Goal: Information Seeking & Learning: Learn about a topic

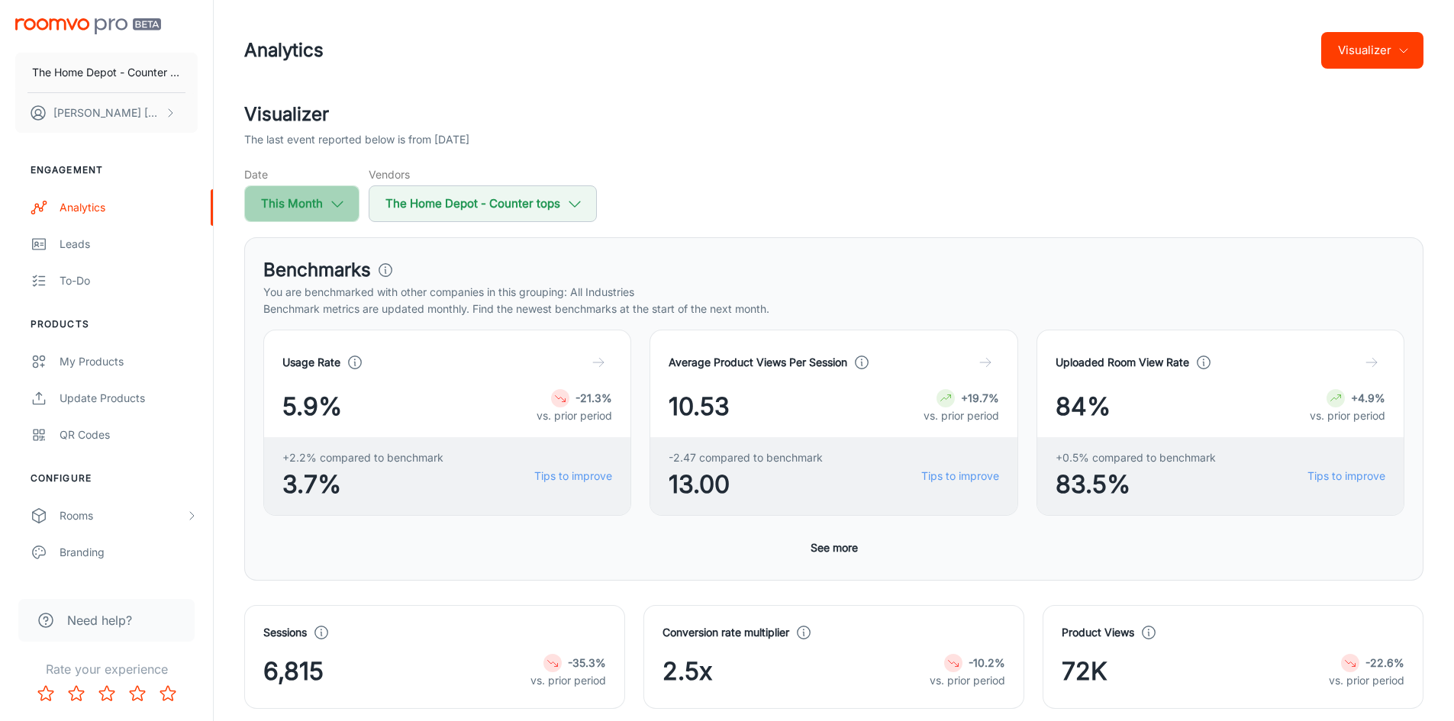
click at [342, 200] on icon "button" at bounding box center [337, 203] width 17 height 17
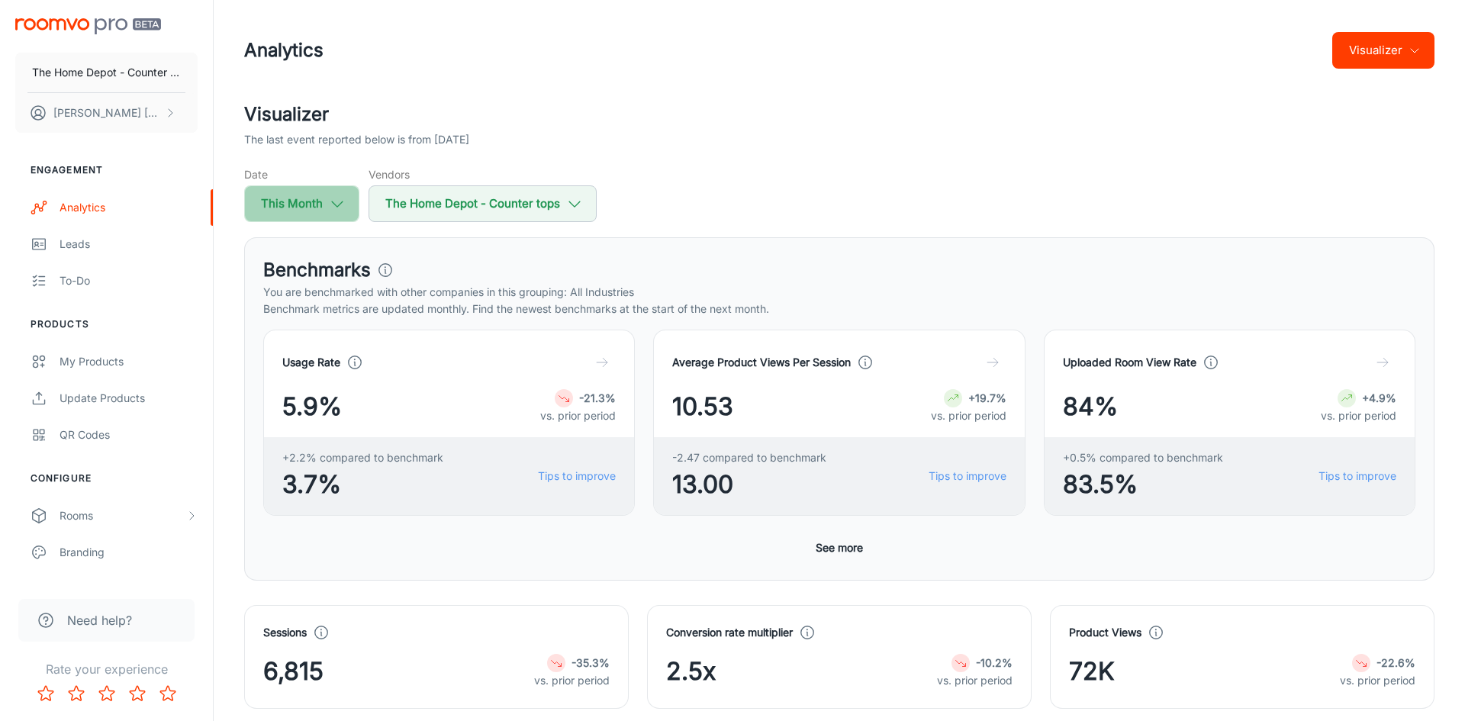
select select "7"
select select "2025"
select select "7"
select select "2025"
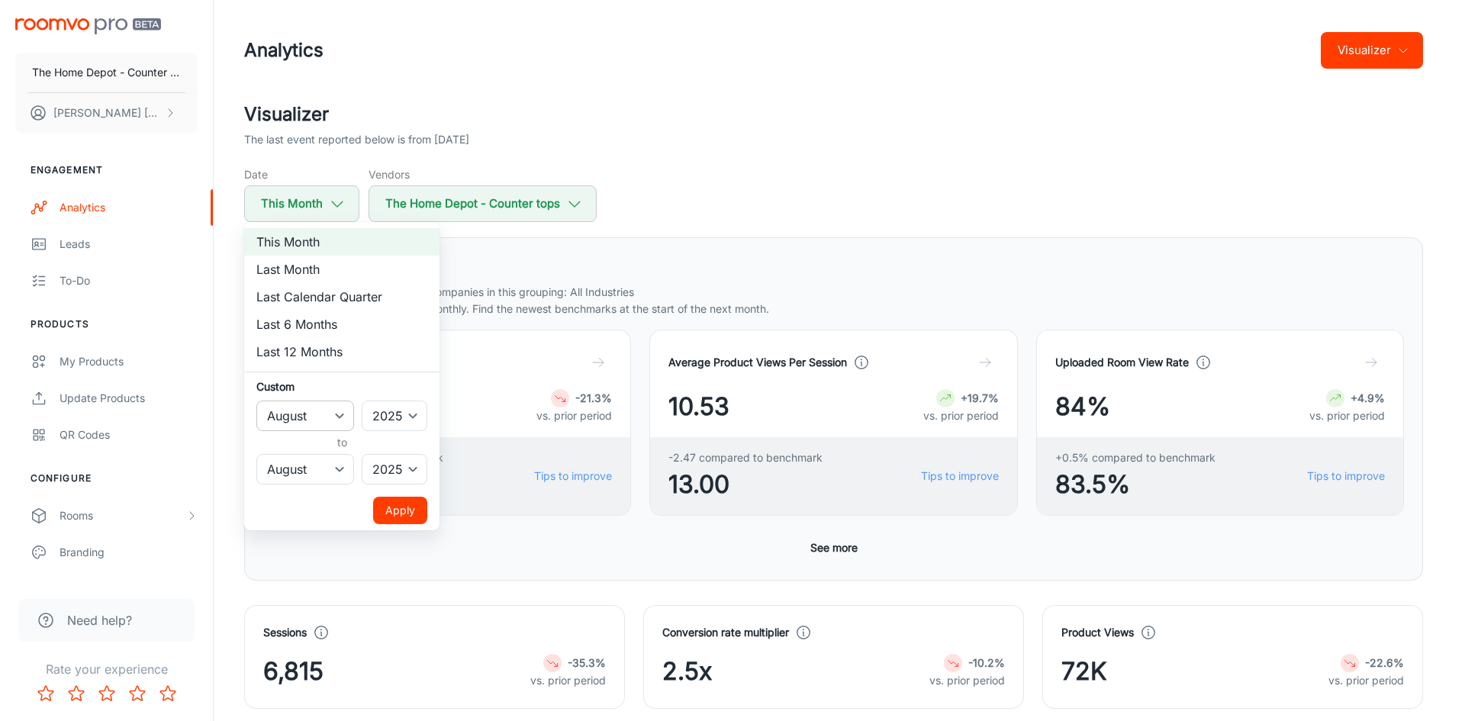
click at [340, 414] on select "January February March April May June July August September October November De…" at bounding box center [305, 416] width 98 height 31
select select "0"
click at [256, 401] on select "January February March April May June July August September October November De…" at bounding box center [305, 416] width 98 height 31
click at [339, 471] on select "January February March April May June July August September October November De…" at bounding box center [305, 469] width 98 height 31
select select "6"
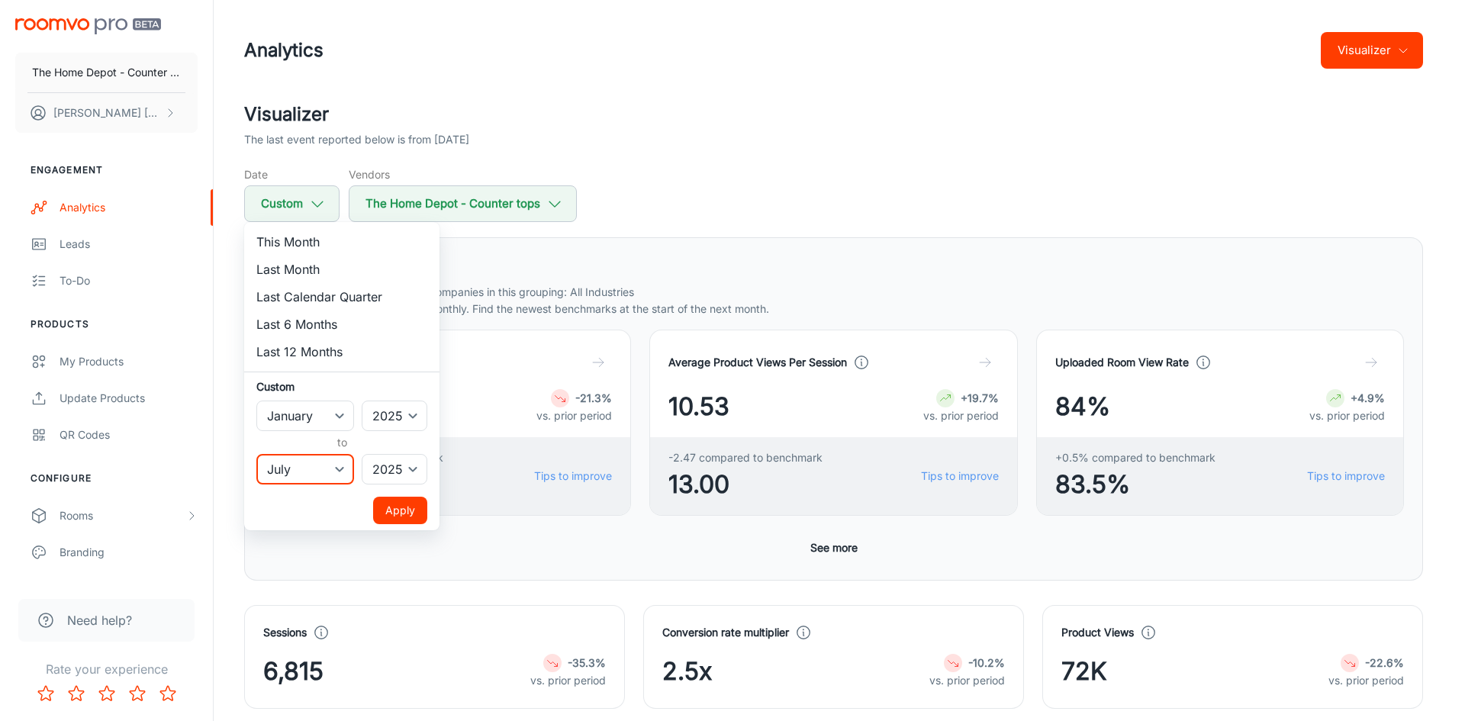
click at [256, 454] on select "January February March April May June July August September October November De…" at bounding box center [305, 469] width 98 height 31
click at [389, 511] on button "Apply" at bounding box center [400, 510] width 54 height 27
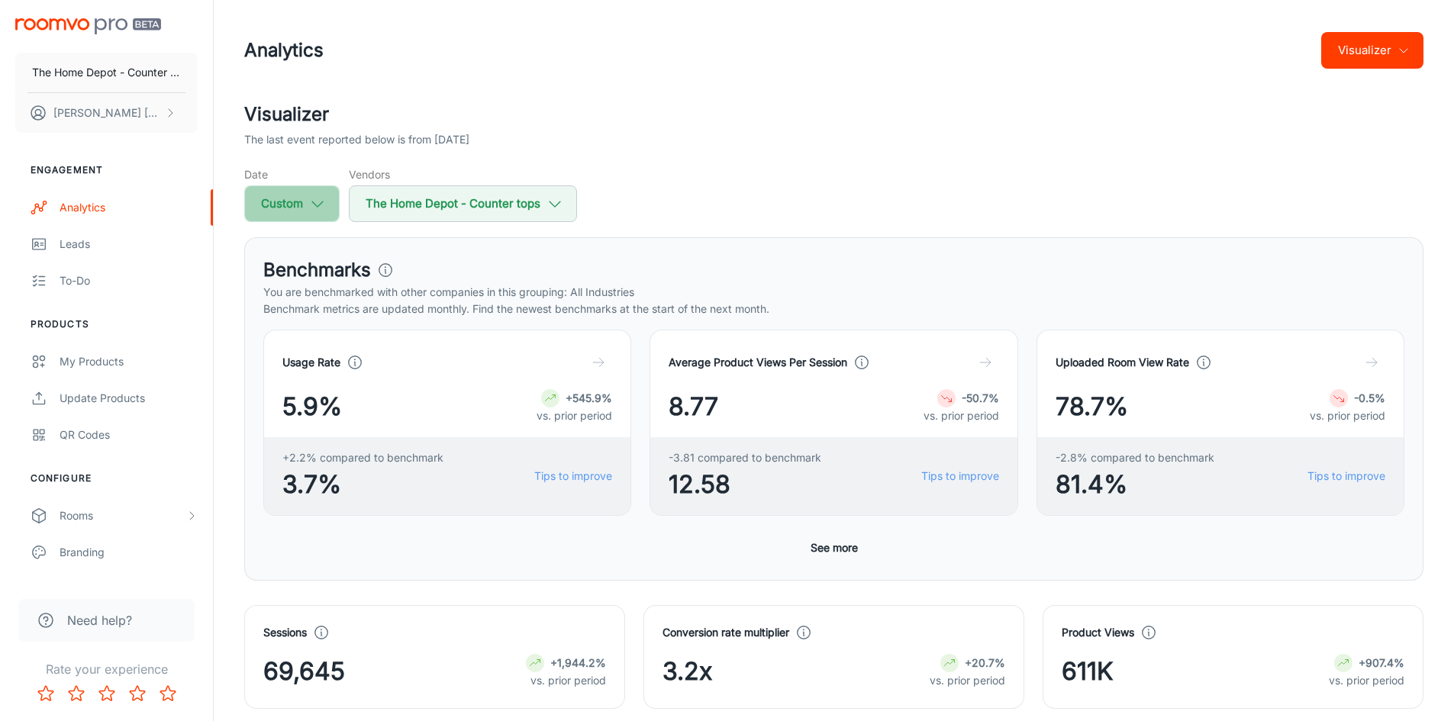
click at [317, 205] on icon "button" at bounding box center [317, 203] width 17 height 17
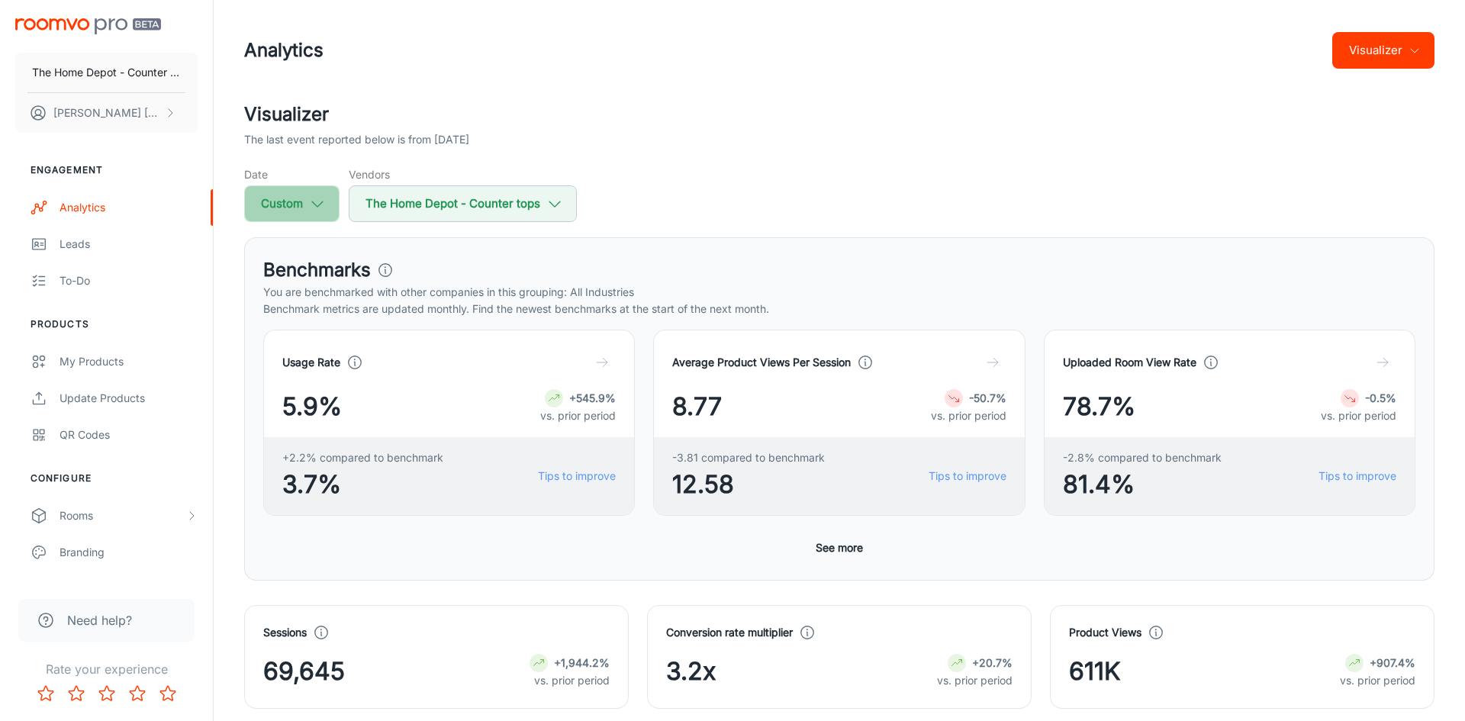
select select "2025"
select select "6"
select select "2025"
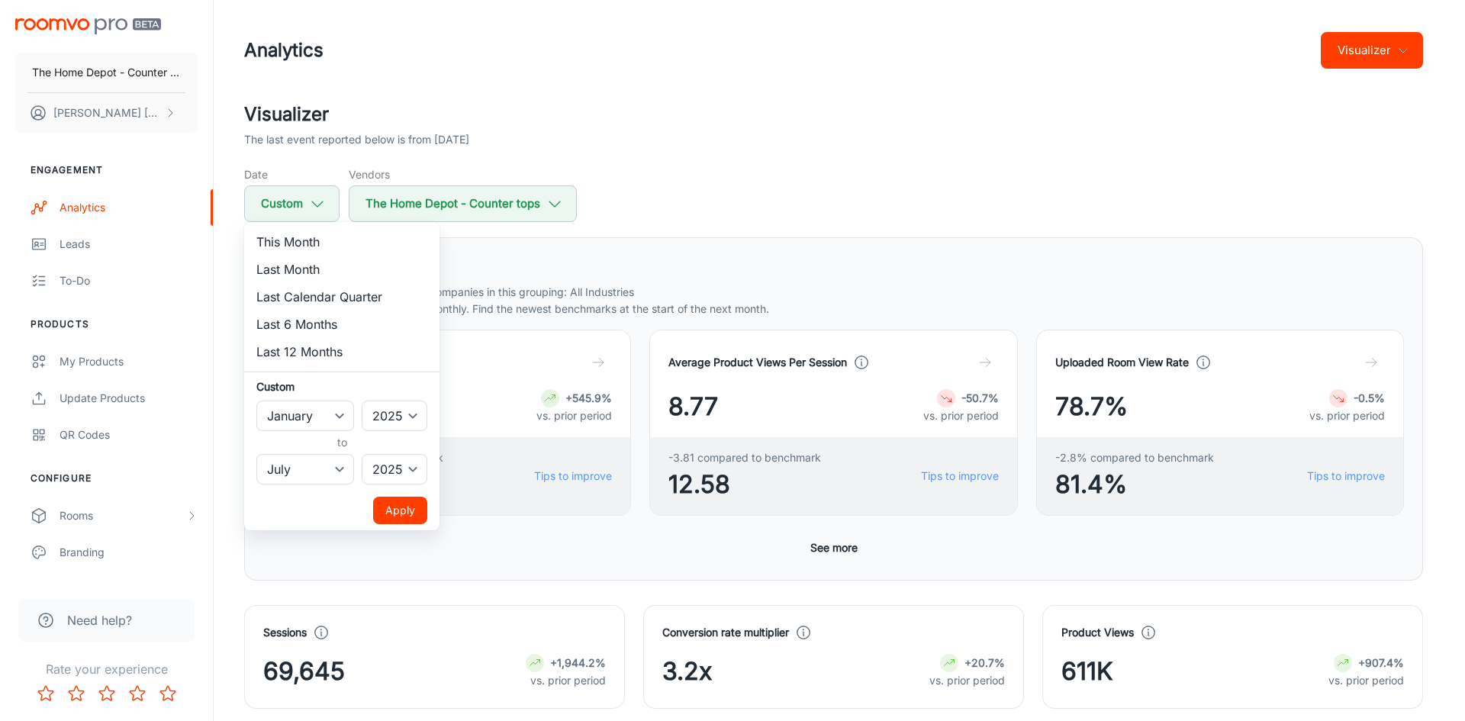
click at [872, 165] on div at bounding box center [732, 360] width 1465 height 721
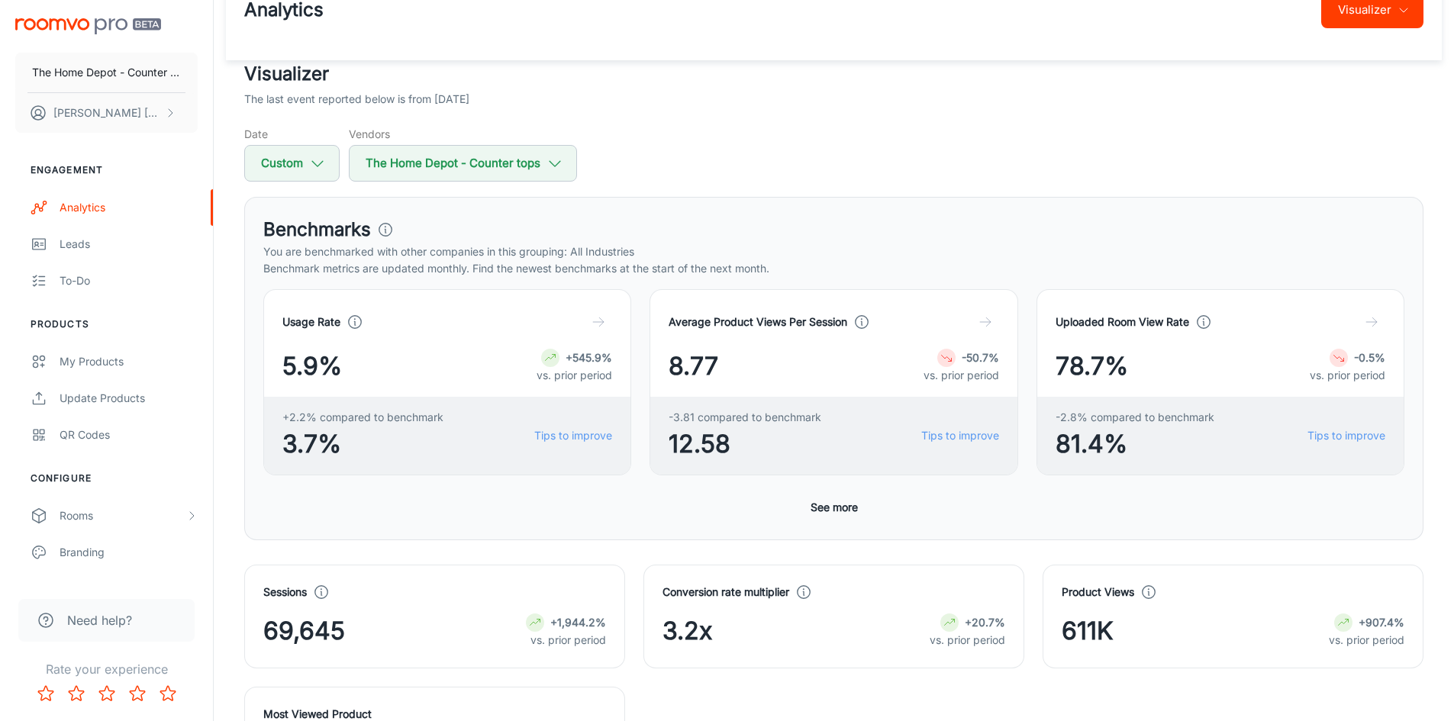
scroll to position [76, 0]
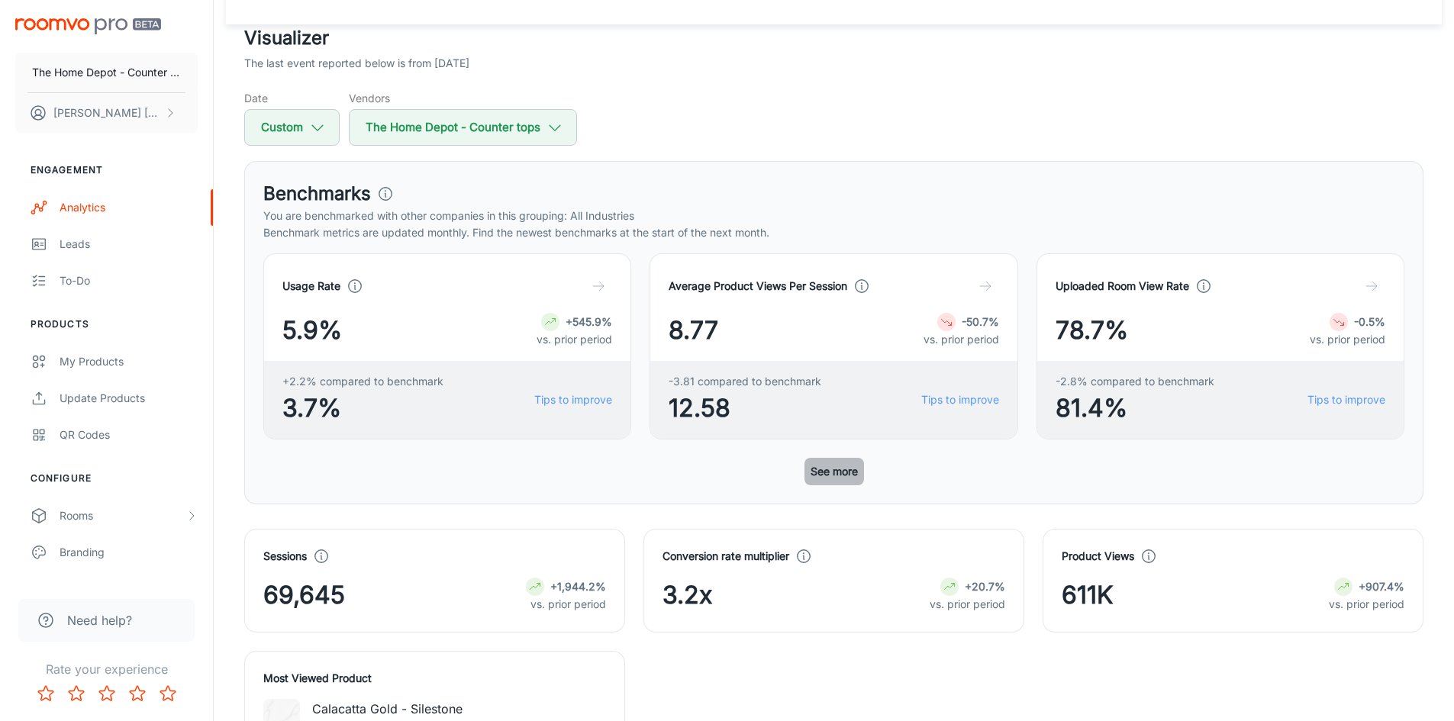
click at [850, 466] on button "See more" at bounding box center [834, 471] width 60 height 27
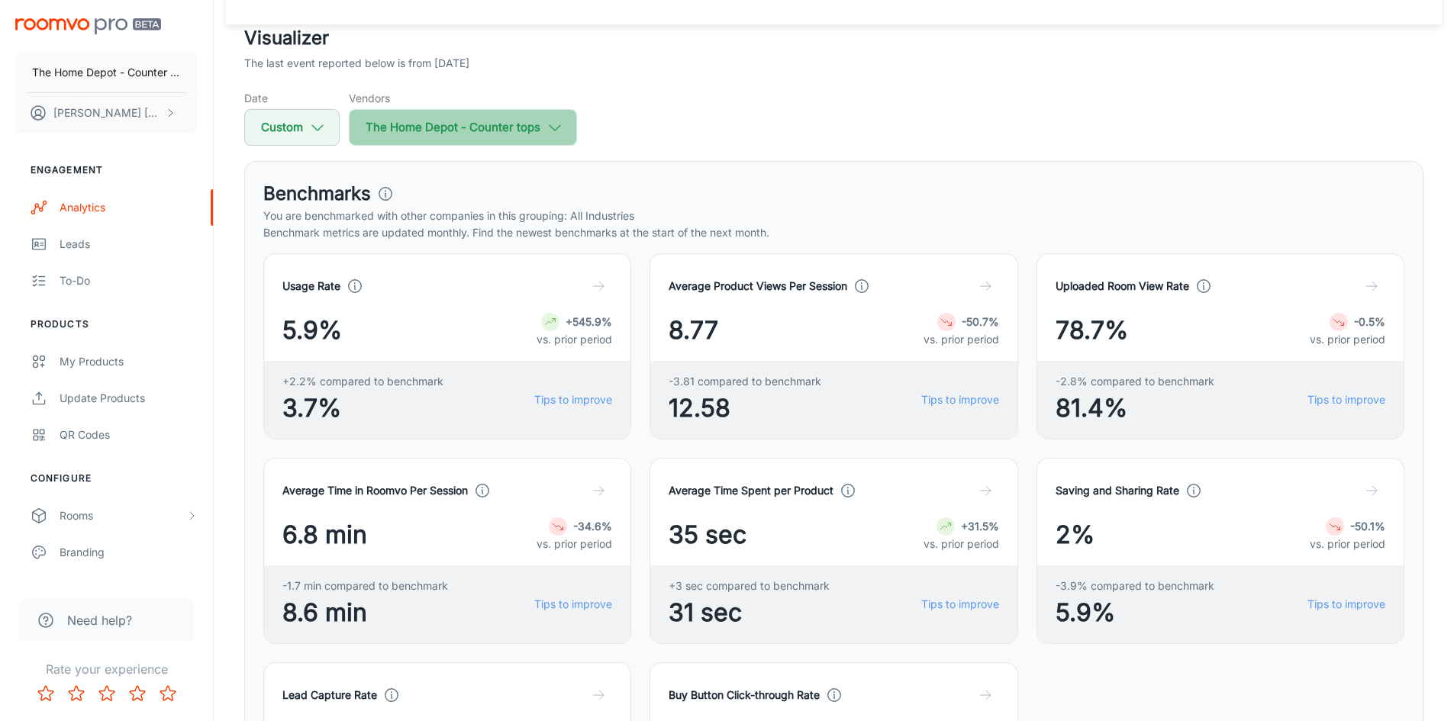
click at [551, 120] on icon "button" at bounding box center [554, 127] width 17 height 17
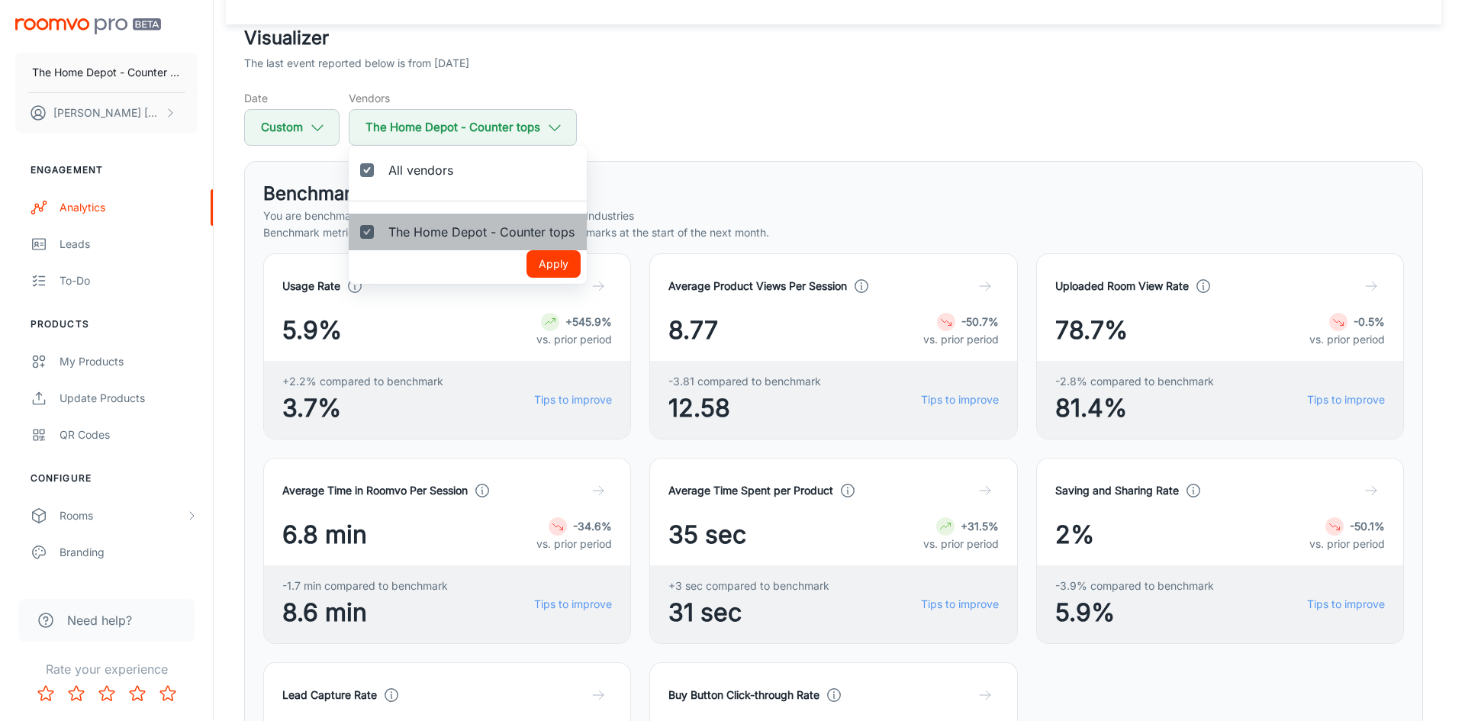
click at [419, 230] on span "The Home Depot - Counter tops" at bounding box center [481, 232] width 186 height 18
click at [382, 230] on input "The Home Depot - Counter tops" at bounding box center [367, 232] width 31 height 31
checkbox input "false"
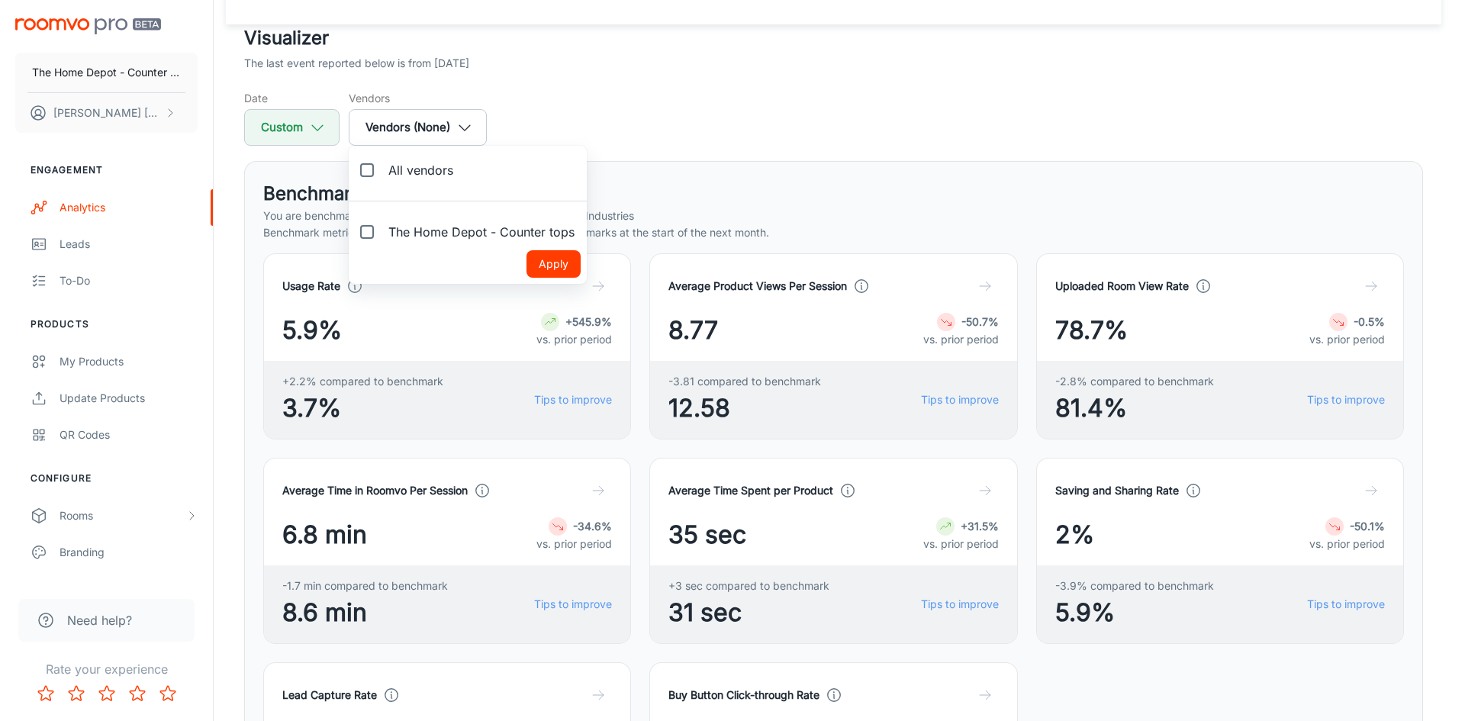
click at [366, 169] on input "All vendors" at bounding box center [367, 170] width 31 height 31
checkbox input "true"
click at [552, 259] on button "Apply" at bounding box center [554, 263] width 54 height 27
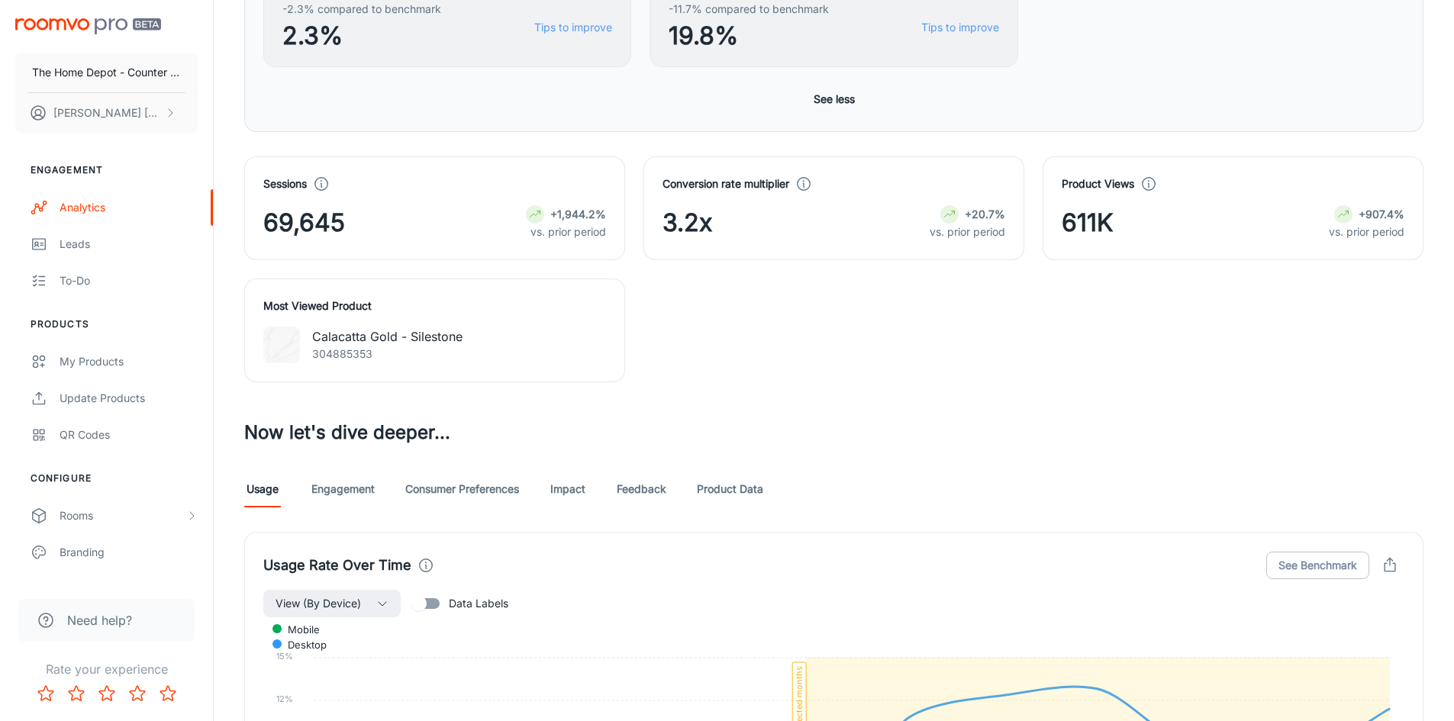
scroll to position [1068, 0]
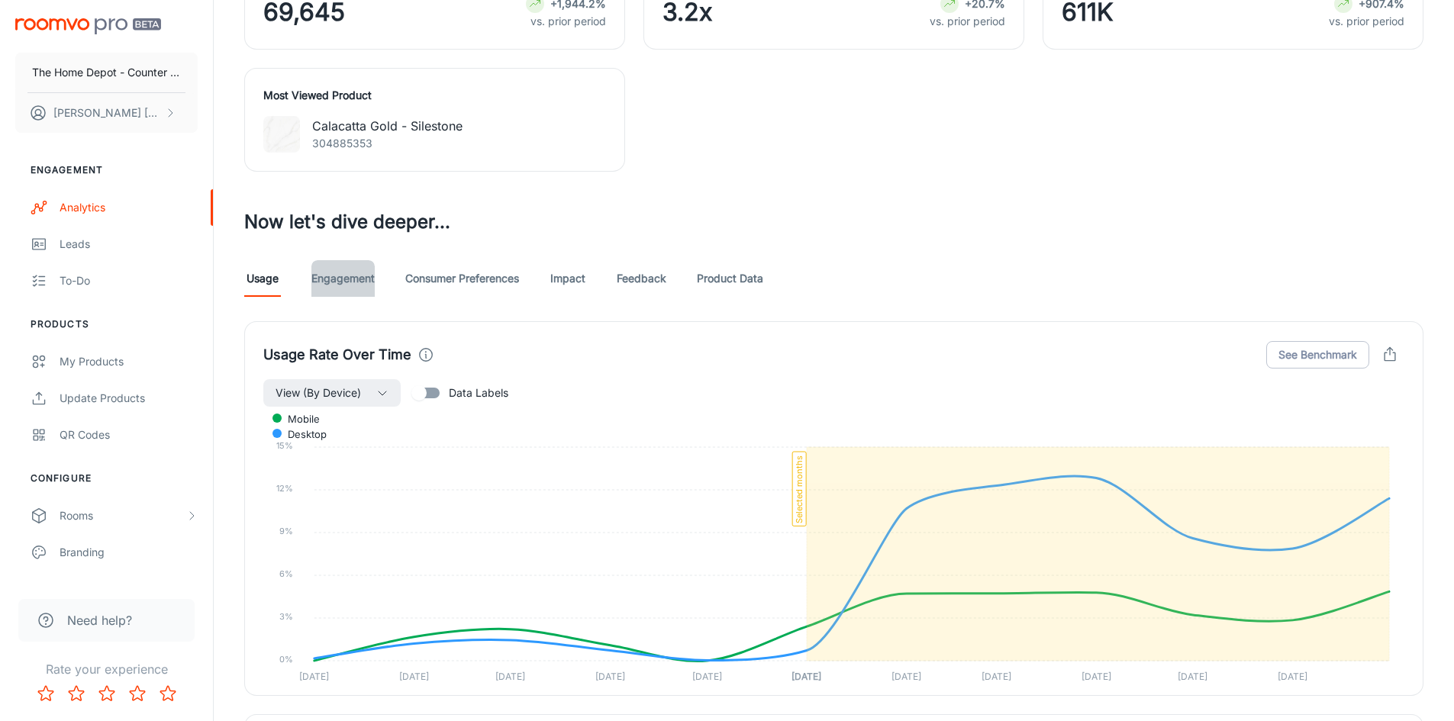
click at [355, 273] on link "Engagement" at bounding box center [342, 278] width 63 height 37
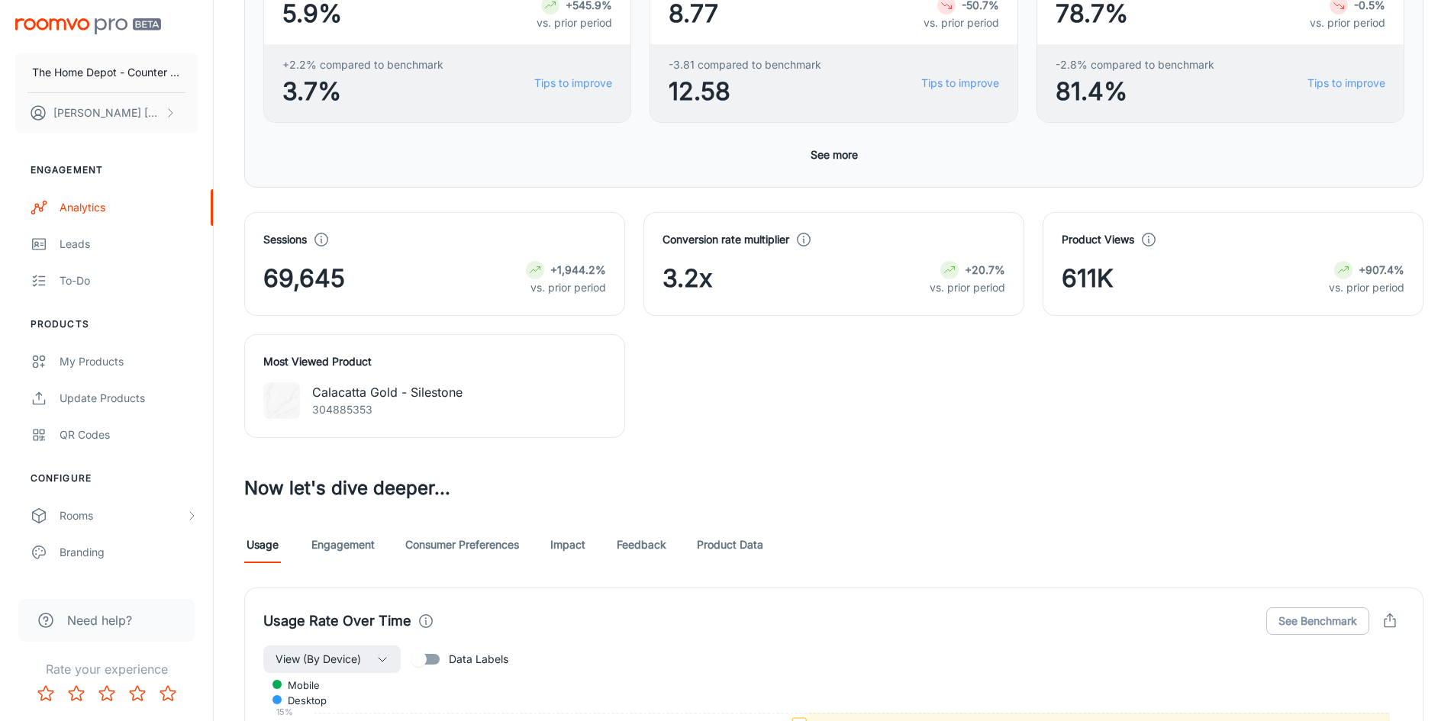
scroll to position [610, 0]
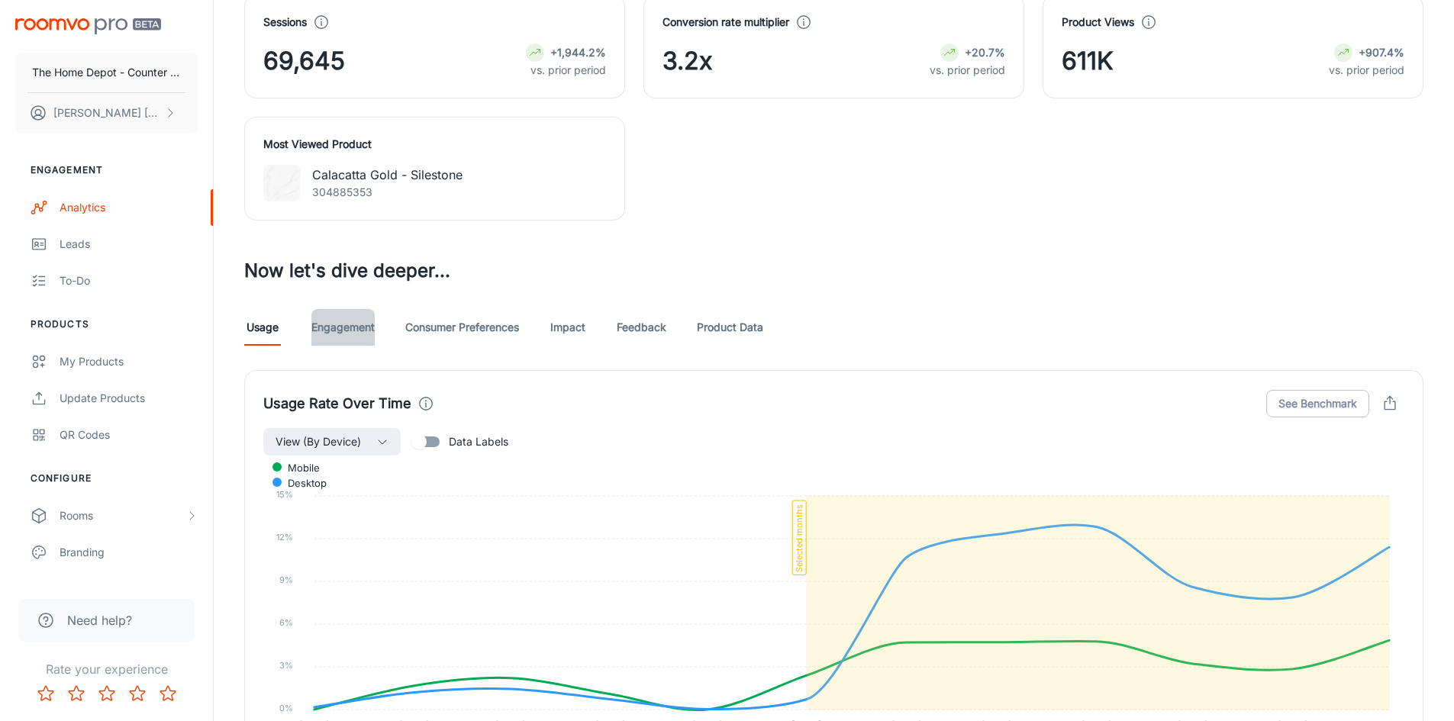
click at [359, 333] on link "Engagement" at bounding box center [342, 327] width 63 height 37
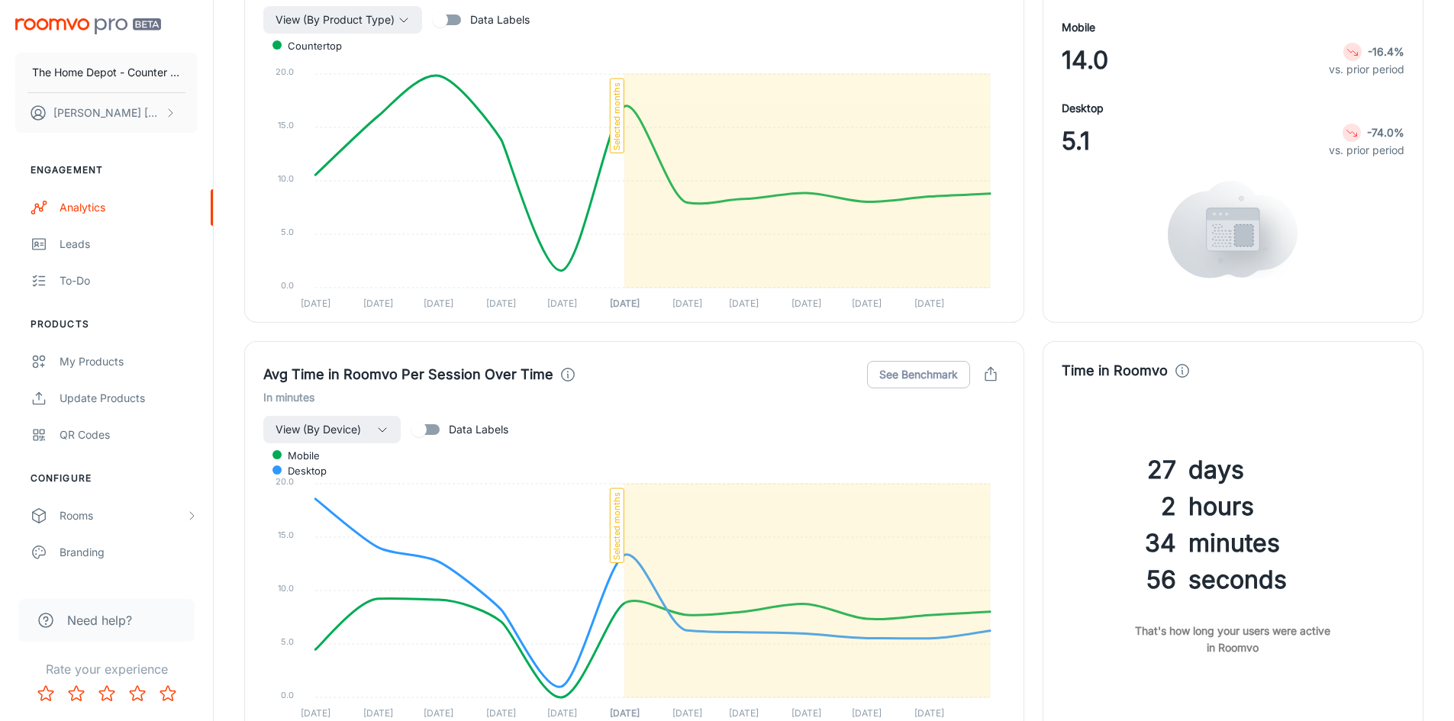
scroll to position [1908, 0]
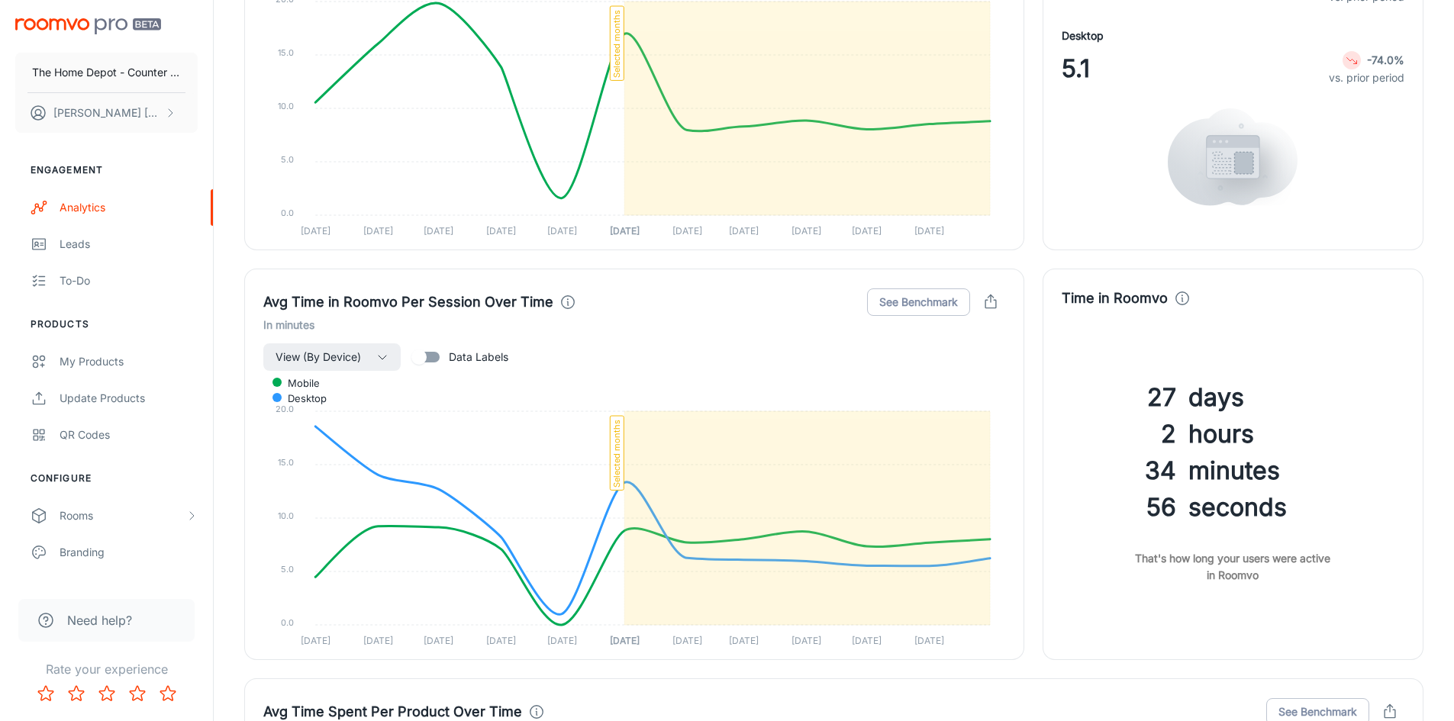
click at [429, 356] on input "Data Labels" at bounding box center [418, 357] width 87 height 29
checkbox input "true"
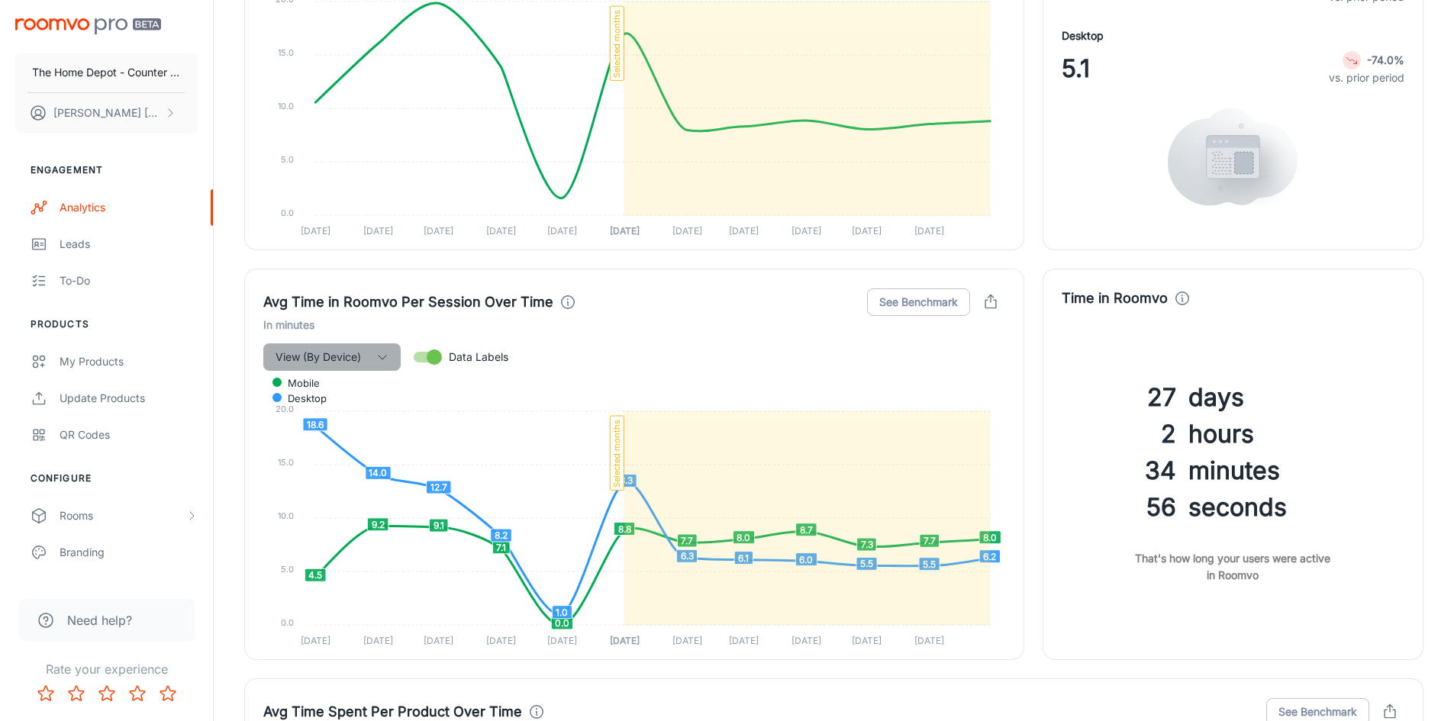
click at [380, 358] on icon "button" at bounding box center [382, 357] width 12 height 12
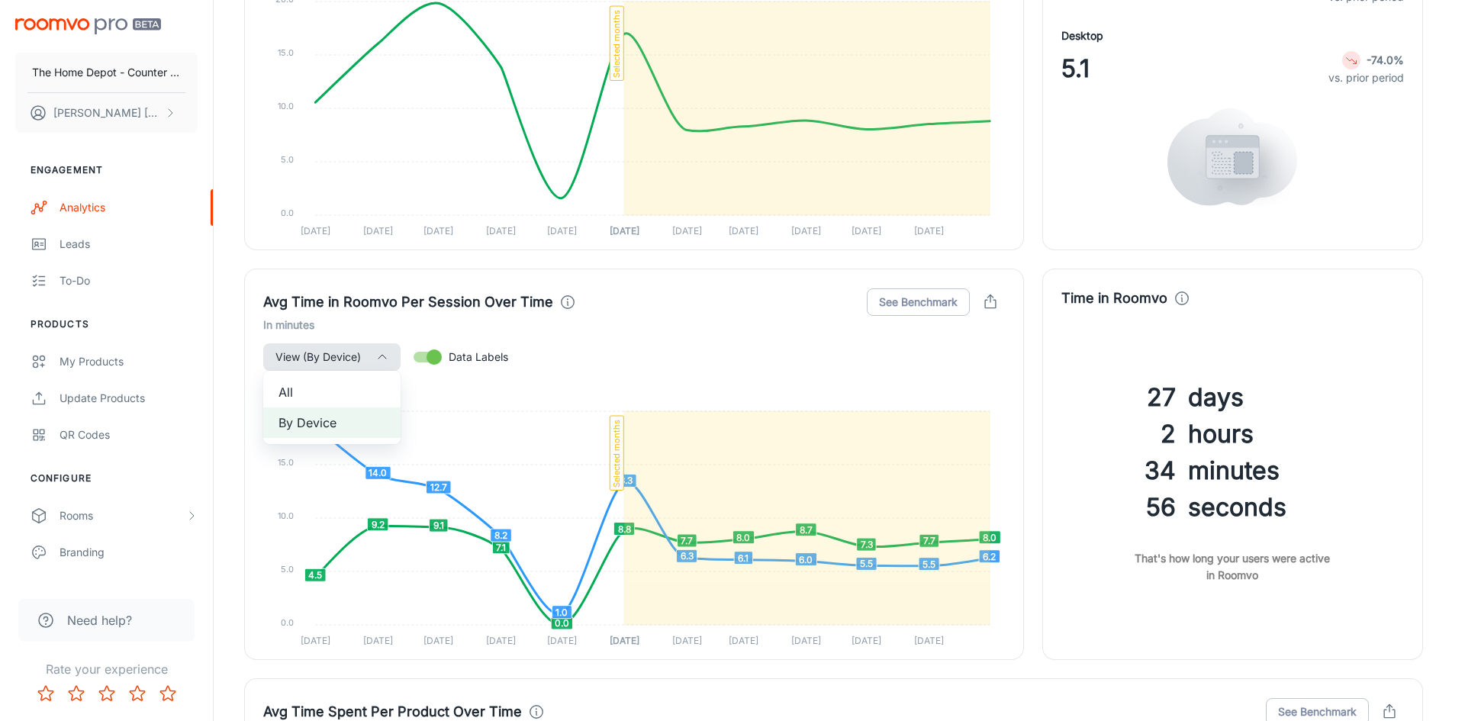
click at [317, 390] on span "All" at bounding box center [332, 392] width 107 height 18
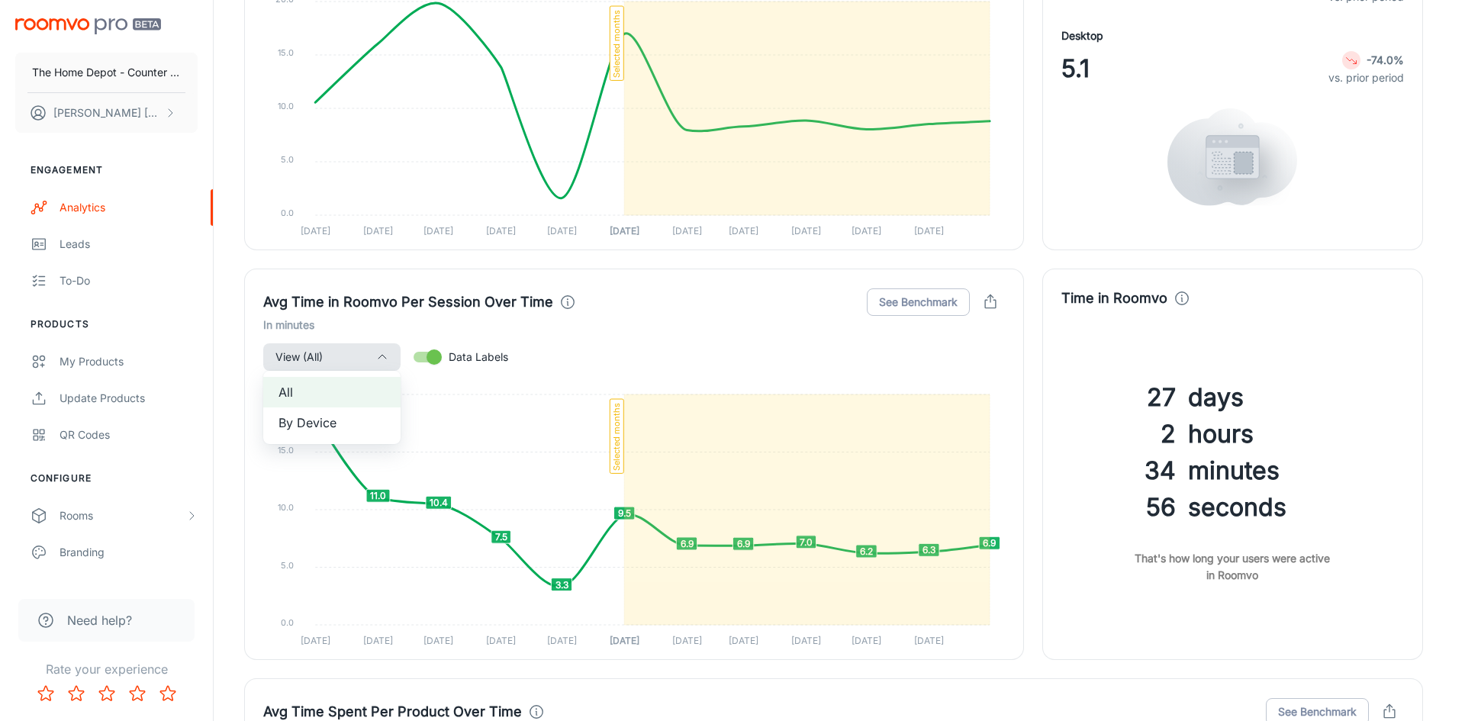
click at [923, 364] on div at bounding box center [732, 360] width 1465 height 721
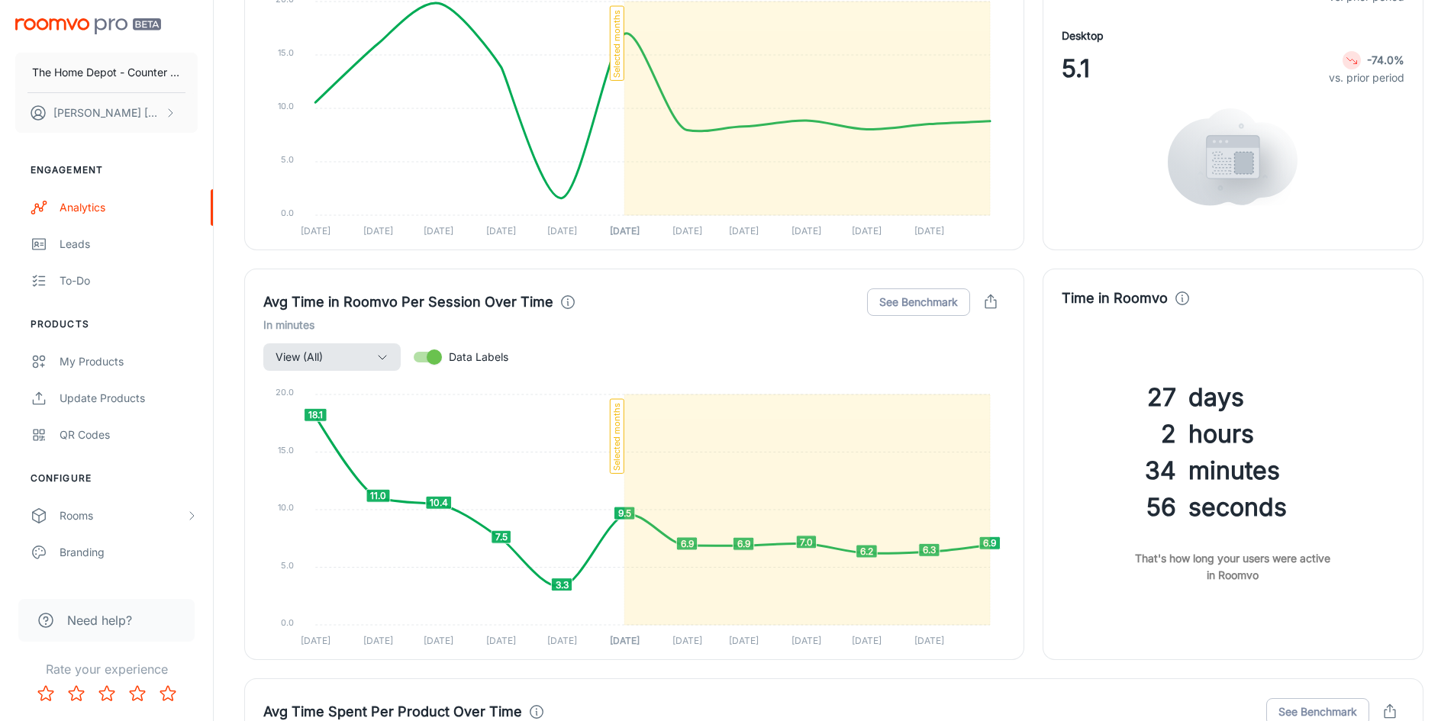
click at [953, 365] on div "View (All) Data Labels" at bounding box center [634, 357] width 742 height 29
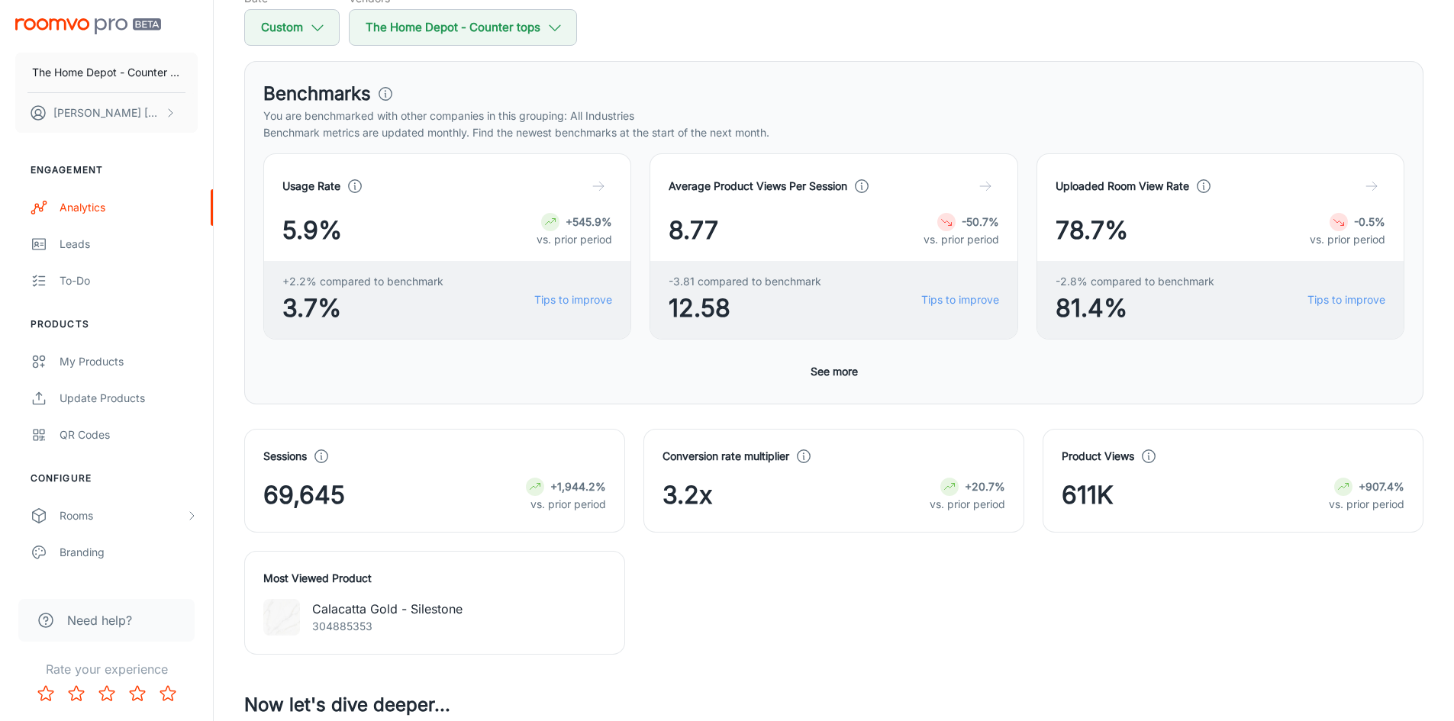
scroll to position [0, 0]
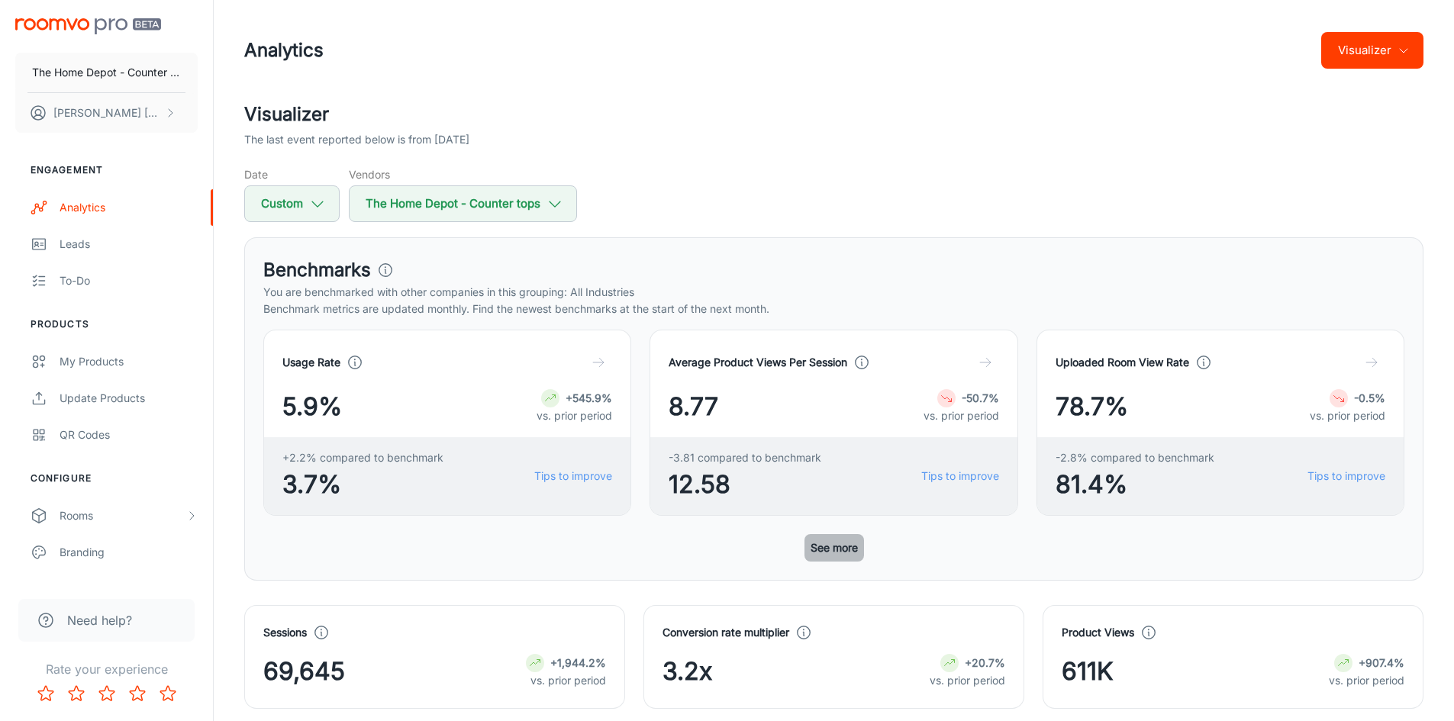
click at [849, 551] on button "See more" at bounding box center [834, 547] width 60 height 27
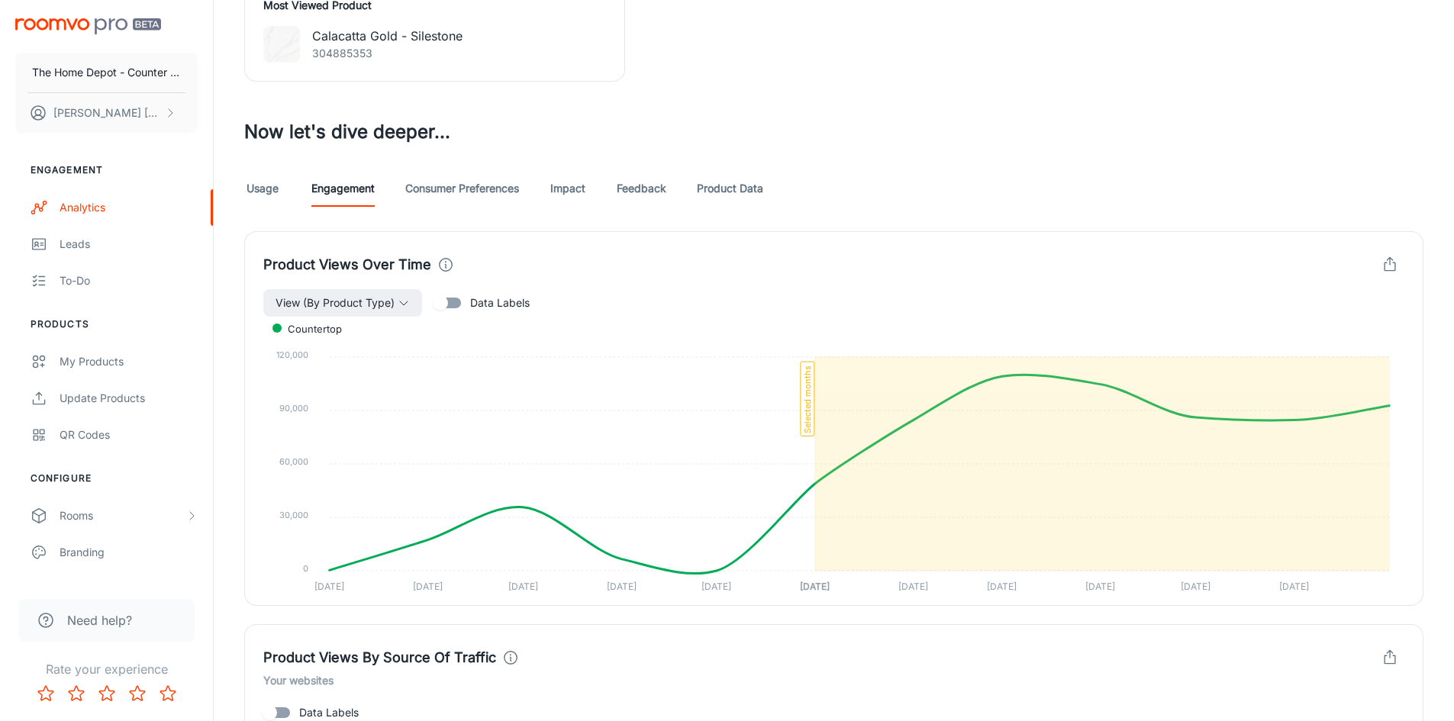
scroll to position [1374, 0]
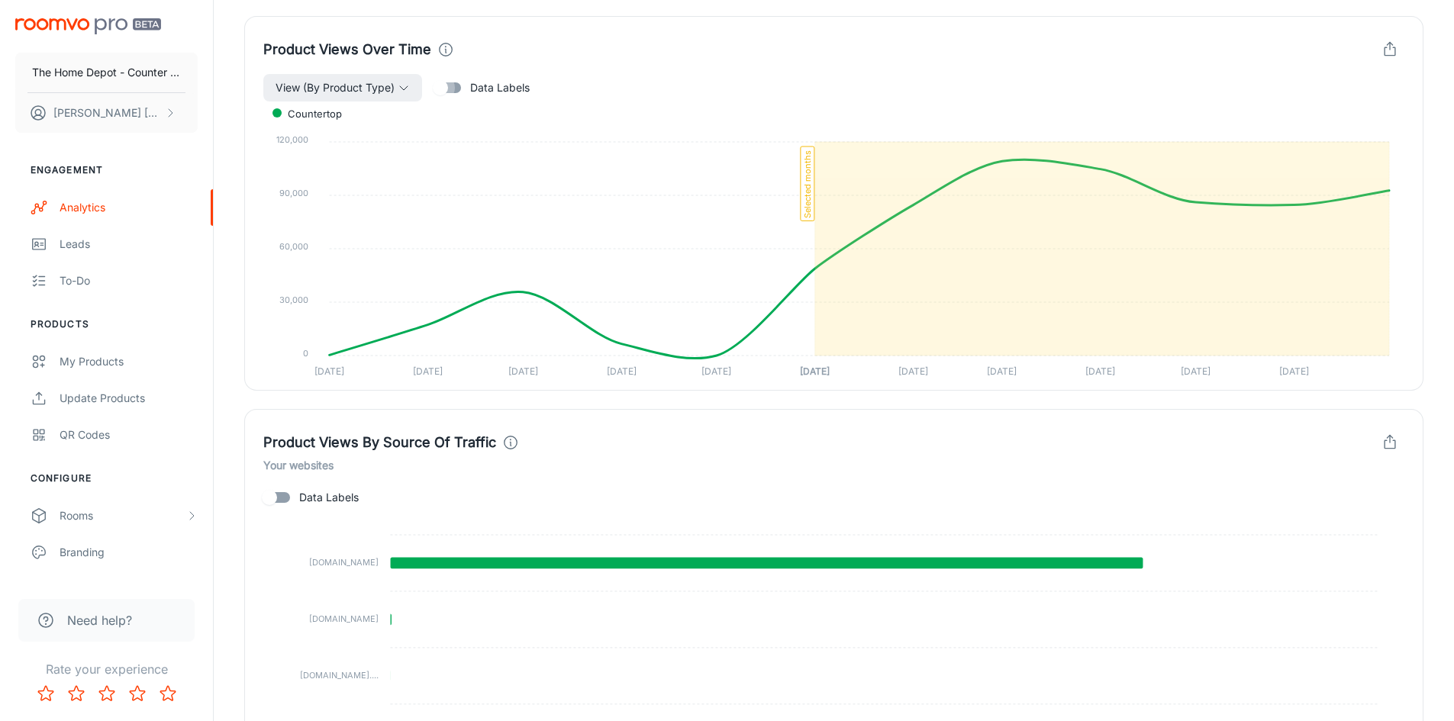
click at [449, 89] on input "Data Labels" at bounding box center [440, 87] width 87 height 29
checkbox input "true"
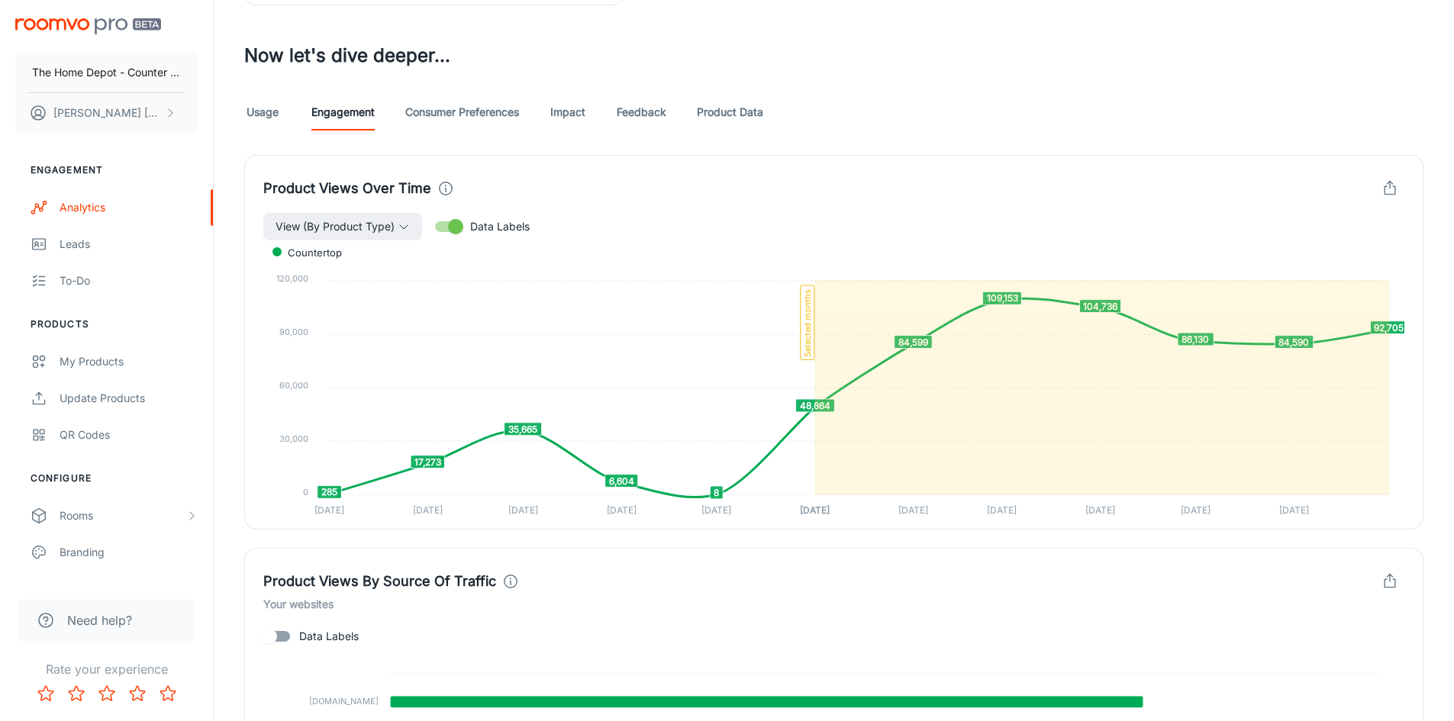
scroll to position [992, 0]
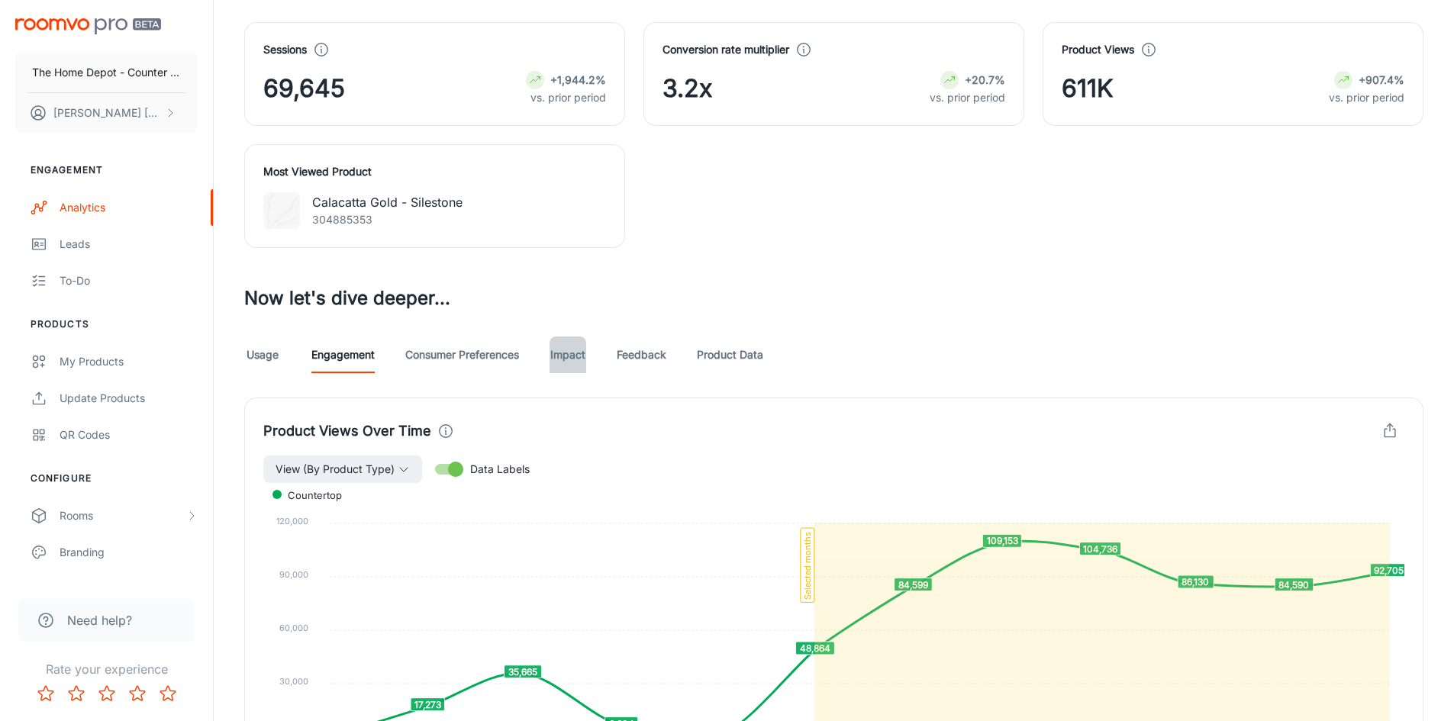
click at [585, 354] on link "Impact" at bounding box center [567, 355] width 37 height 37
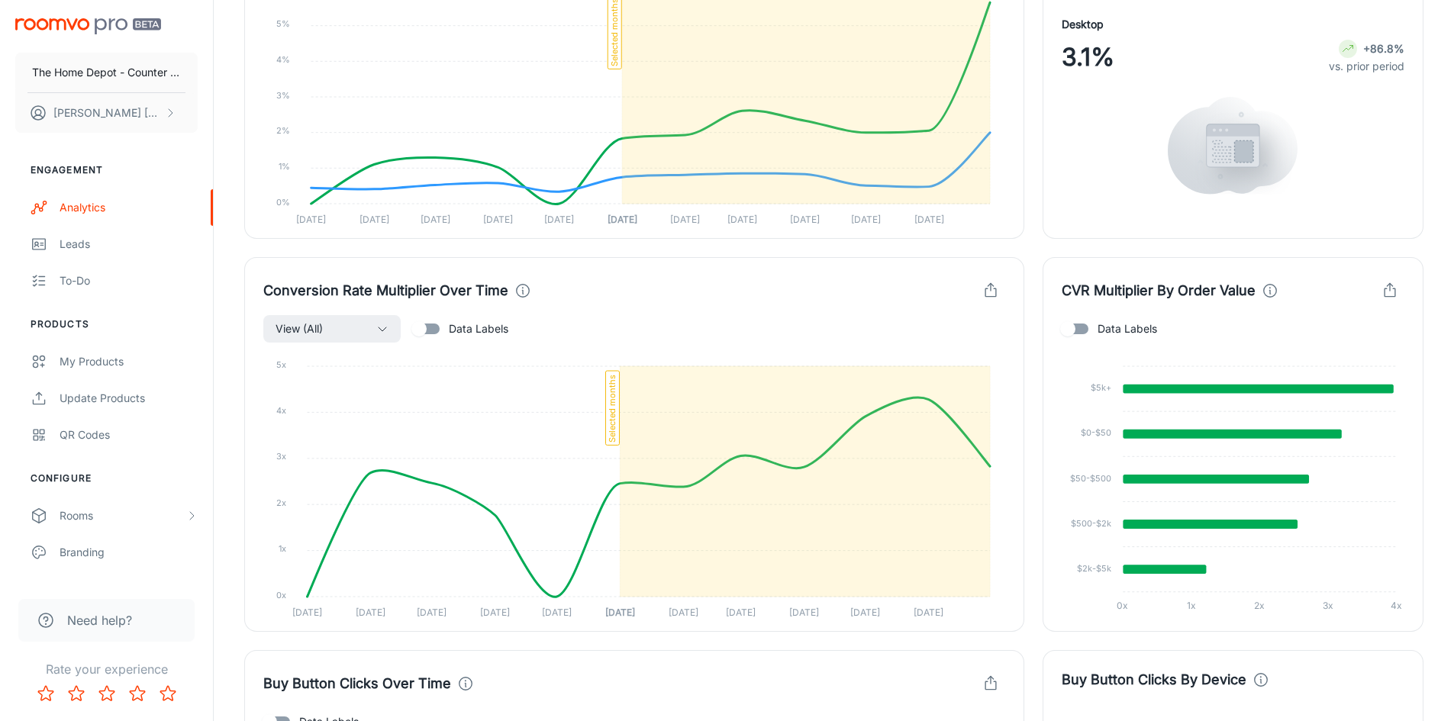
scroll to position [1526, 0]
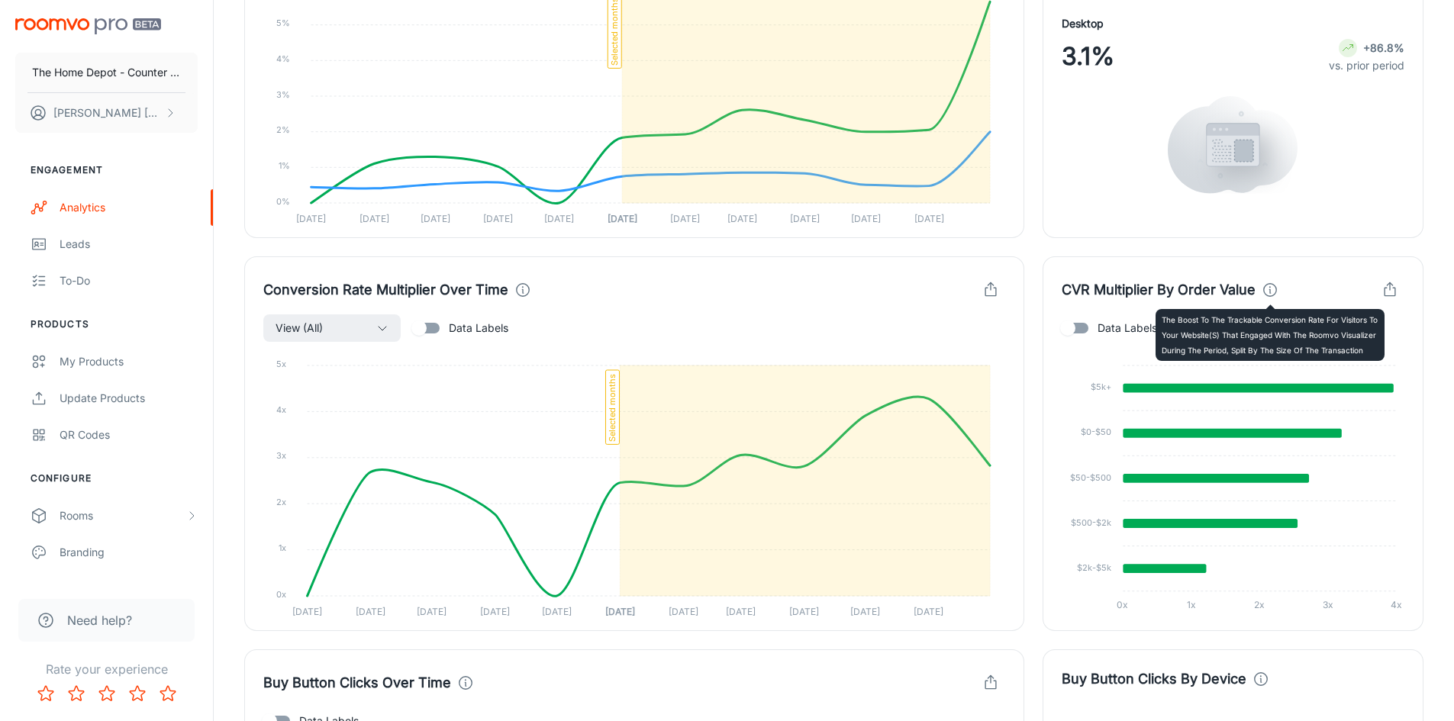
click at [1269, 288] on circle at bounding box center [1270, 287] width 2 height 2
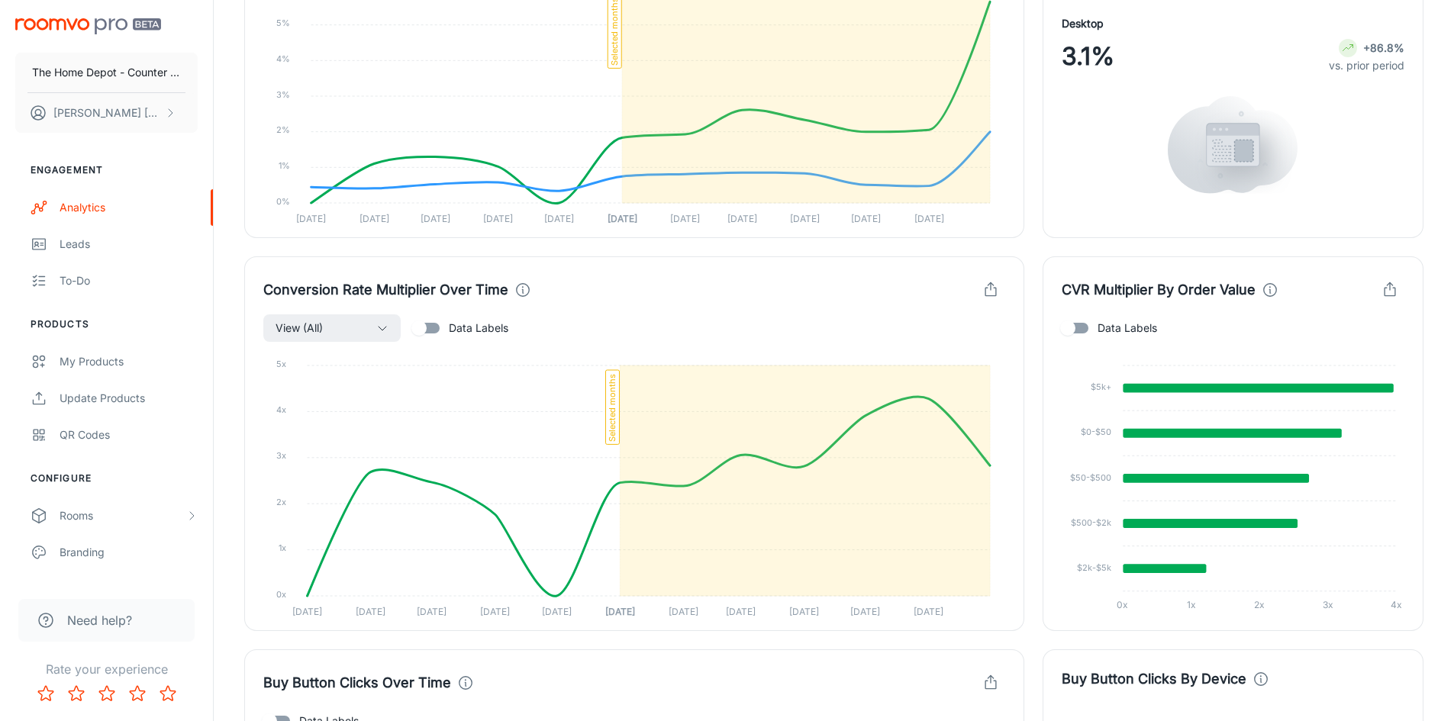
click at [1384, 288] on icon "button" at bounding box center [1389, 292] width 11 height 8
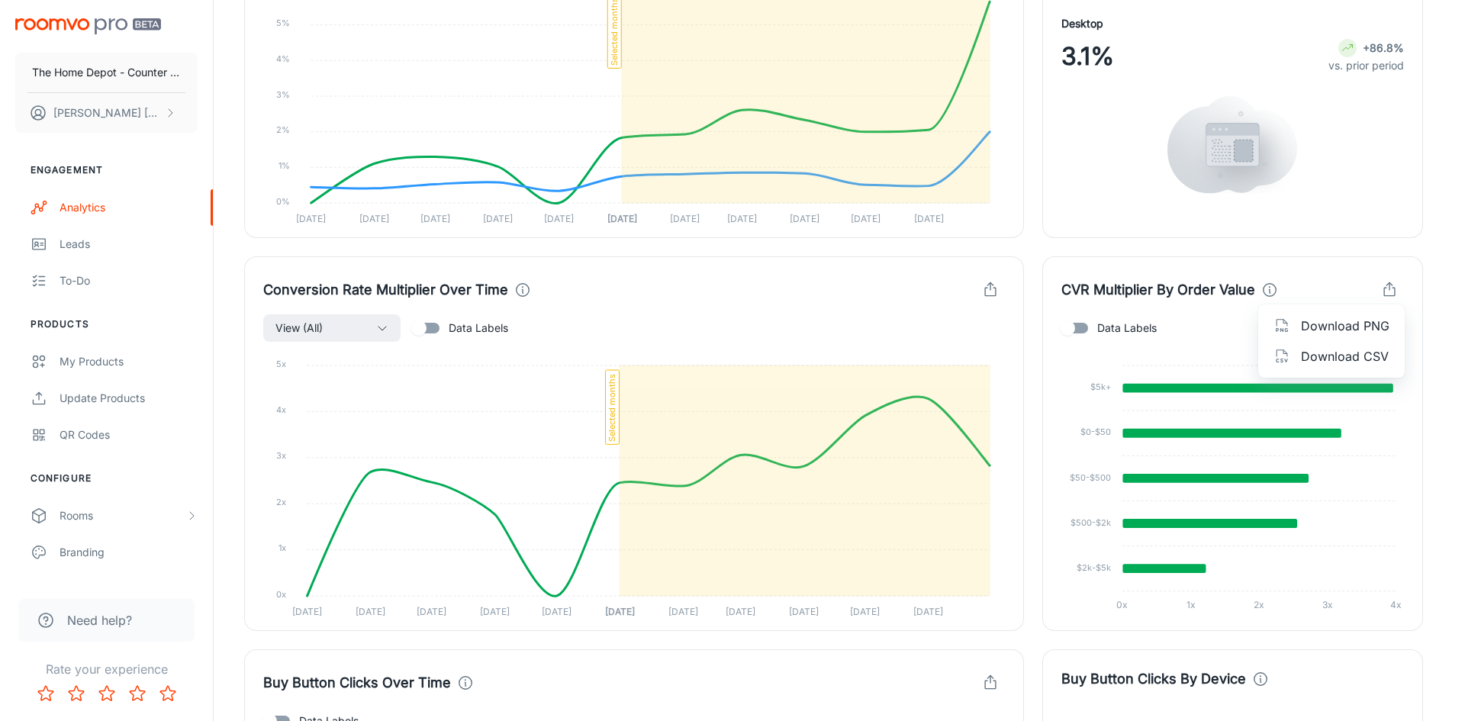
click at [1360, 357] on span "Download CSV" at bounding box center [1345, 356] width 89 height 18
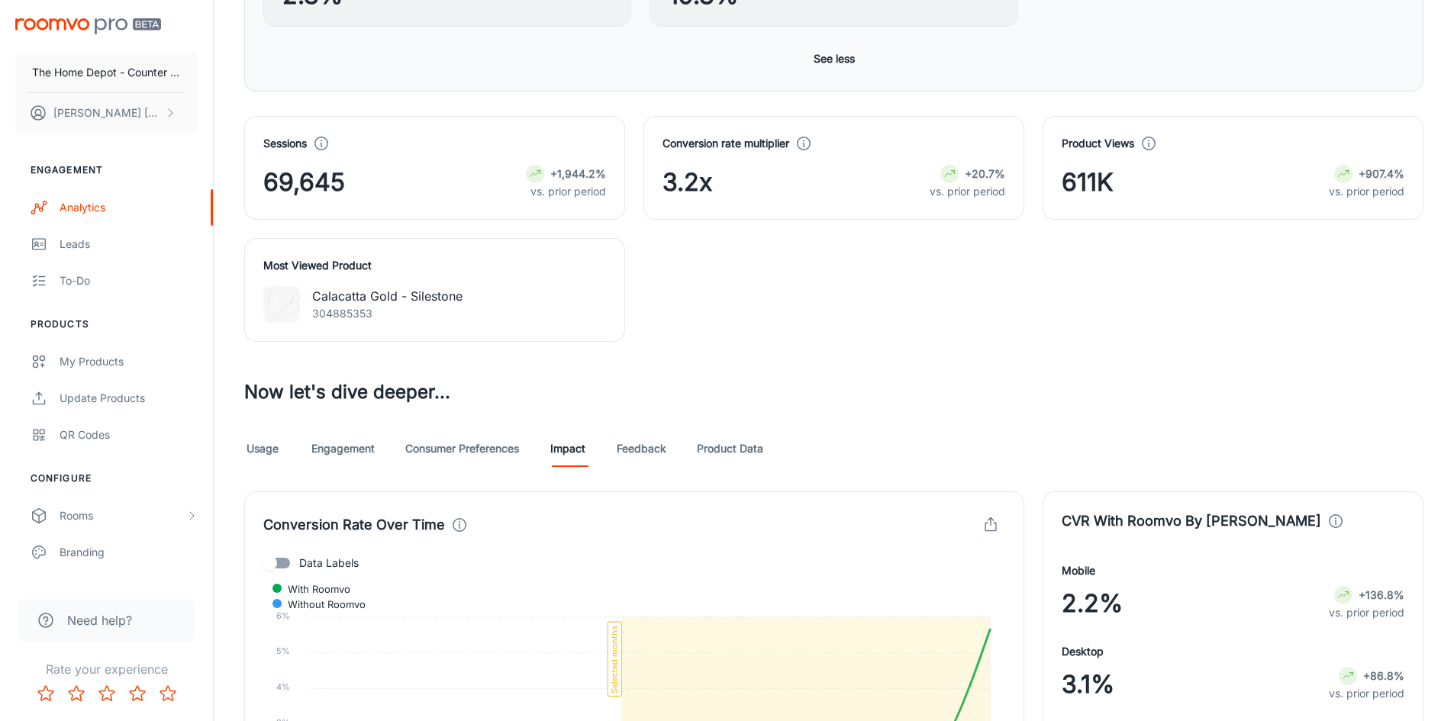
scroll to position [763, 0]
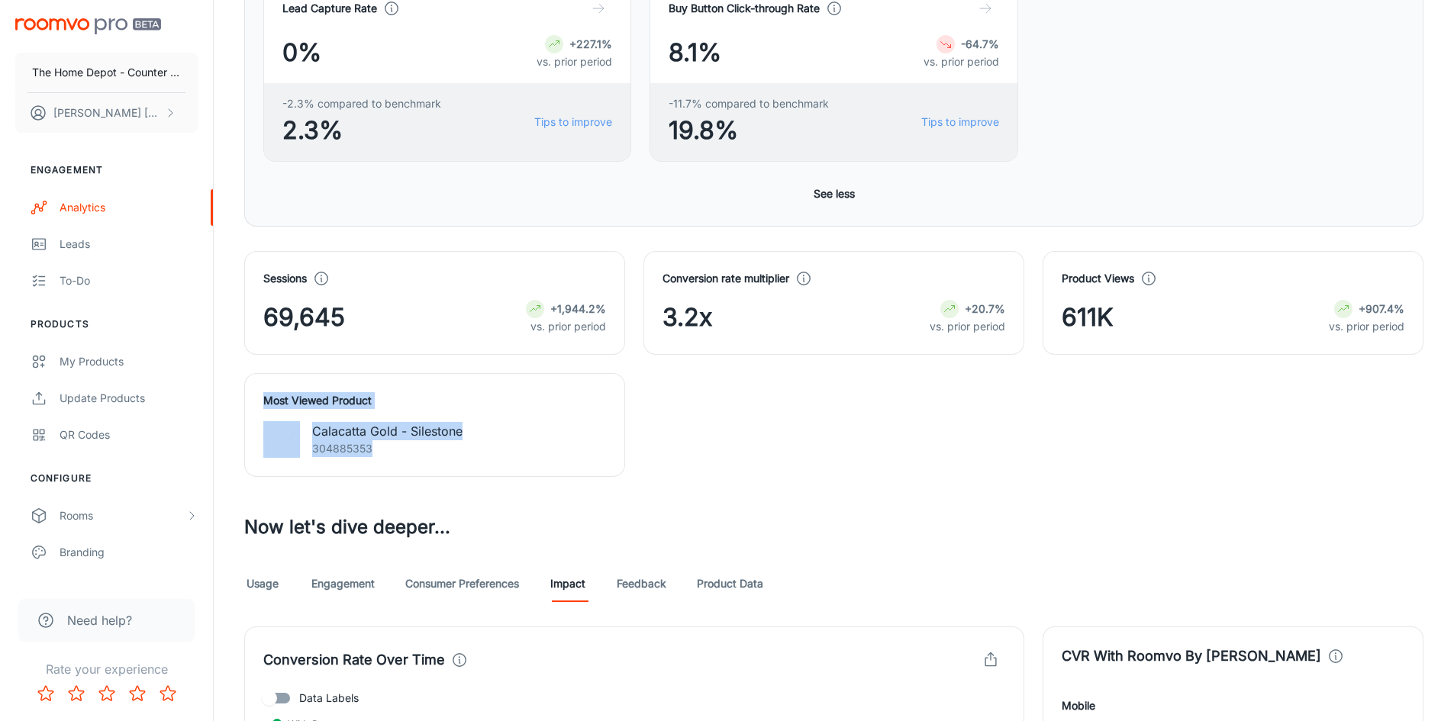
drag, startPoint x: 380, startPoint y: 448, endPoint x: 251, endPoint y: 395, distance: 139.3
click at [251, 395] on div "Most Viewed Product Calacatta Gold - Silestone 304885353" at bounding box center [434, 425] width 381 height 104
click at [1080, 433] on div "Sessions 69,645 +1,944.2% vs. prior period Conversion rate multiplier 3.2x +20.…" at bounding box center [824, 355] width 1197 height 244
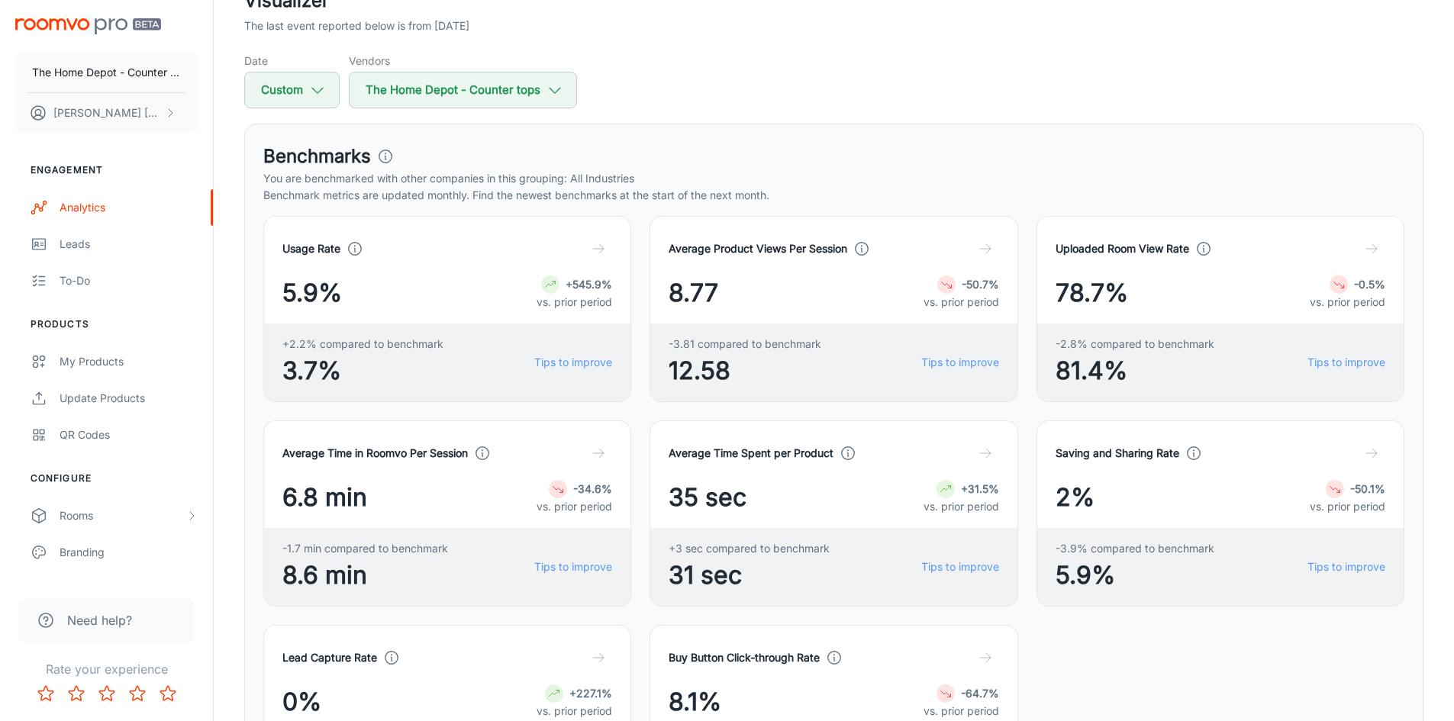
scroll to position [0, 0]
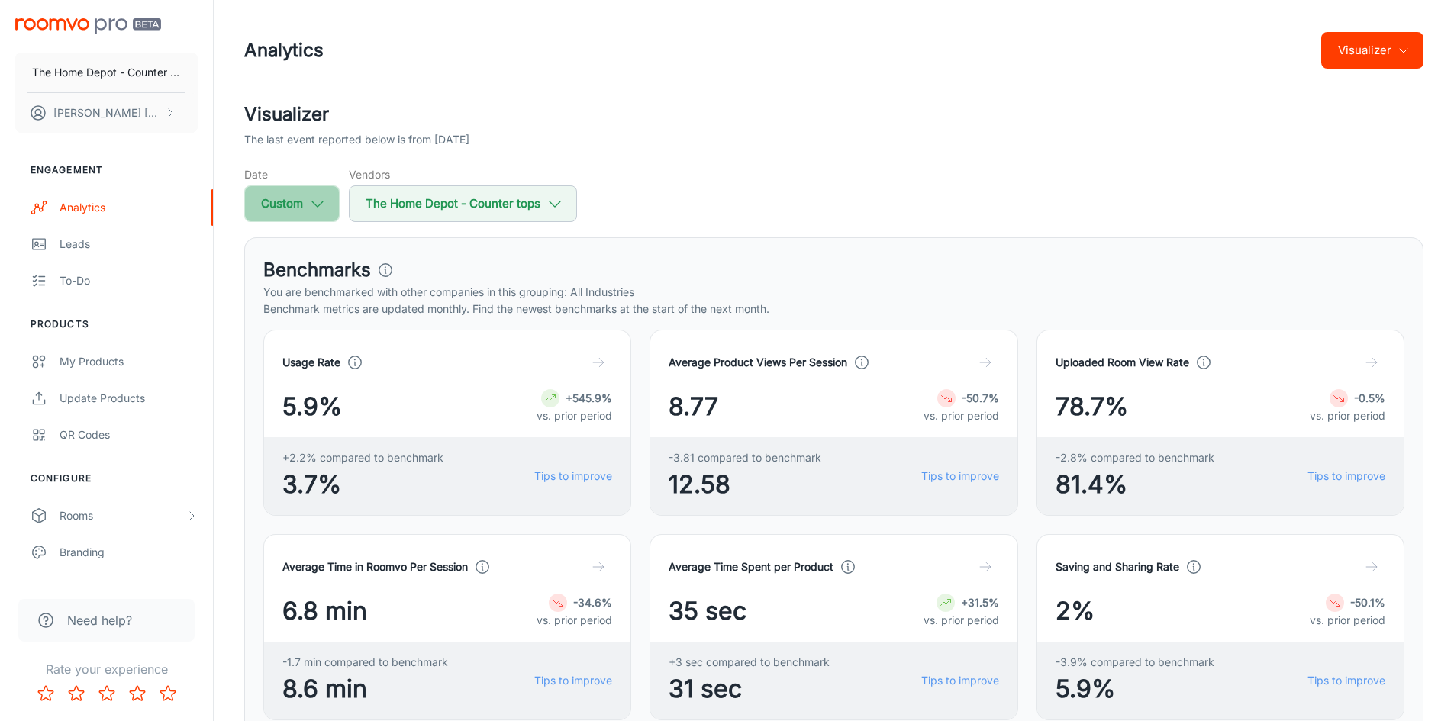
click at [309, 209] on icon "button" at bounding box center [317, 203] width 17 height 17
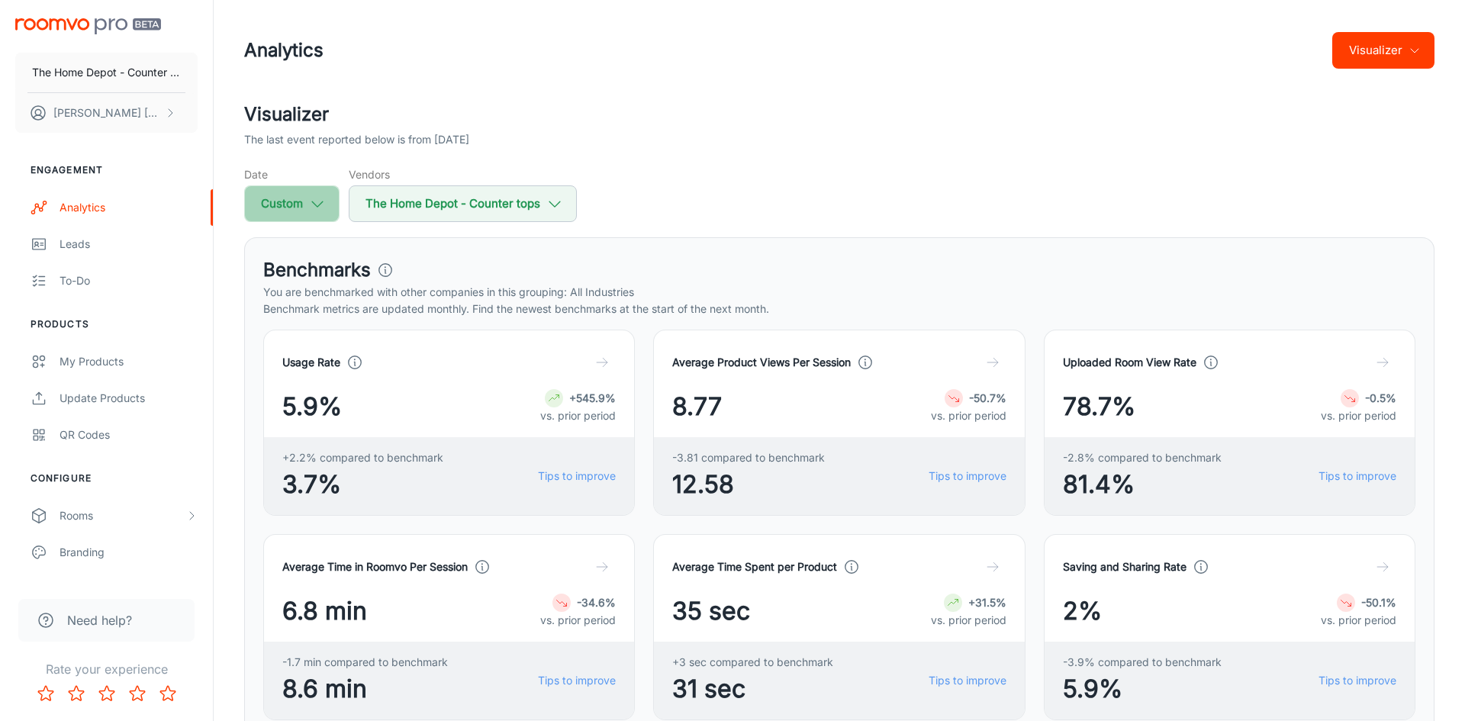
select select "2025"
select select "6"
select select "2025"
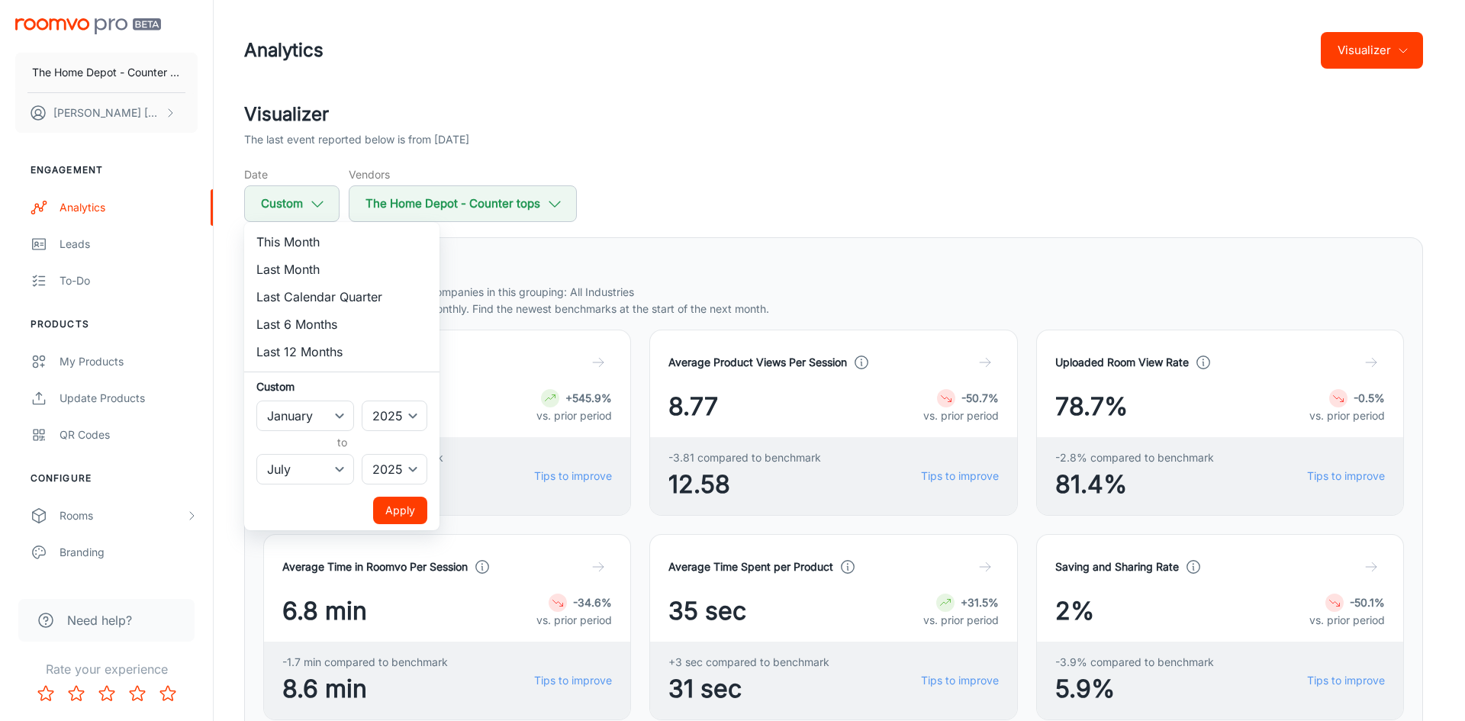
click at [849, 171] on div at bounding box center [732, 360] width 1465 height 721
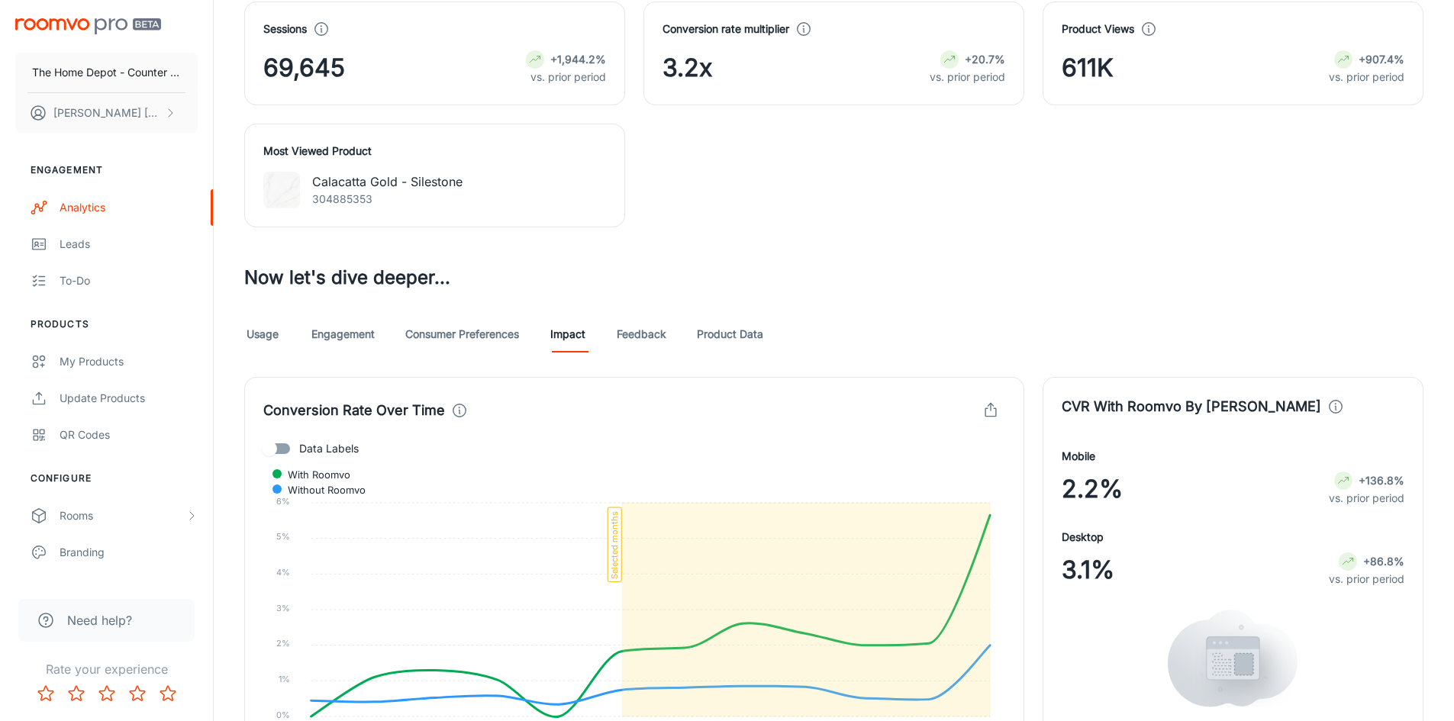
scroll to position [1221, 0]
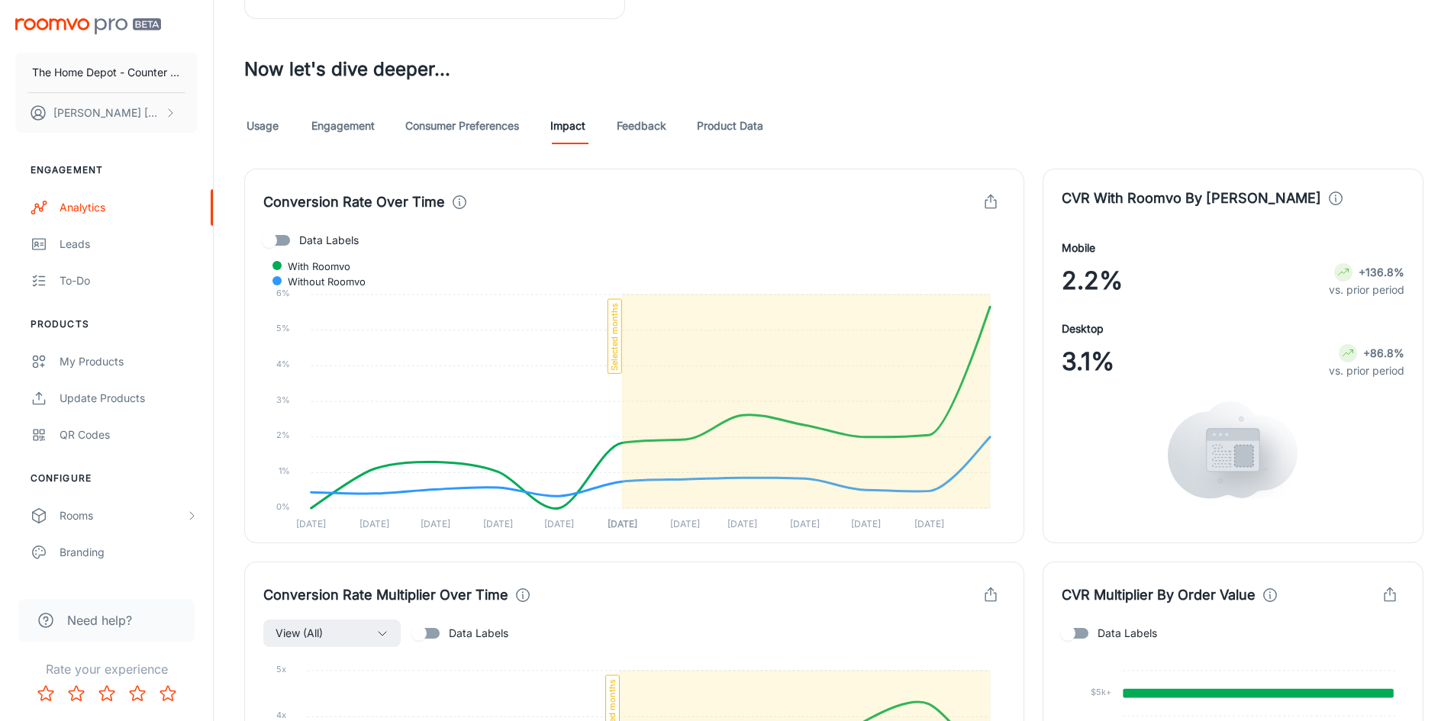
click at [730, 126] on link "Product Data" at bounding box center [730, 126] width 66 height 37
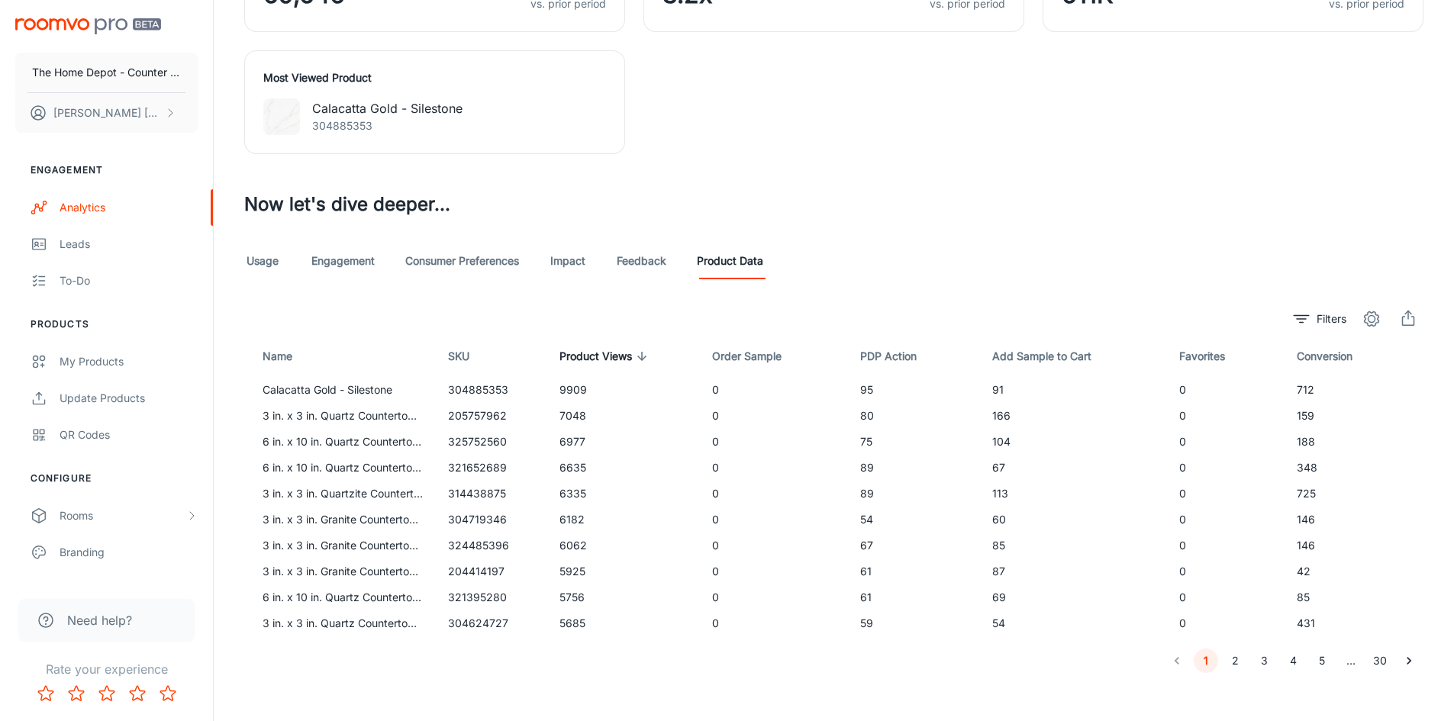
scroll to position [1099, 0]
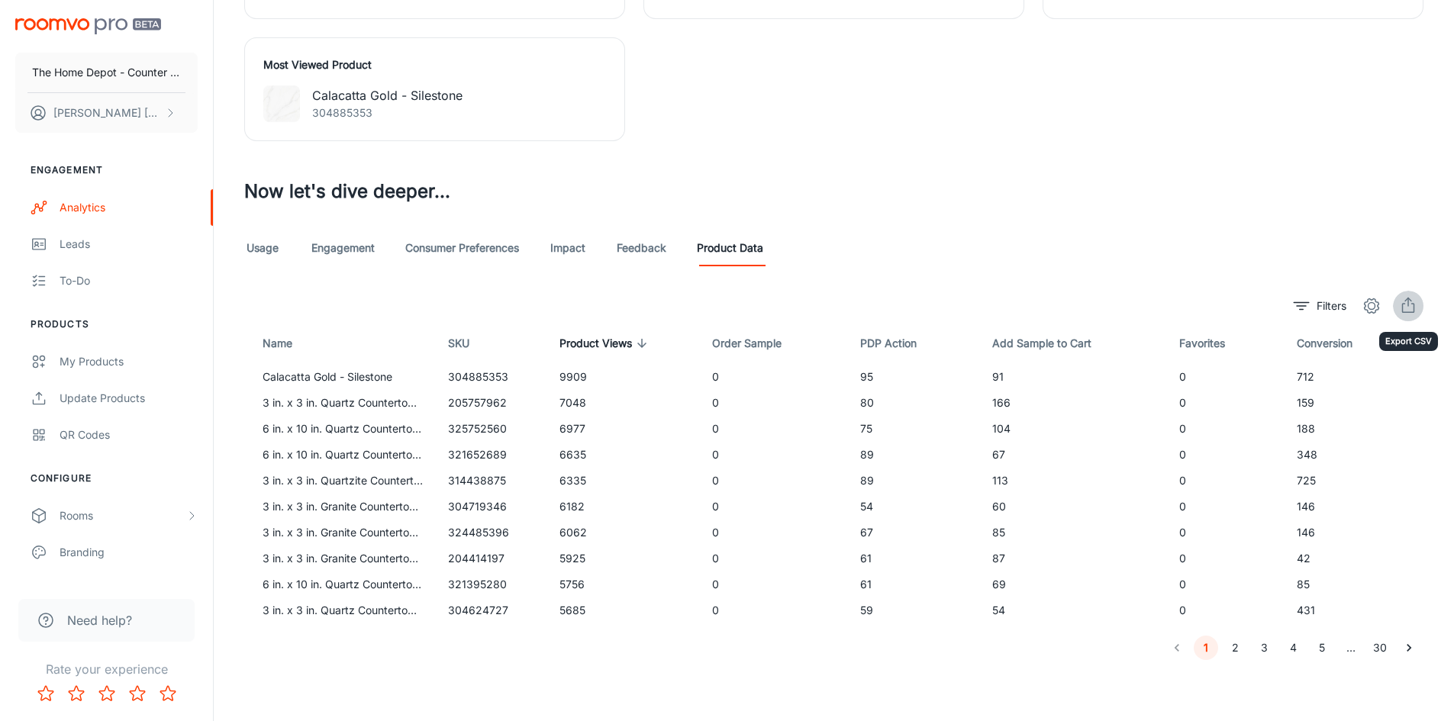
click at [1412, 307] on icon "export" at bounding box center [1408, 306] width 18 height 18
click at [440, 243] on link "Consumer Preferences" at bounding box center [462, 248] width 114 height 37
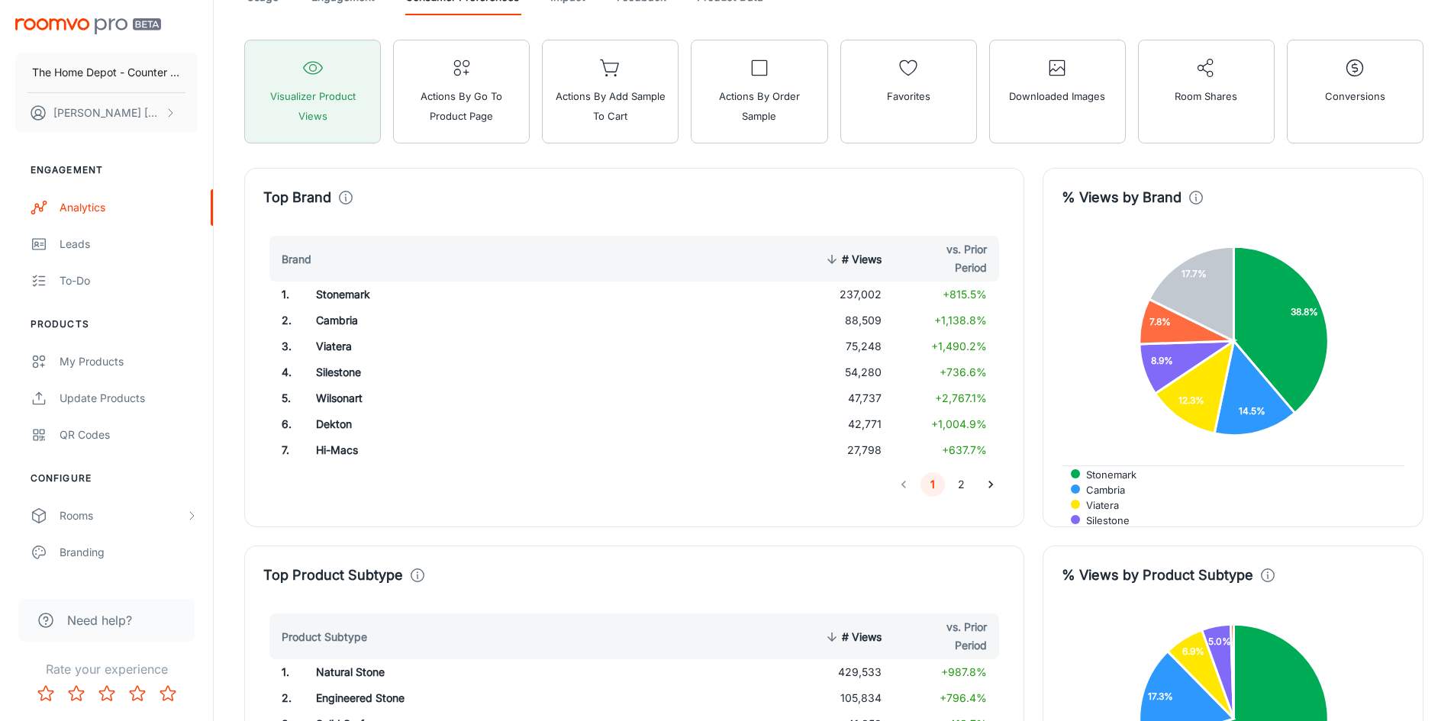
scroll to position [1374, 0]
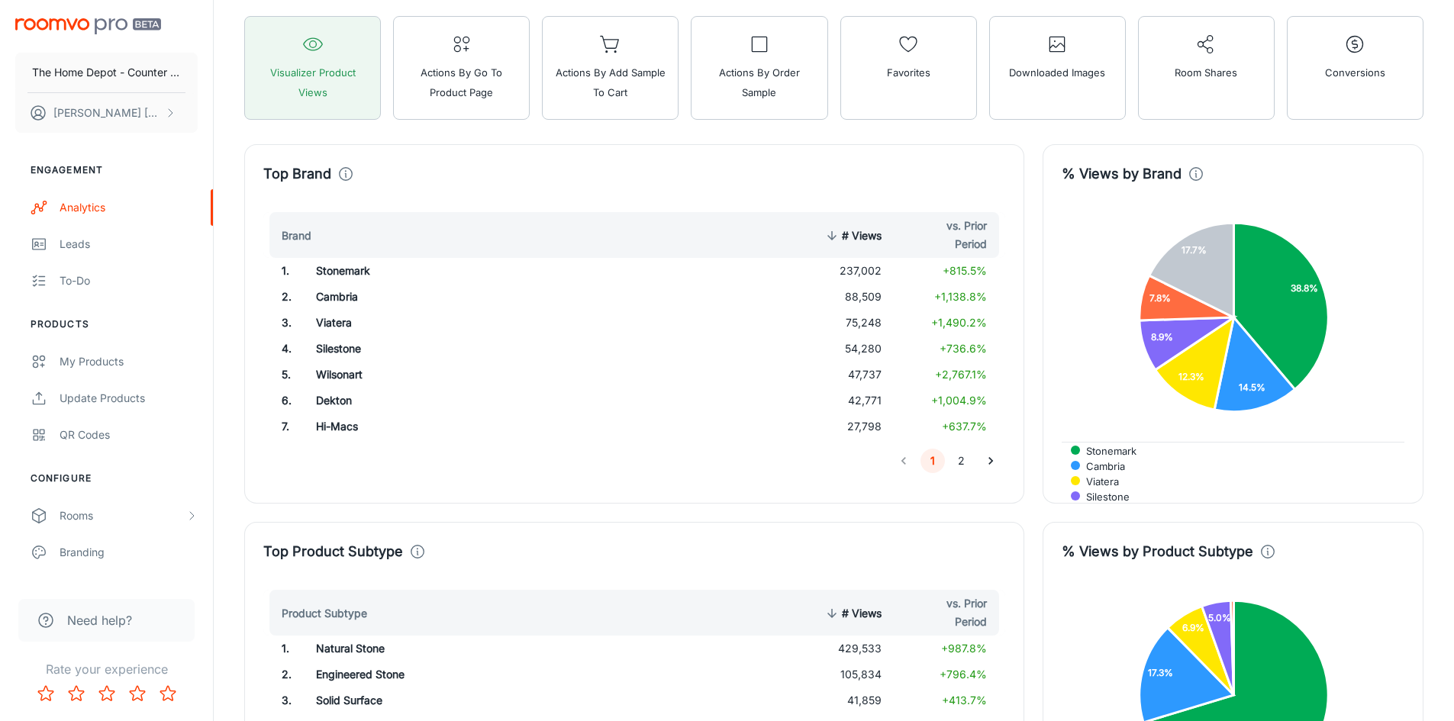
click at [1029, 250] on div "% Views by Brand Stonemark Cambria Viatera Silestone Wilsonart 5 others 38.8% 1…" at bounding box center [1223, 315] width 399 height 378
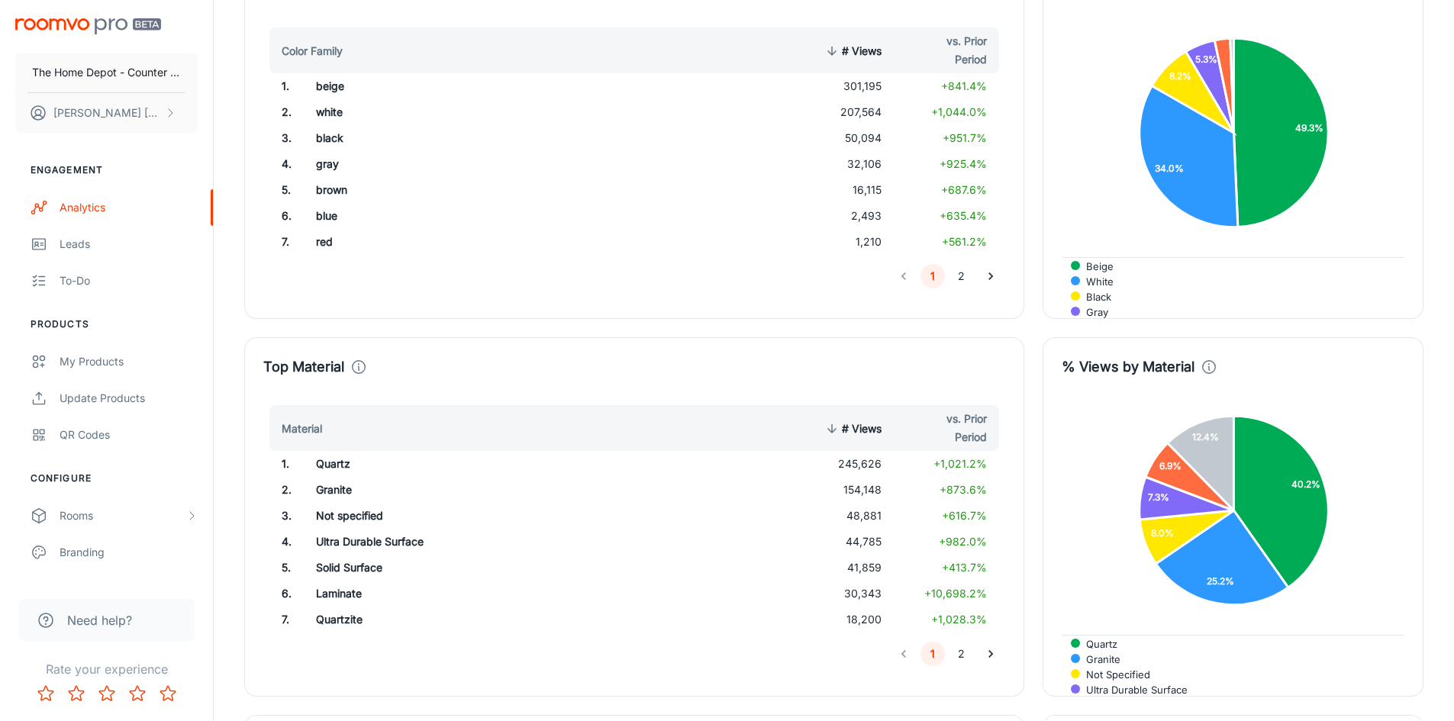
scroll to position [2289, 0]
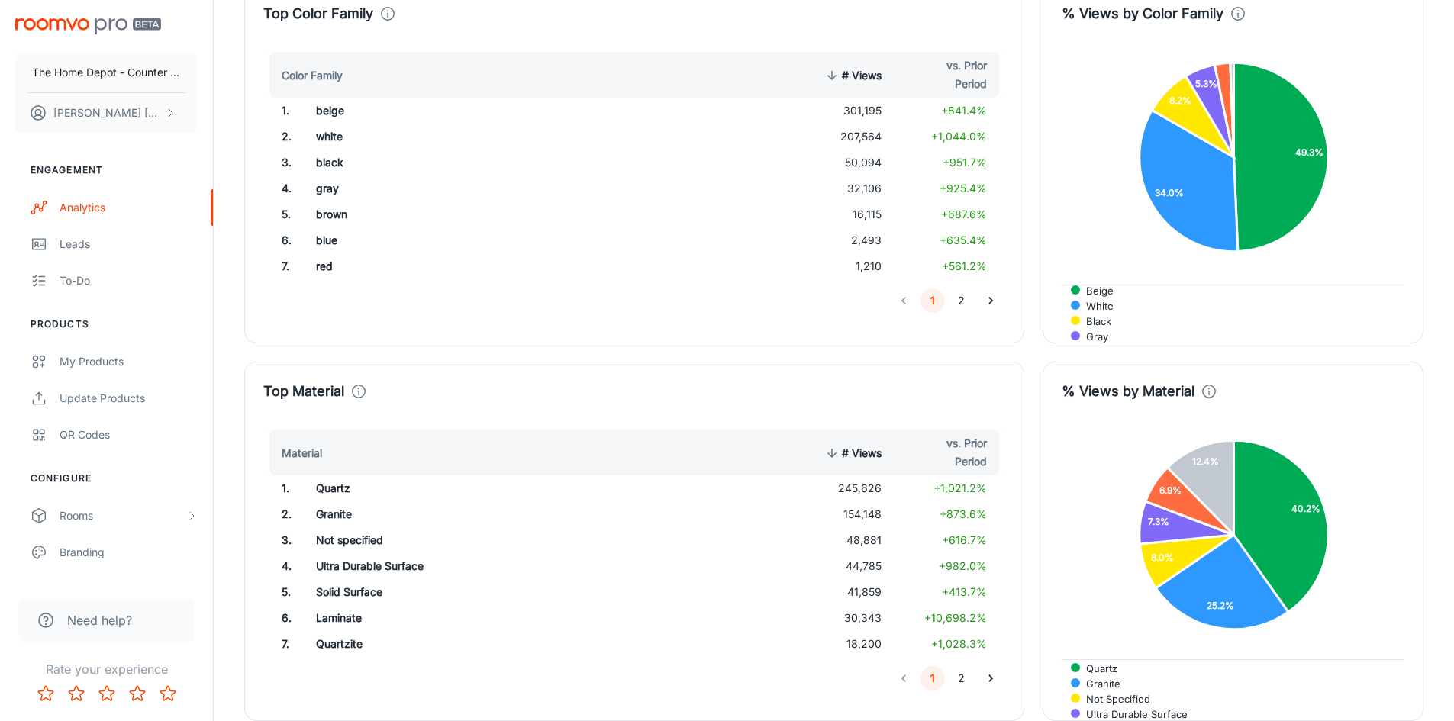
click at [607, 361] on div "Top Material Material # Views vs. Prior Period 1 . Quartz 245,626 +1,021.2% 2 .…" at bounding box center [625, 532] width 798 height 378
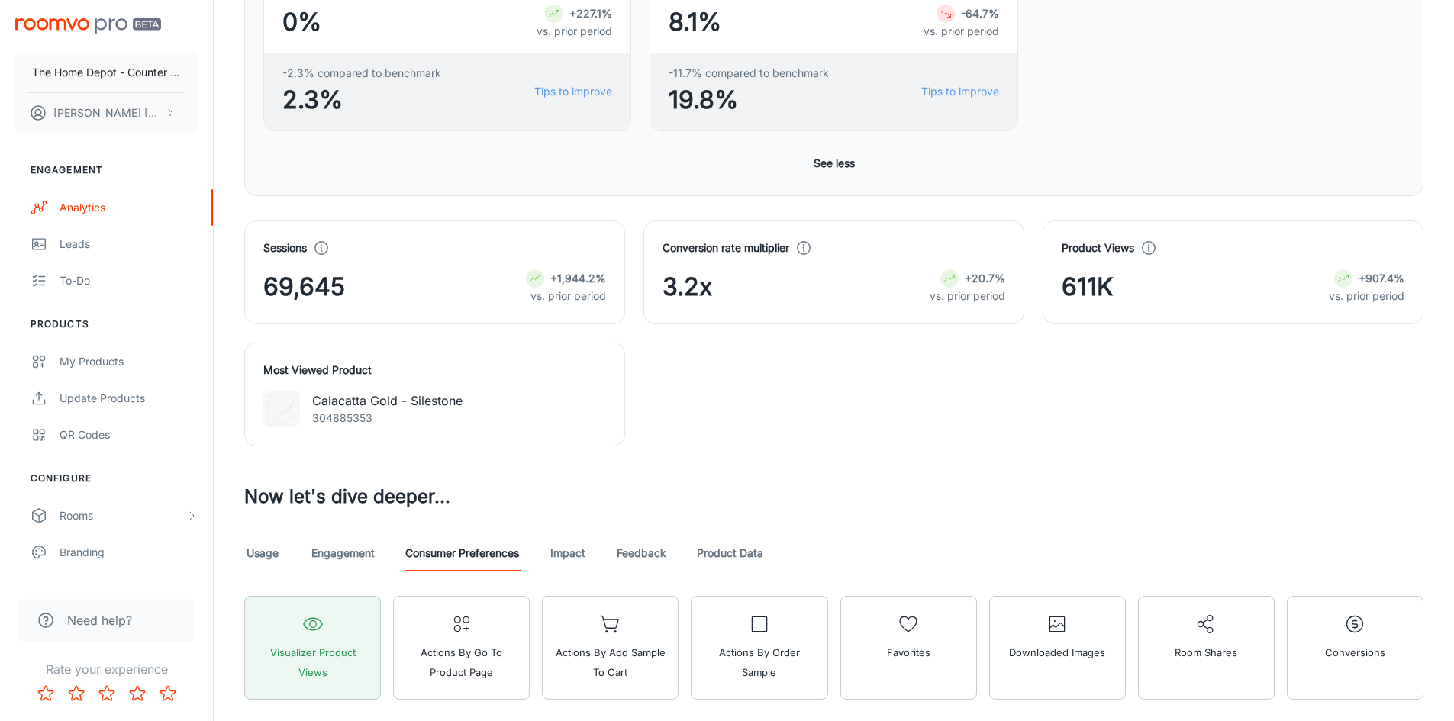
scroll to position [1010, 0]
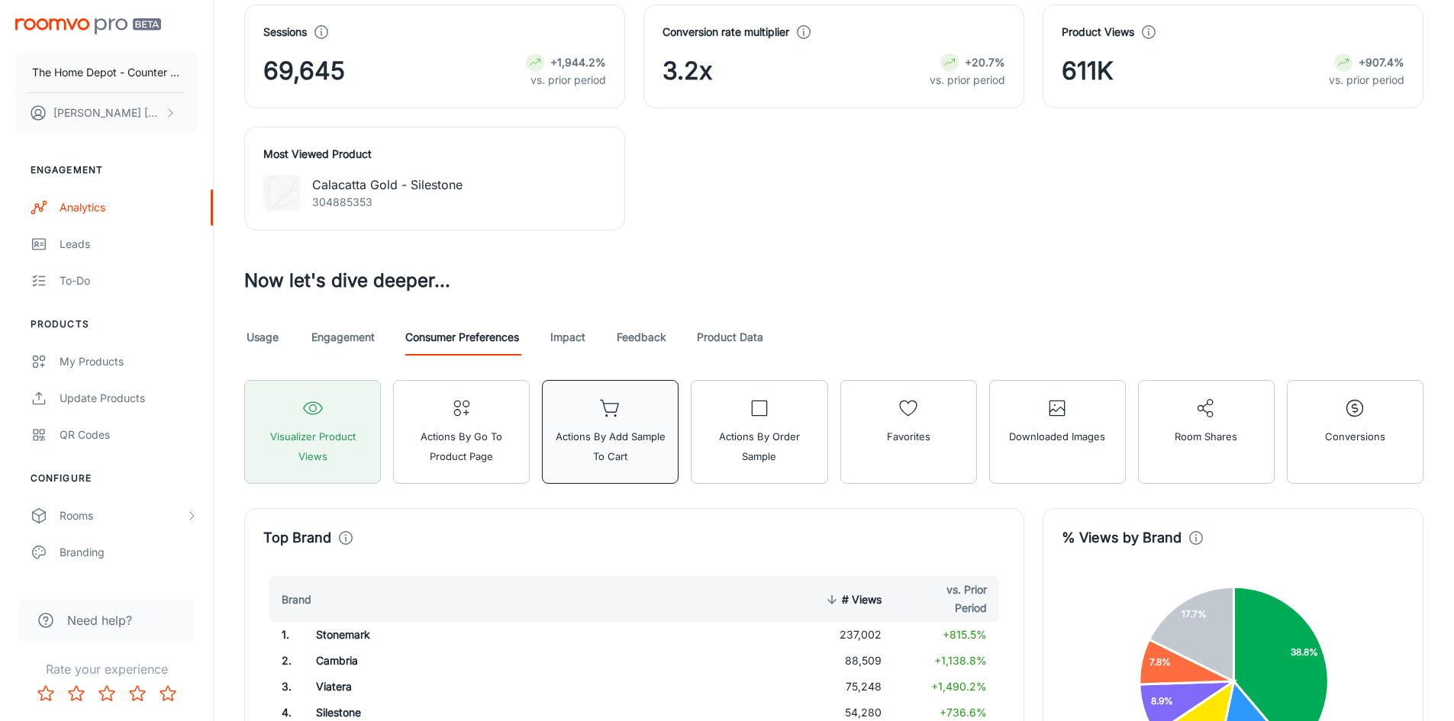
click at [622, 415] on button "Actions by Add Sample to Cart" at bounding box center [610, 432] width 137 height 104
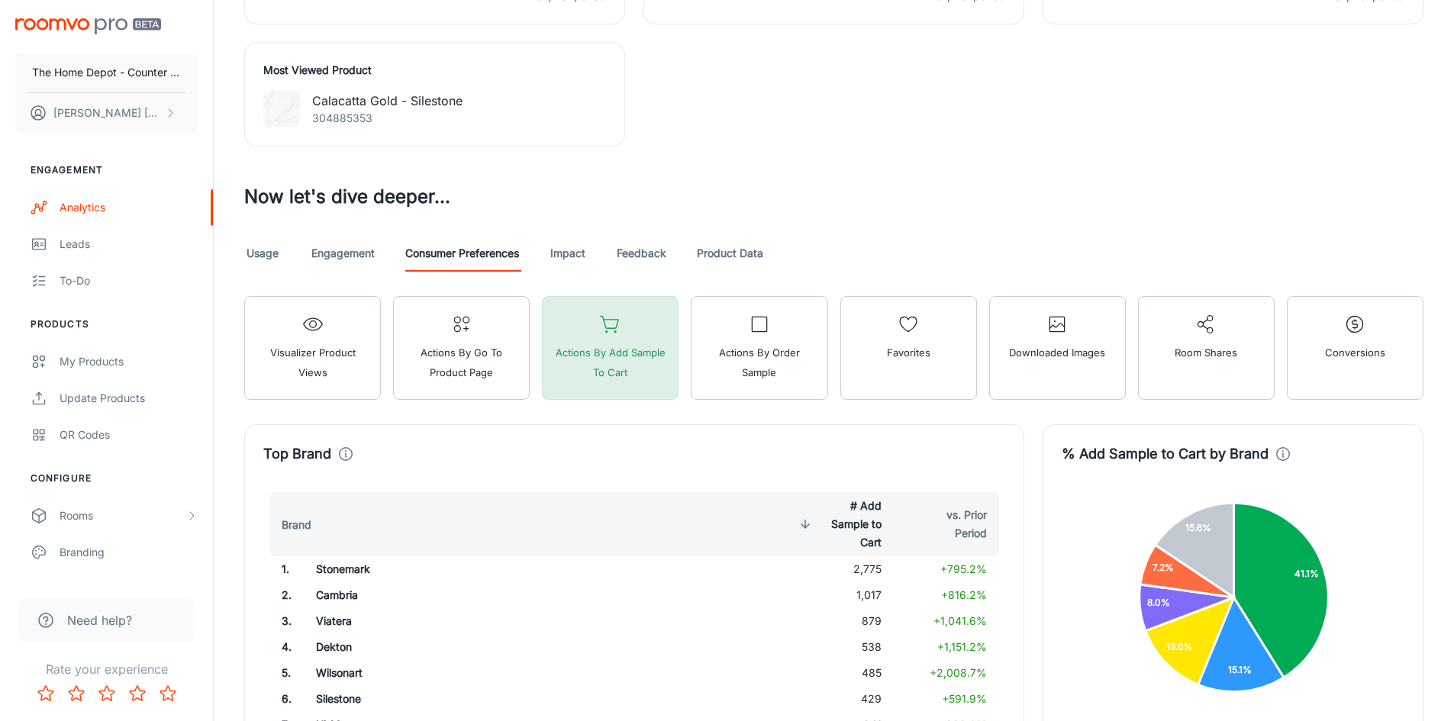
scroll to position [1086, 0]
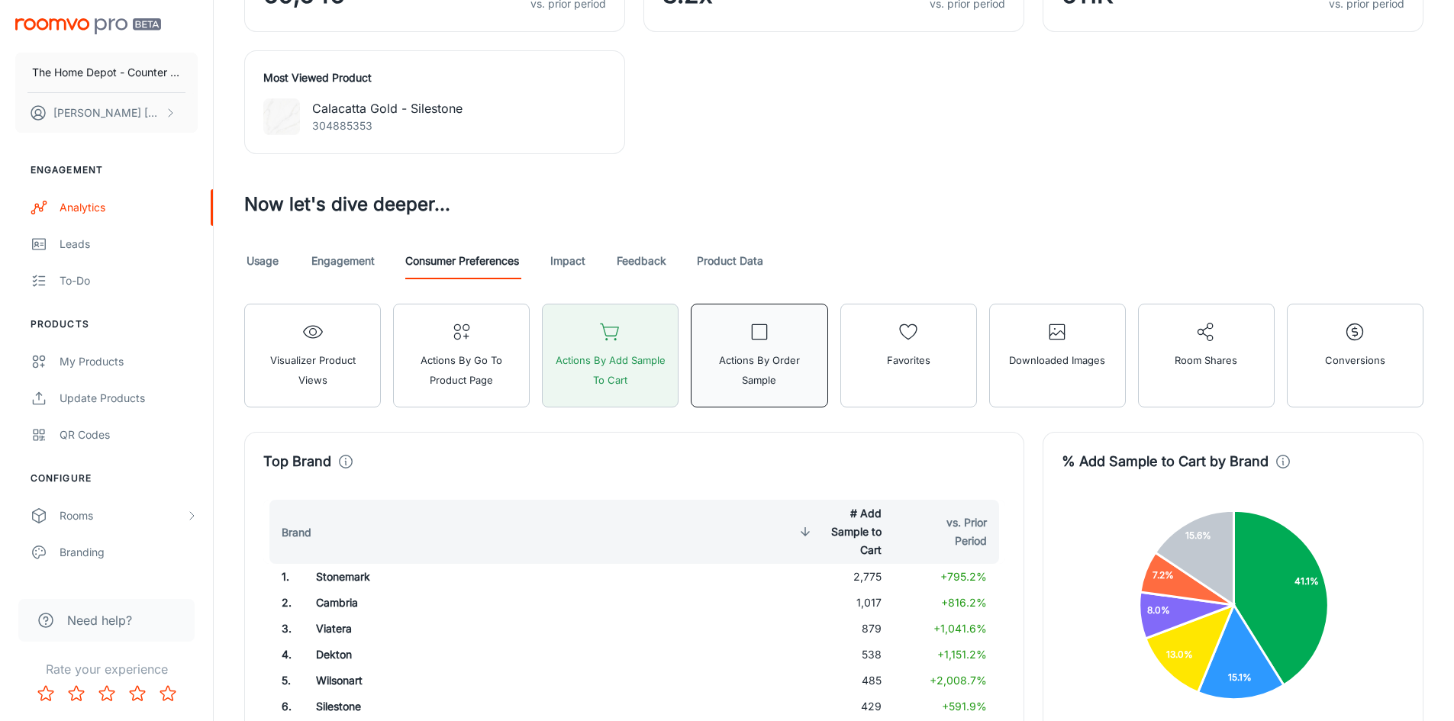
click at [766, 369] on span "Actions by Order Sample" at bounding box center [759, 370] width 117 height 40
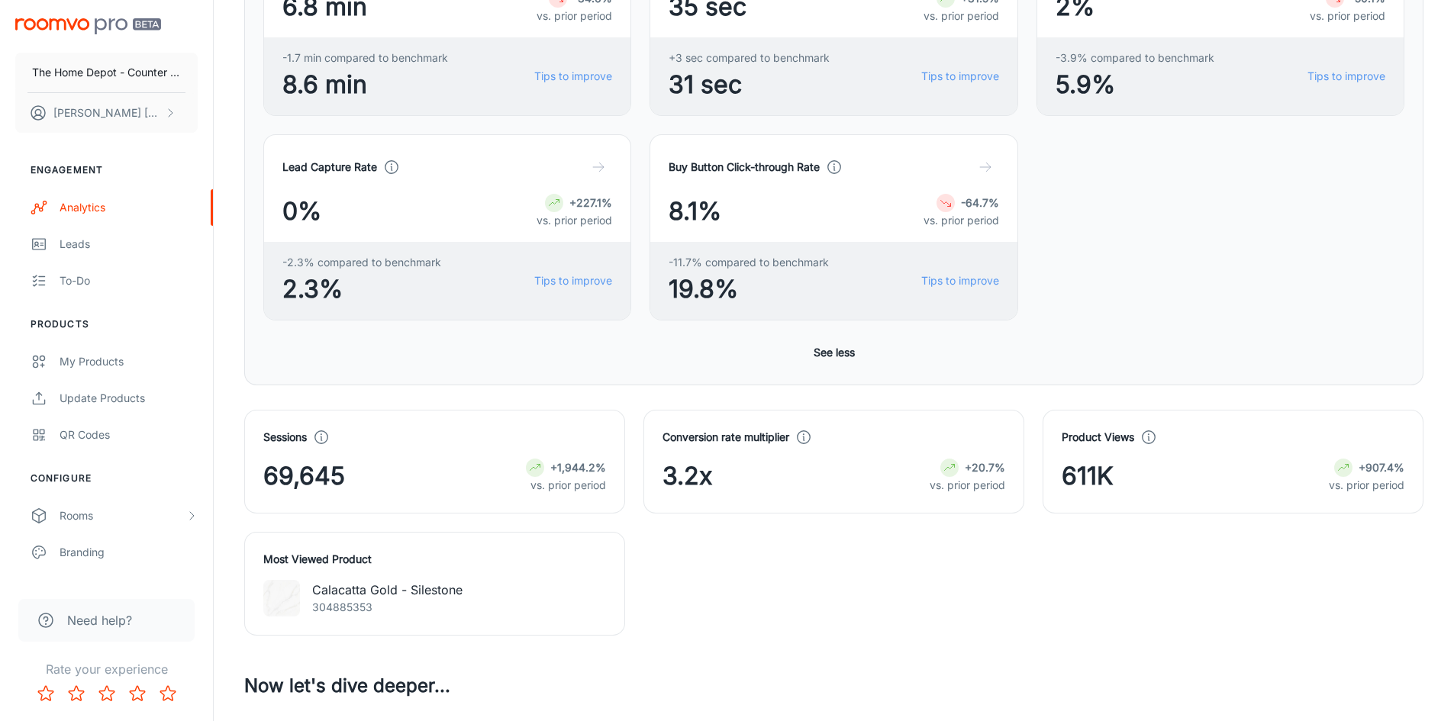
scroll to position [876, 0]
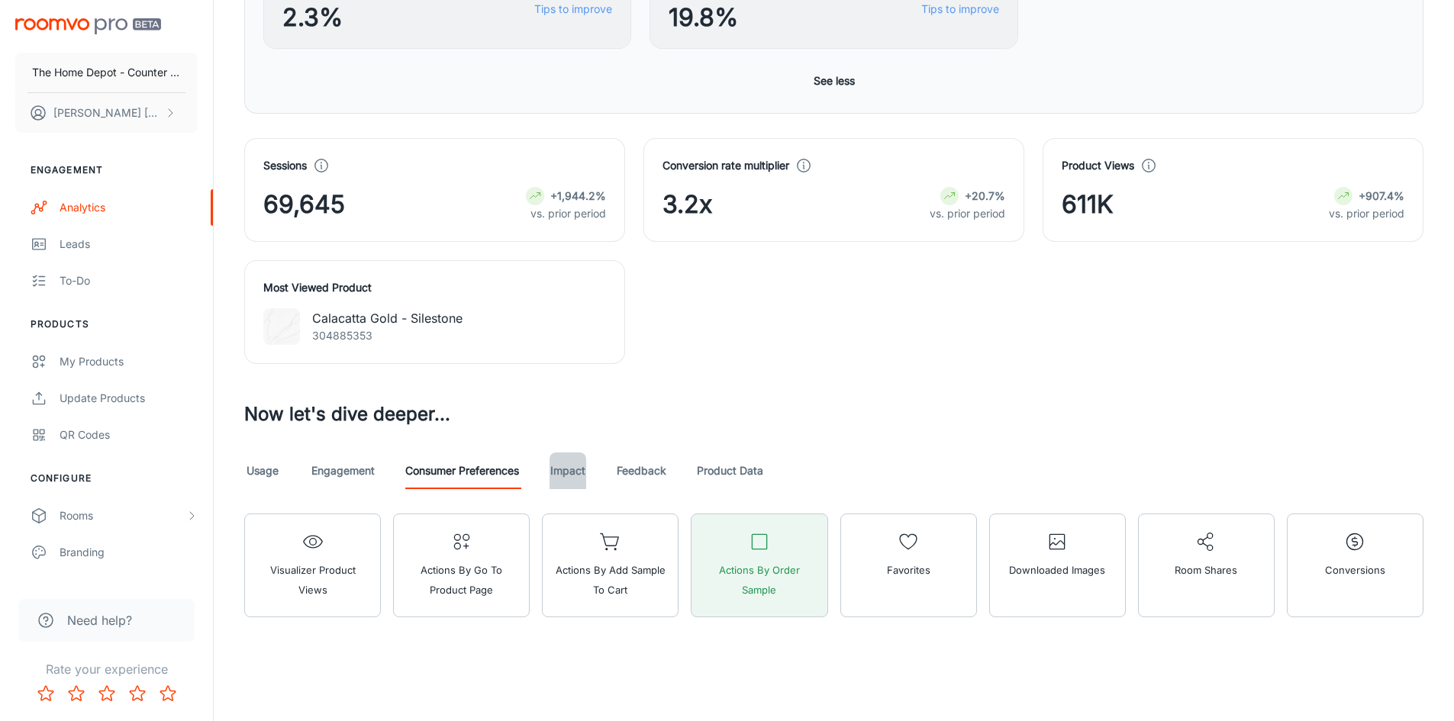
click at [567, 463] on link "Impact" at bounding box center [567, 471] width 37 height 37
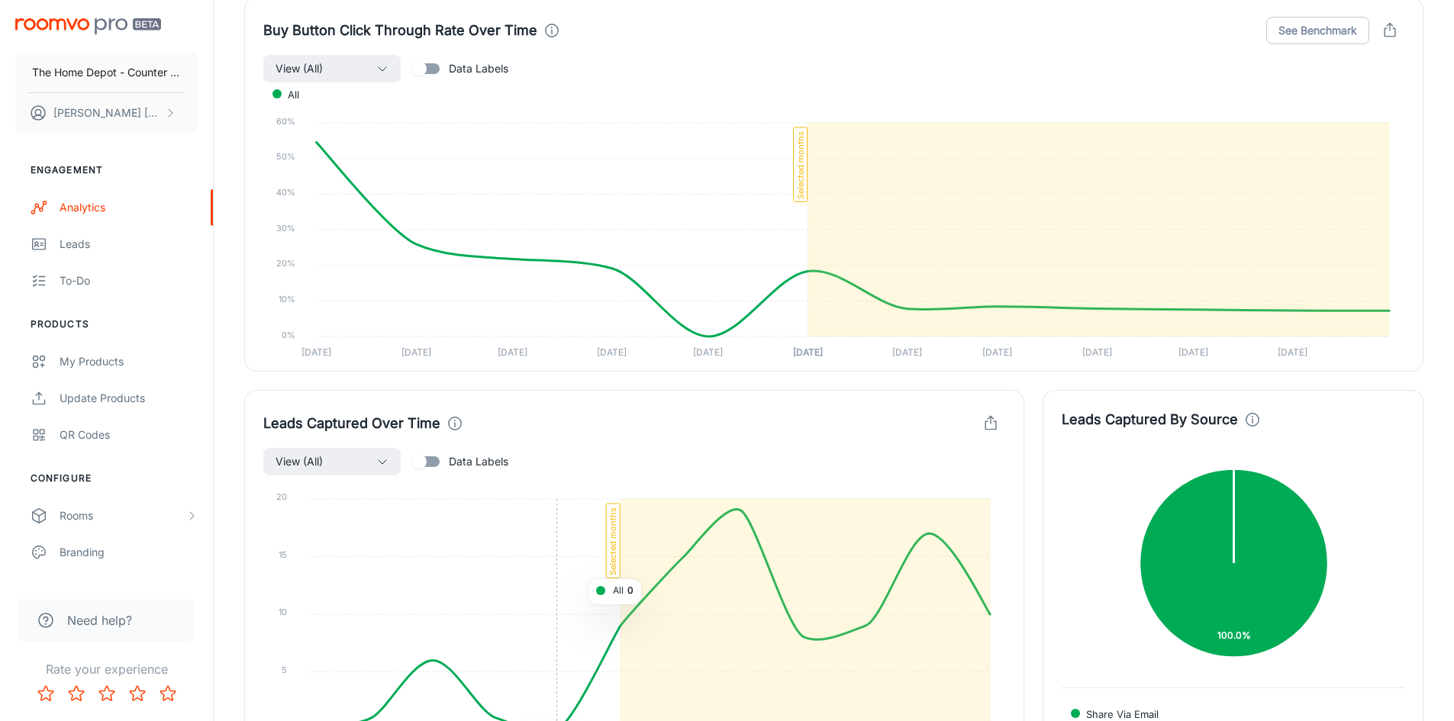
scroll to position [2343, 0]
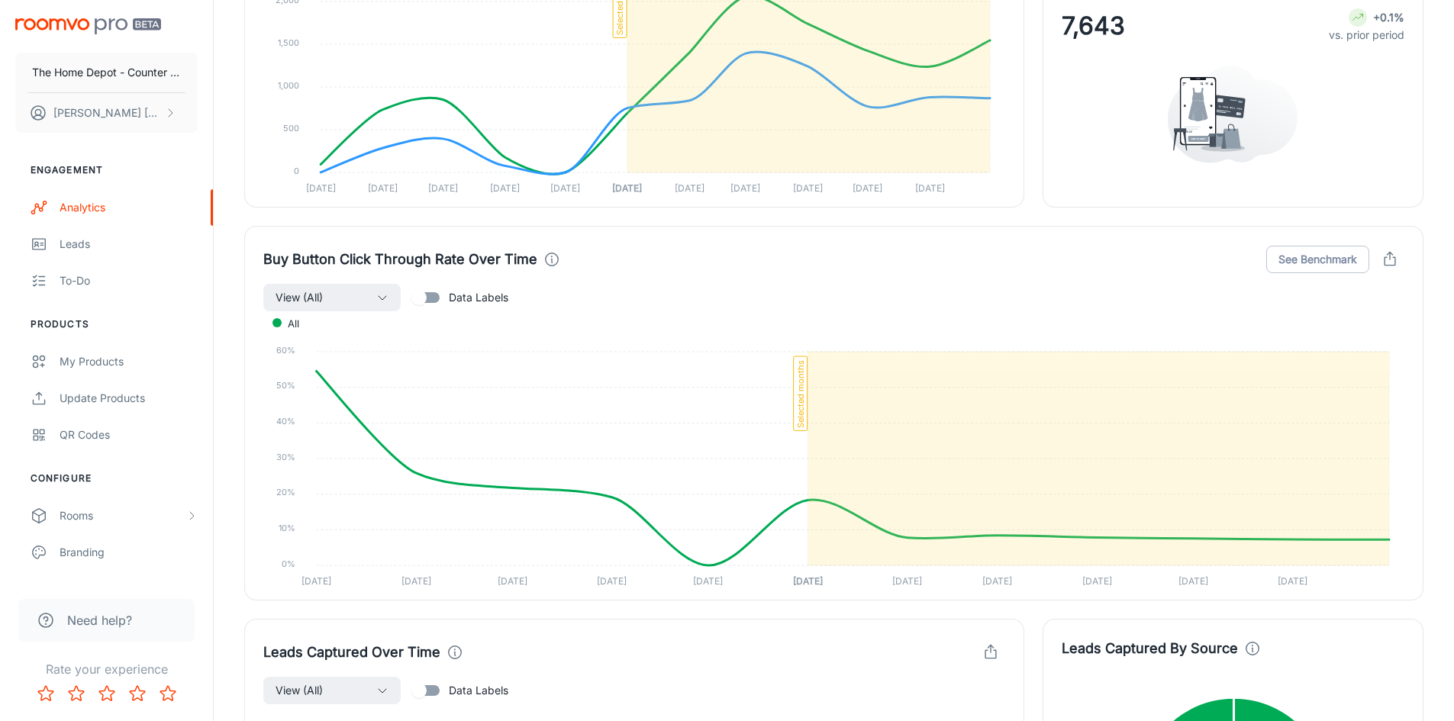
click at [427, 298] on input "Data Labels" at bounding box center [418, 297] width 87 height 29
checkbox input "true"
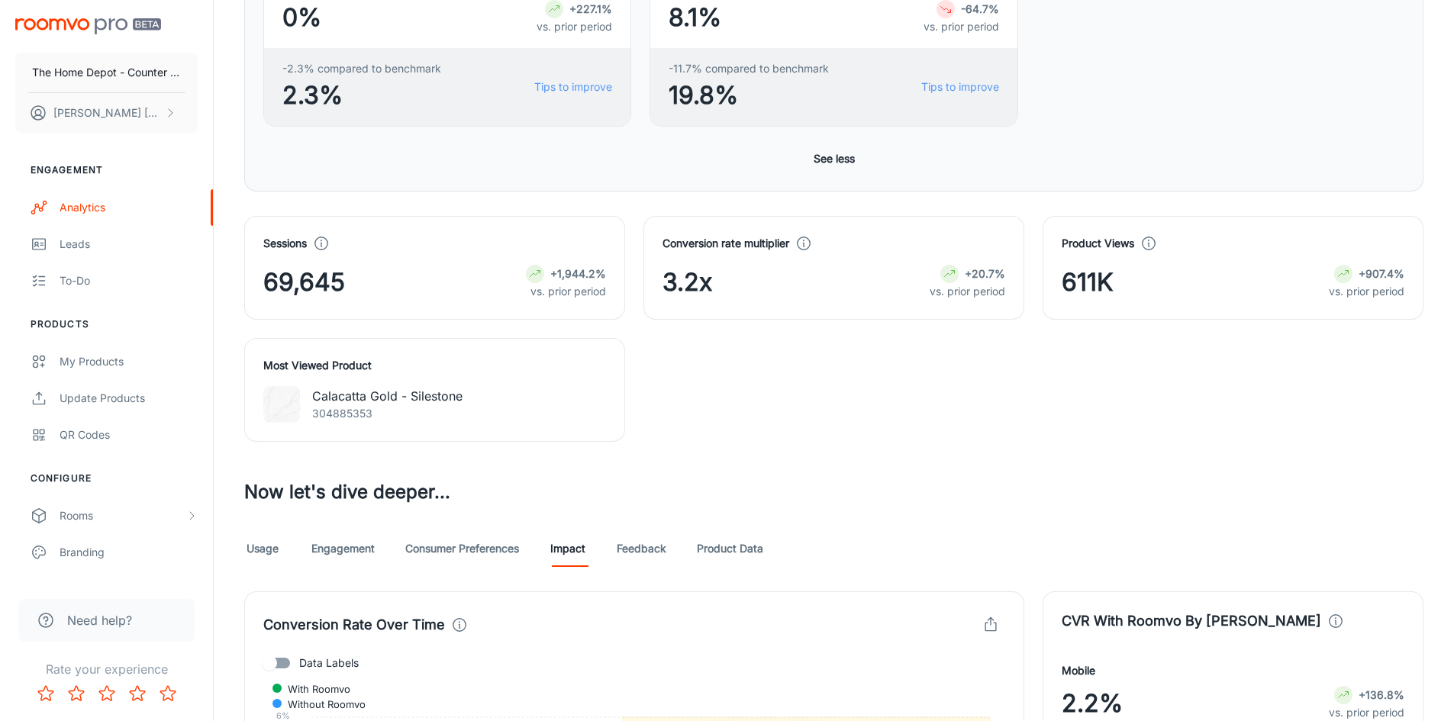
scroll to position [740, 0]
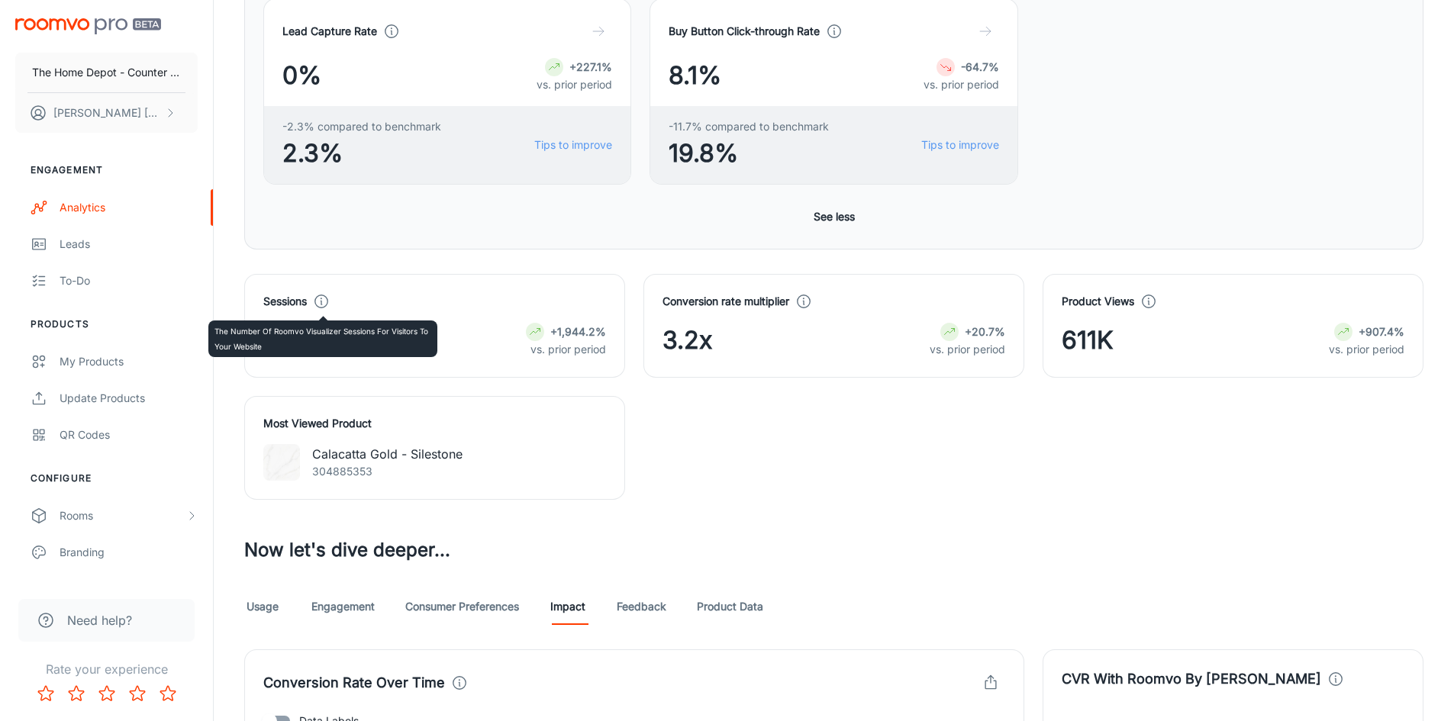
click at [327, 303] on icon at bounding box center [321, 301] width 17 height 17
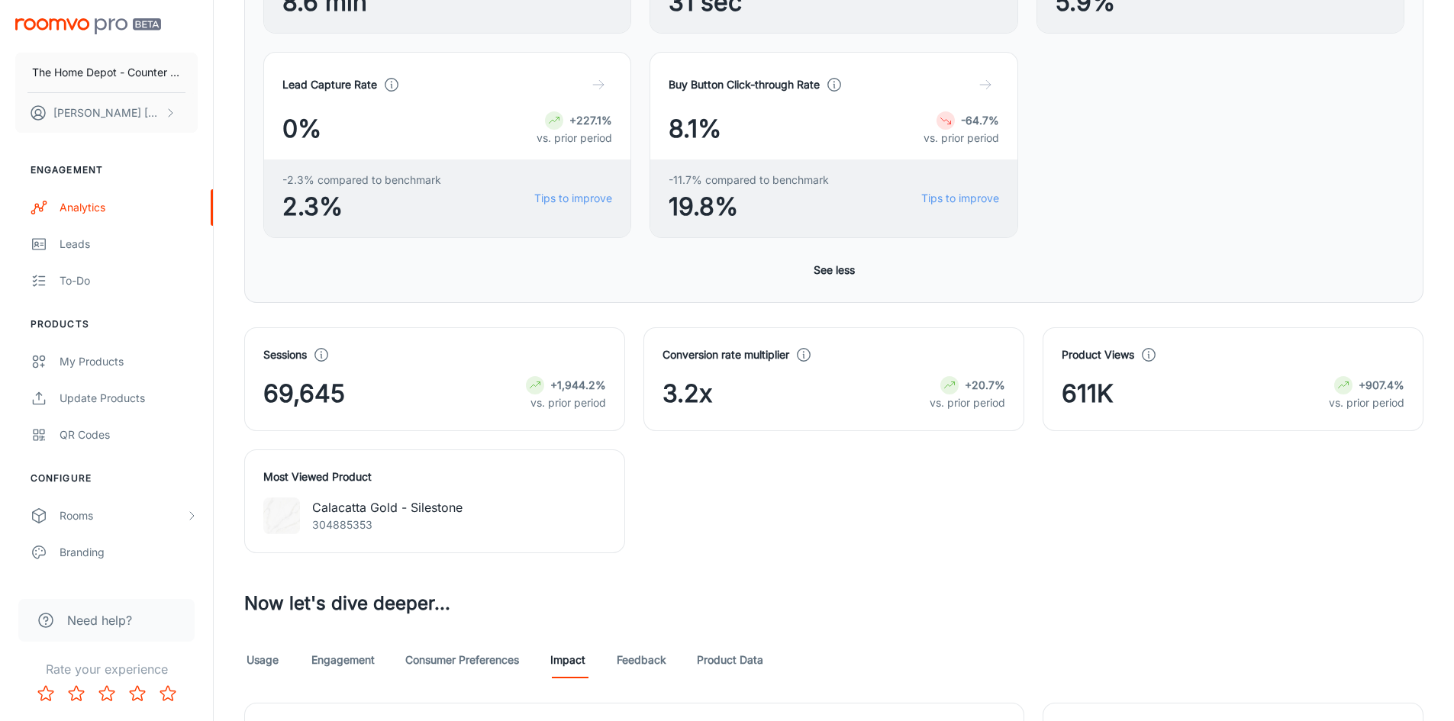
scroll to position [1068, 0]
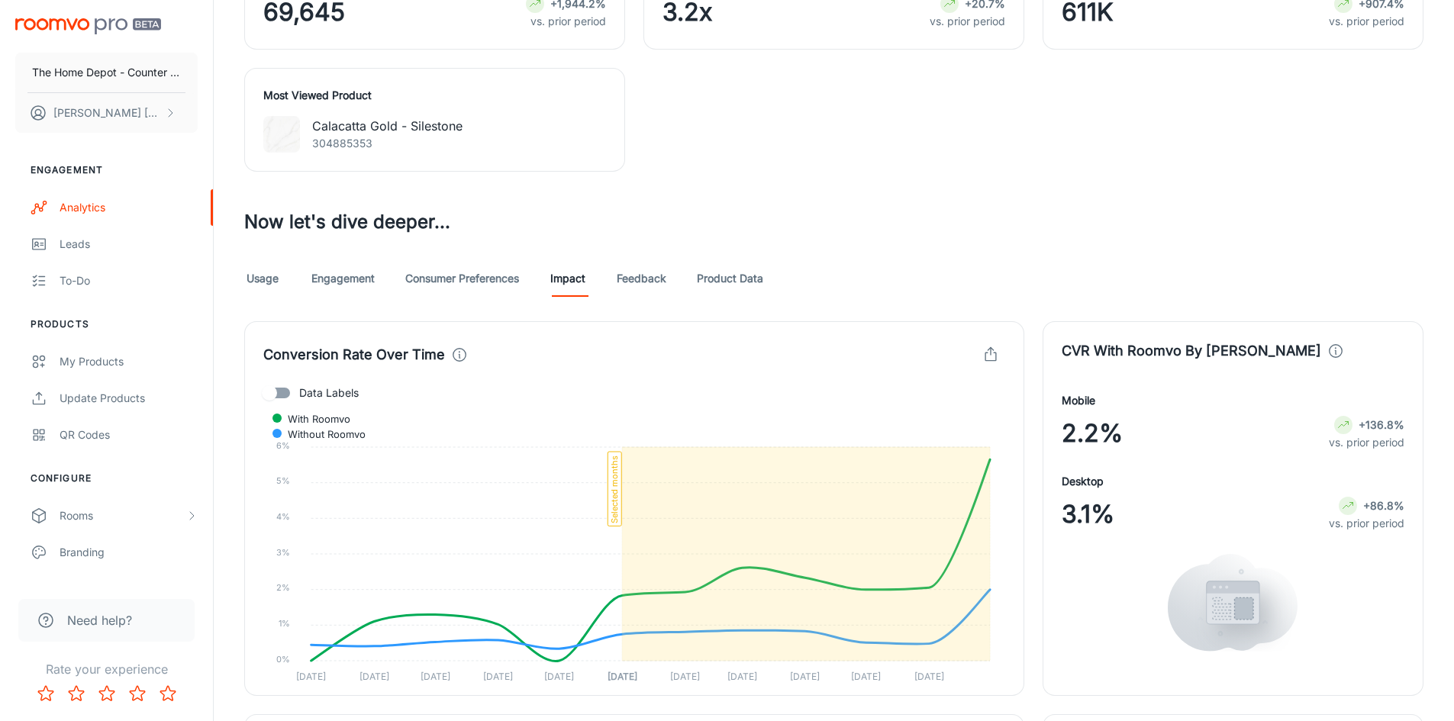
click at [262, 281] on link "Usage" at bounding box center [262, 278] width 37 height 37
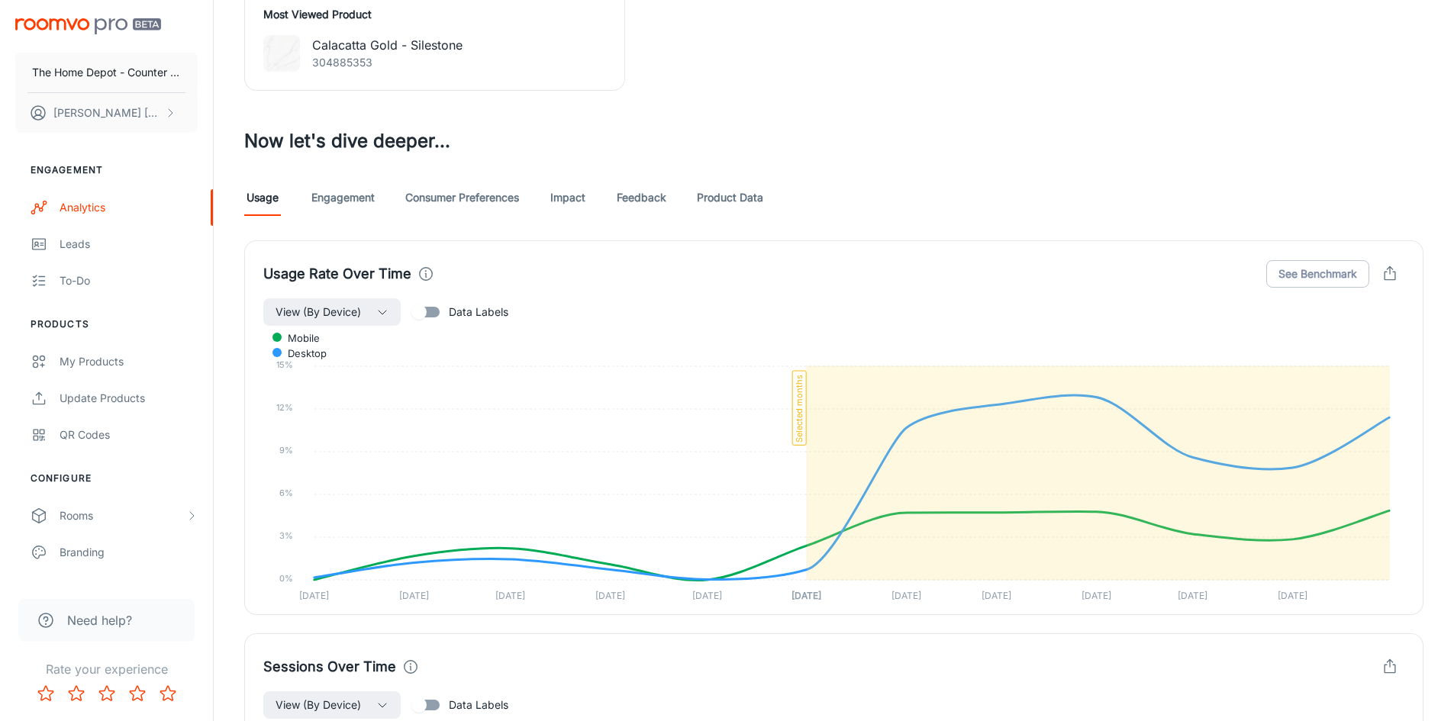
scroll to position [1145, 0]
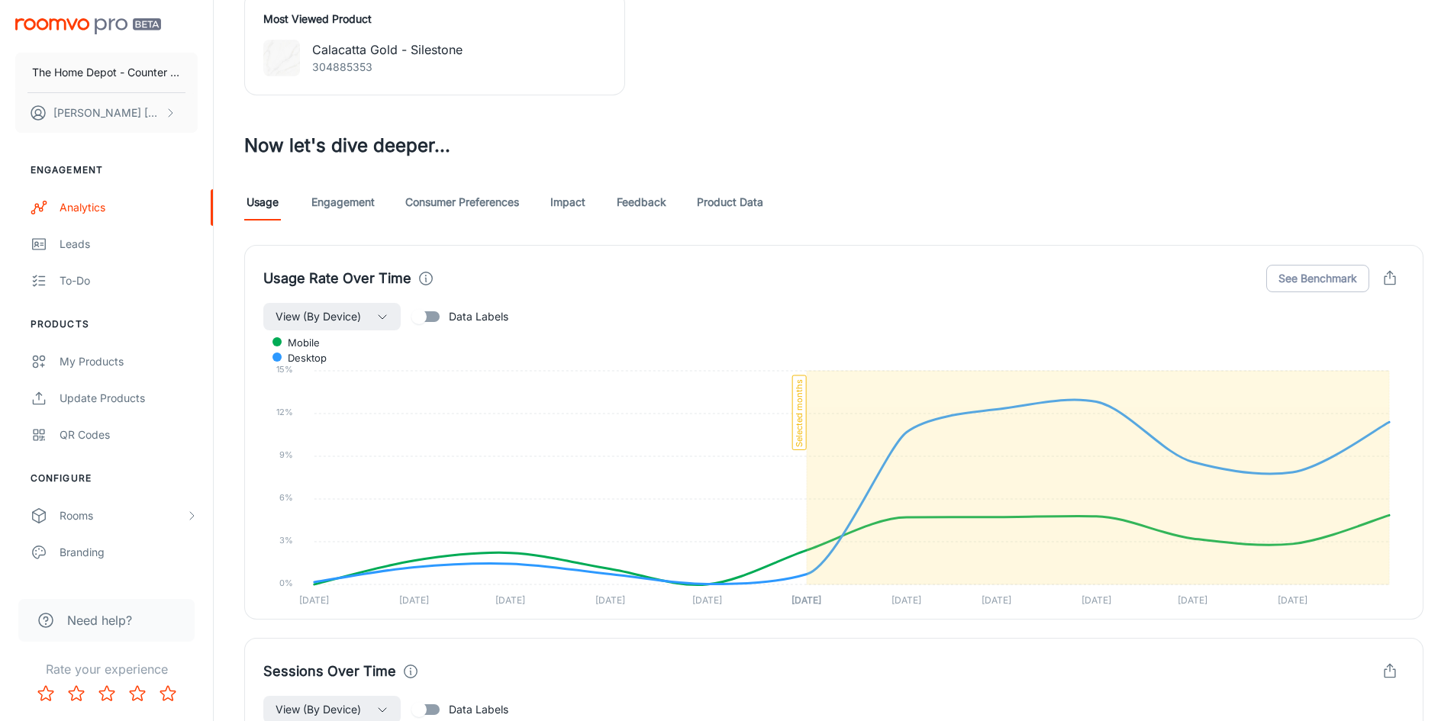
click at [430, 316] on input "Data Labels" at bounding box center [418, 316] width 87 height 29
checkbox input "true"
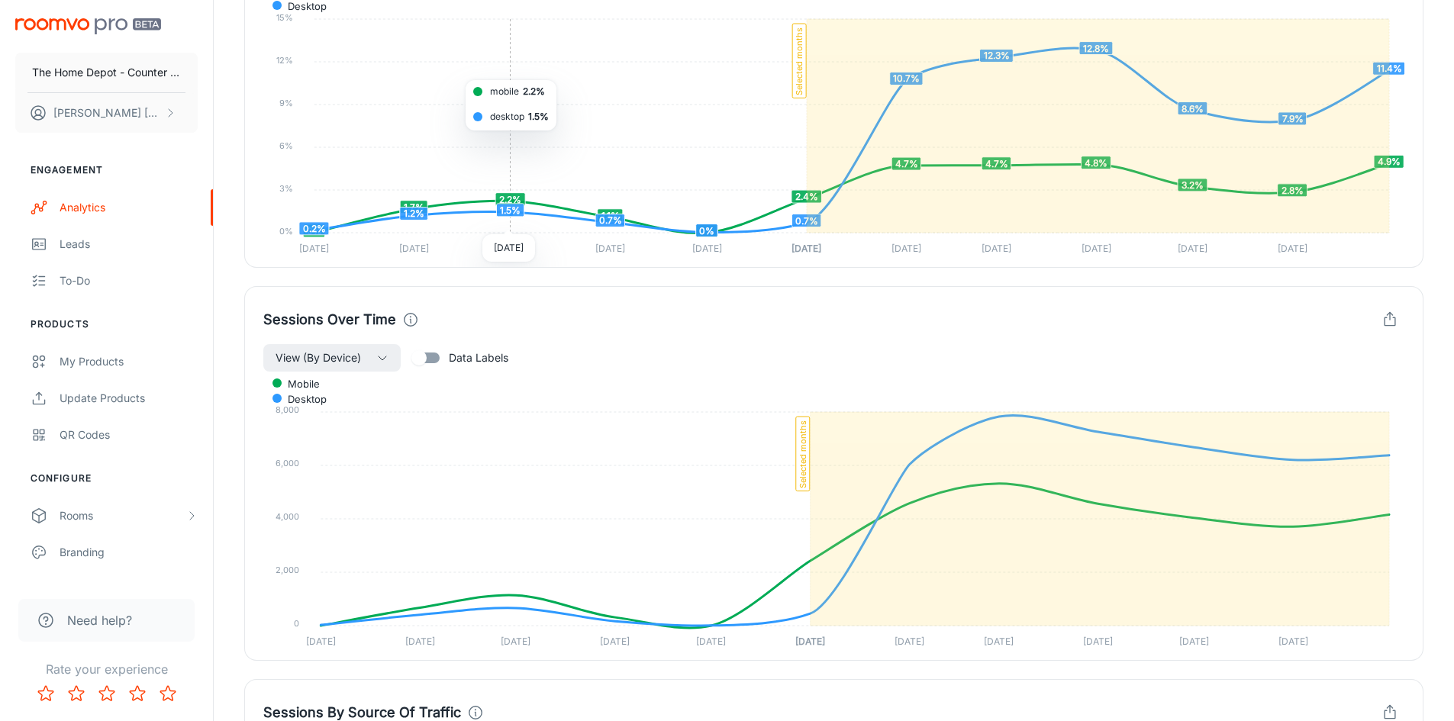
scroll to position [1450, 0]
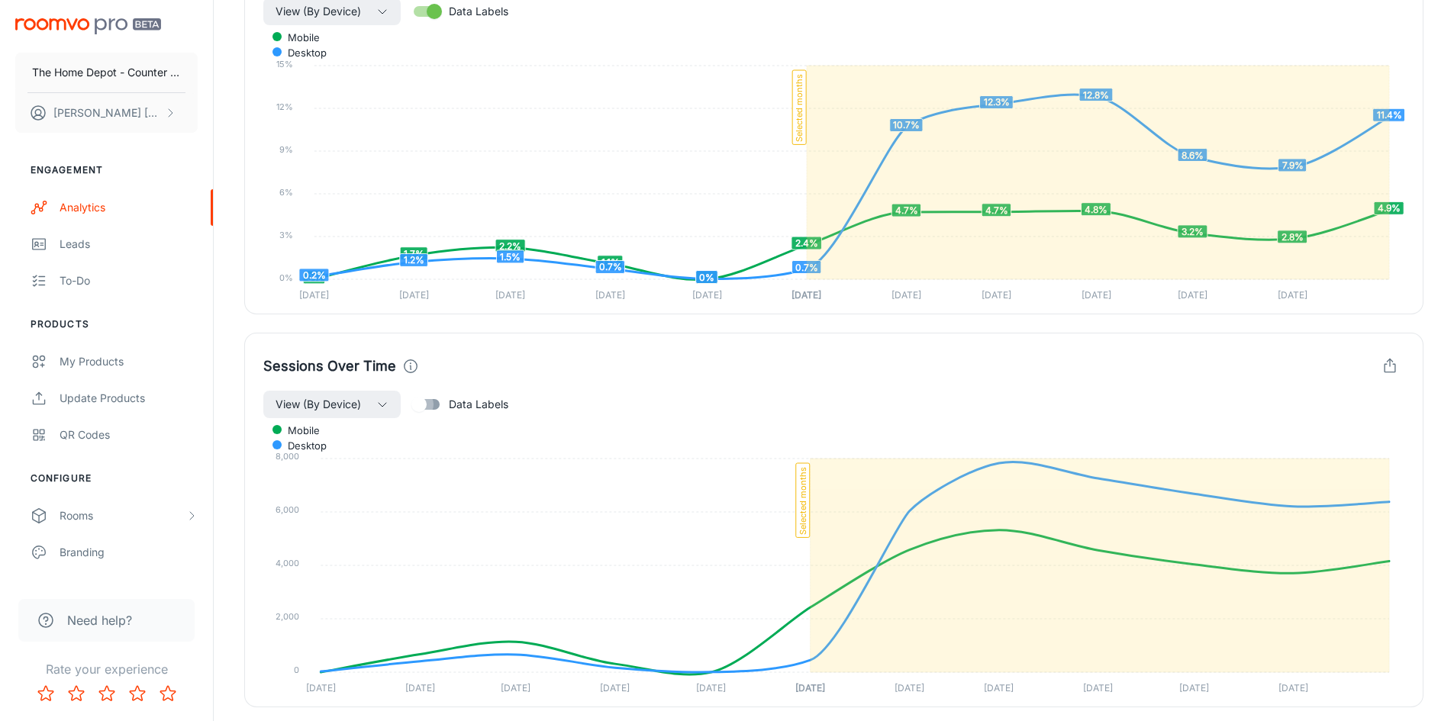
click at [420, 402] on input "Data Labels" at bounding box center [418, 404] width 87 height 29
checkbox input "true"
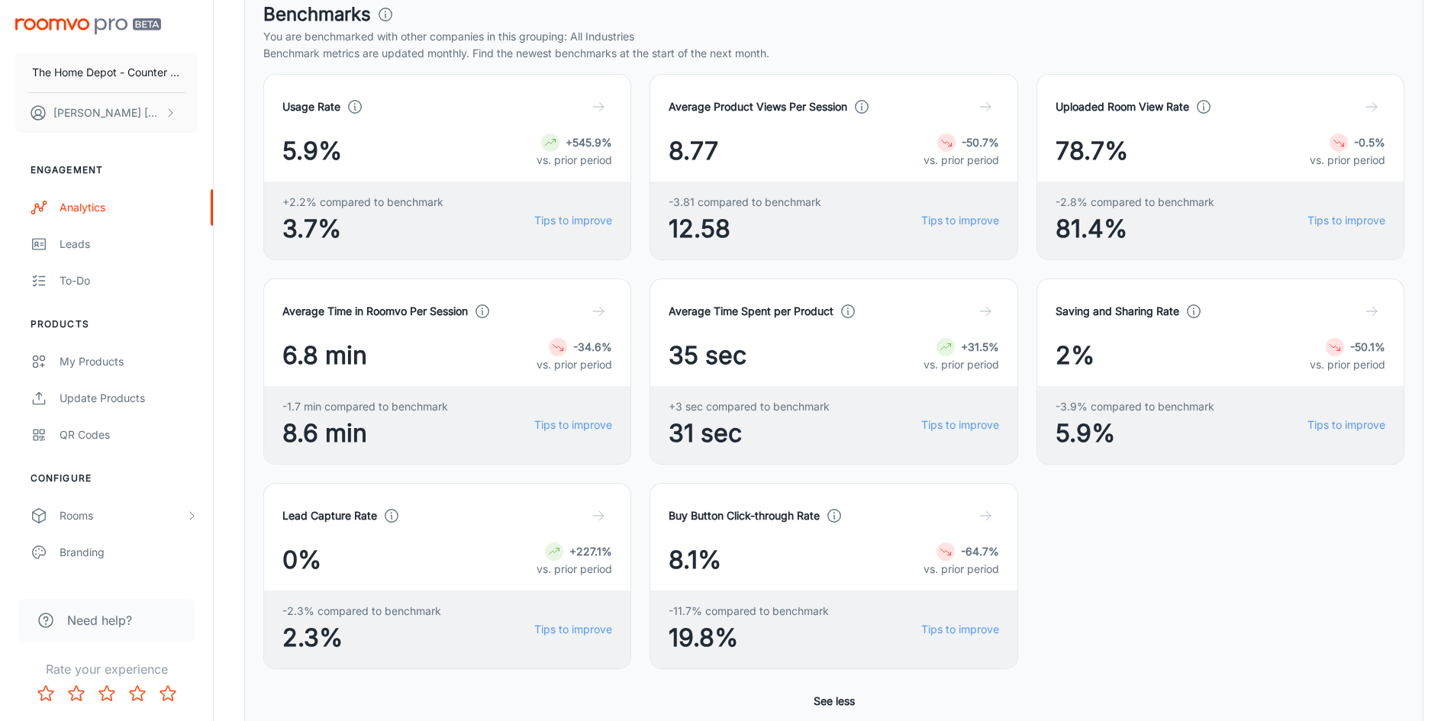
scroll to position [229, 0]
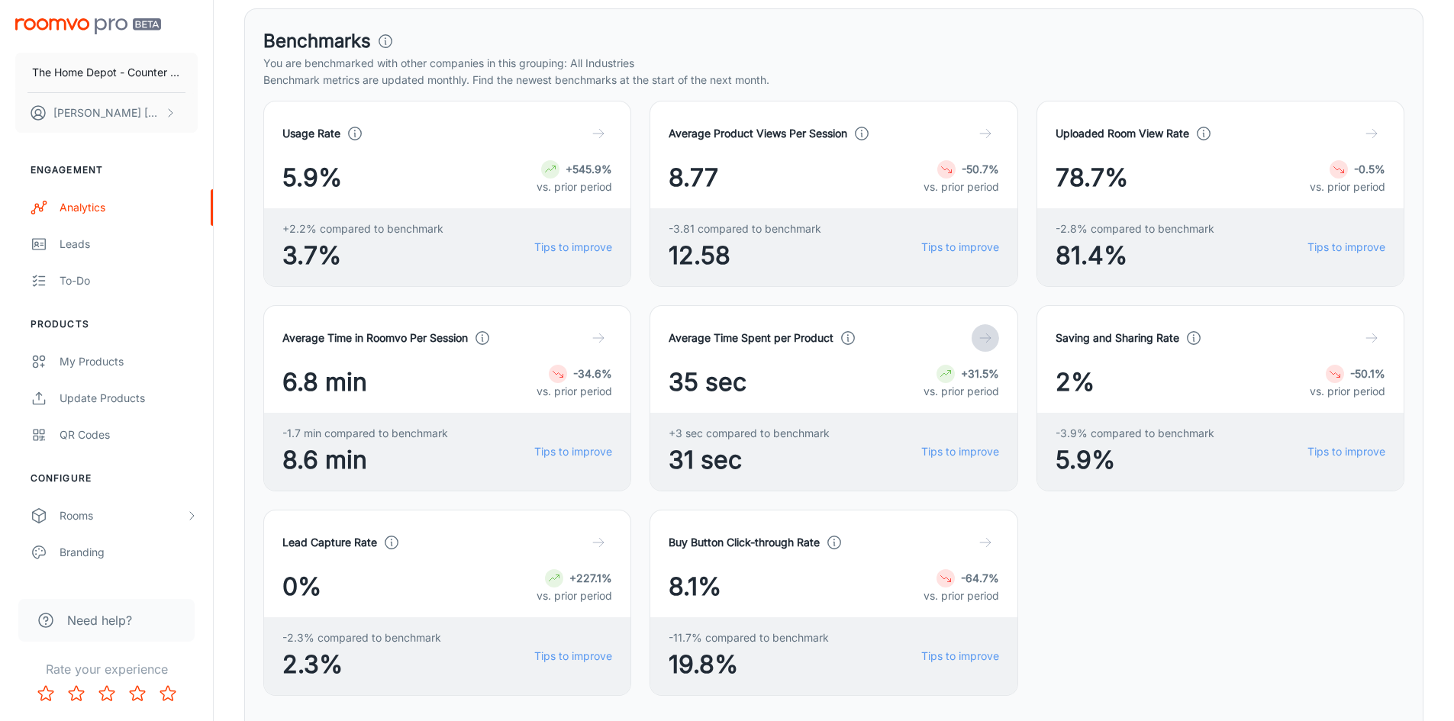
click at [979, 336] on icon "button" at bounding box center [985, 337] width 15 height 15
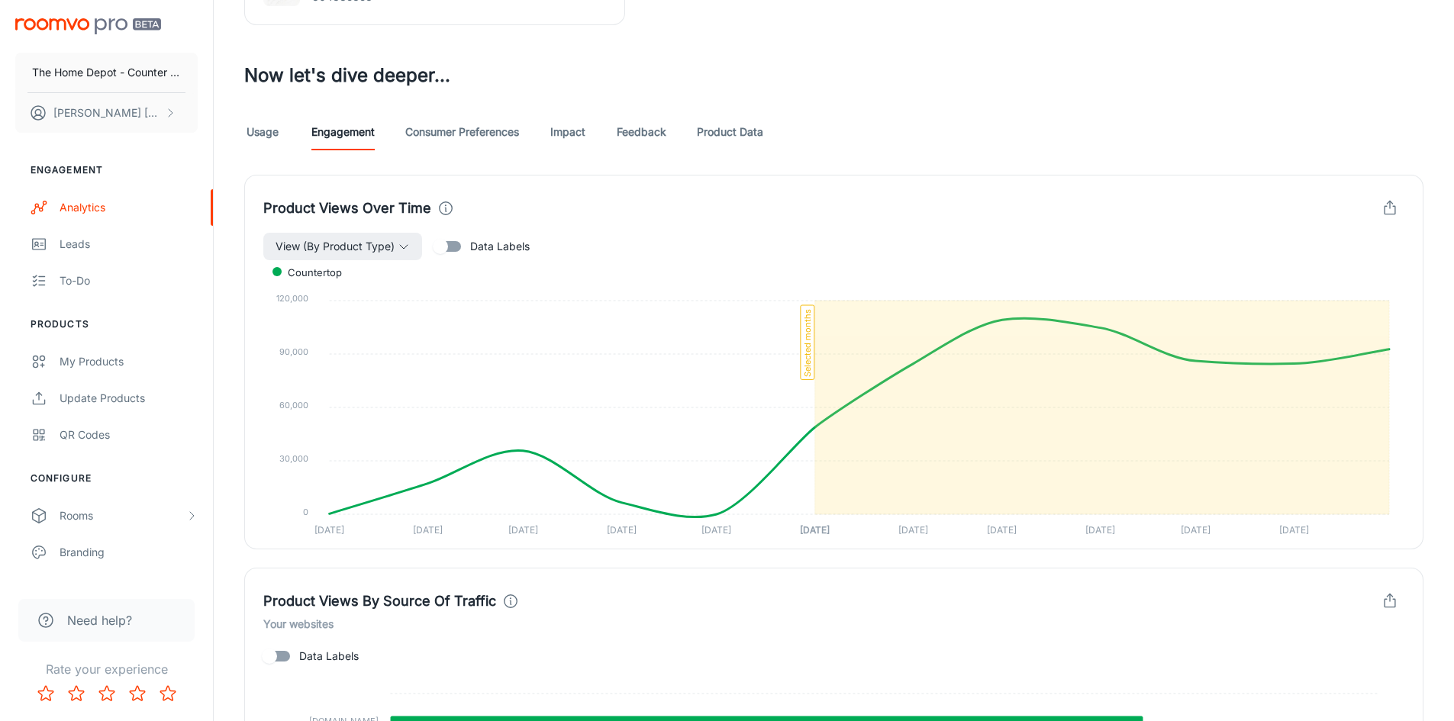
scroll to position [1221, 0]
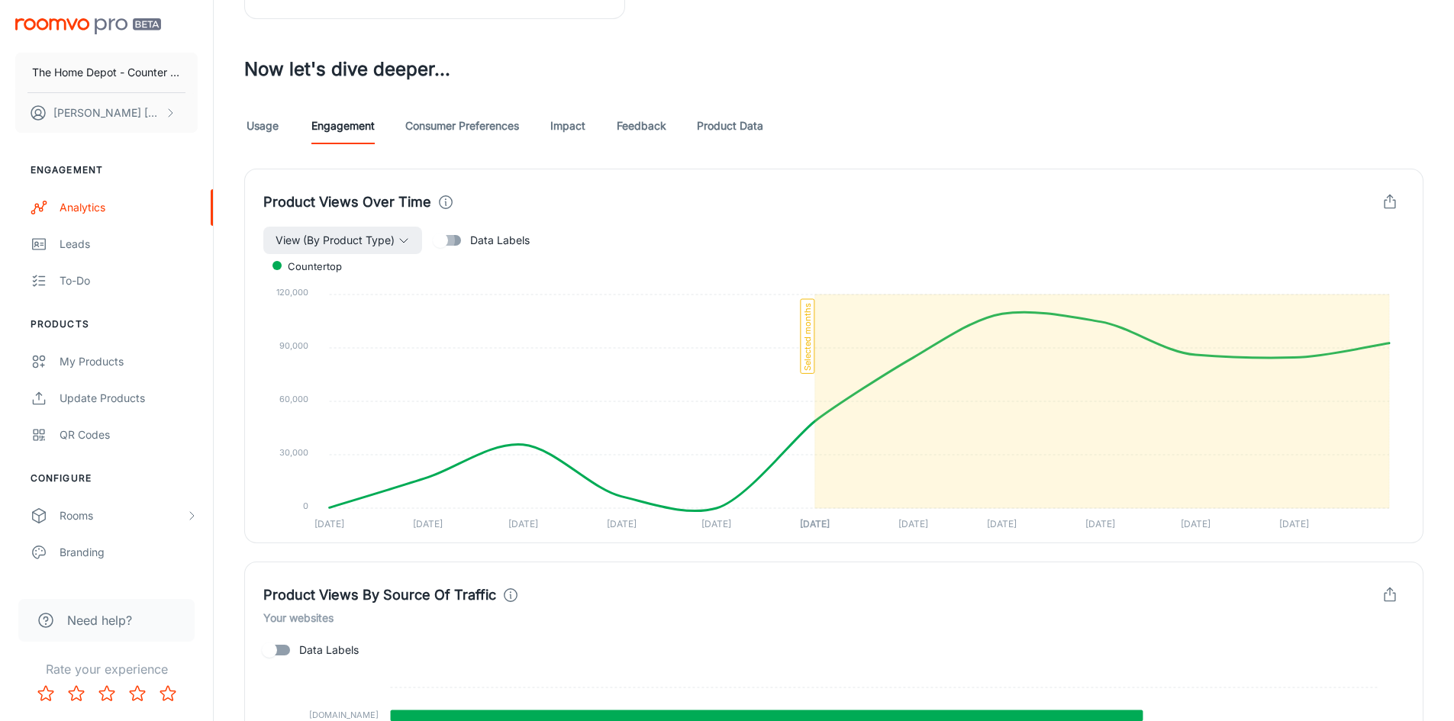
click at [450, 237] on input "Data Labels" at bounding box center [440, 240] width 87 height 29
checkbox input "true"
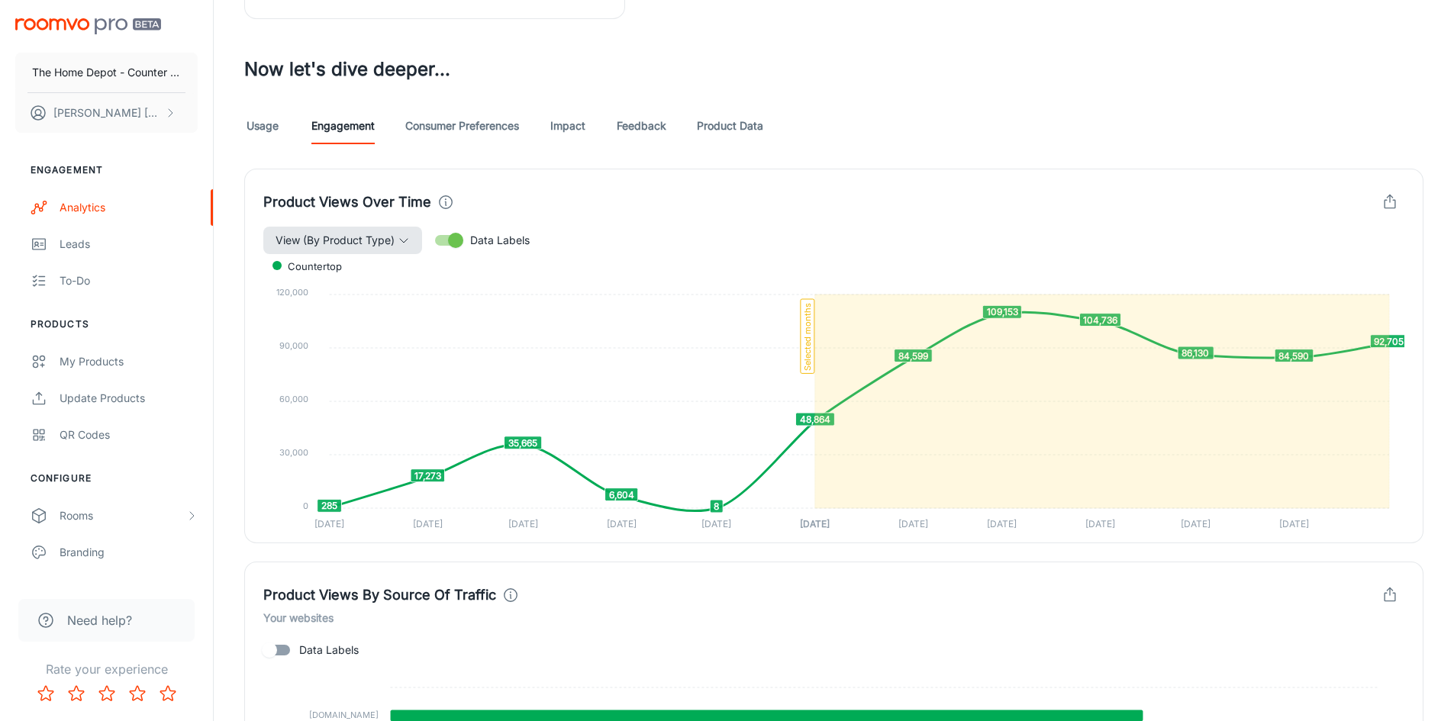
click at [408, 242] on icon "button" at bounding box center [404, 240] width 12 height 12
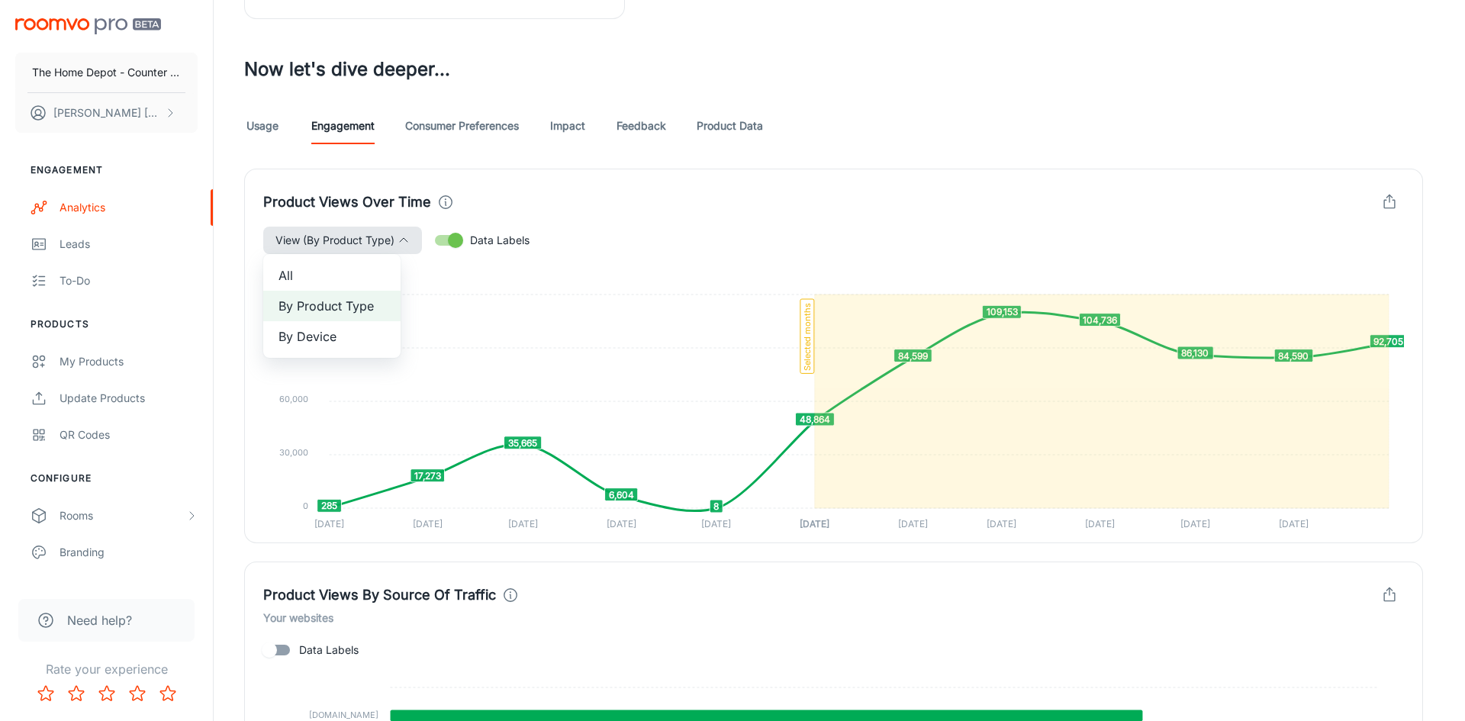
click at [716, 227] on div at bounding box center [732, 360] width 1465 height 721
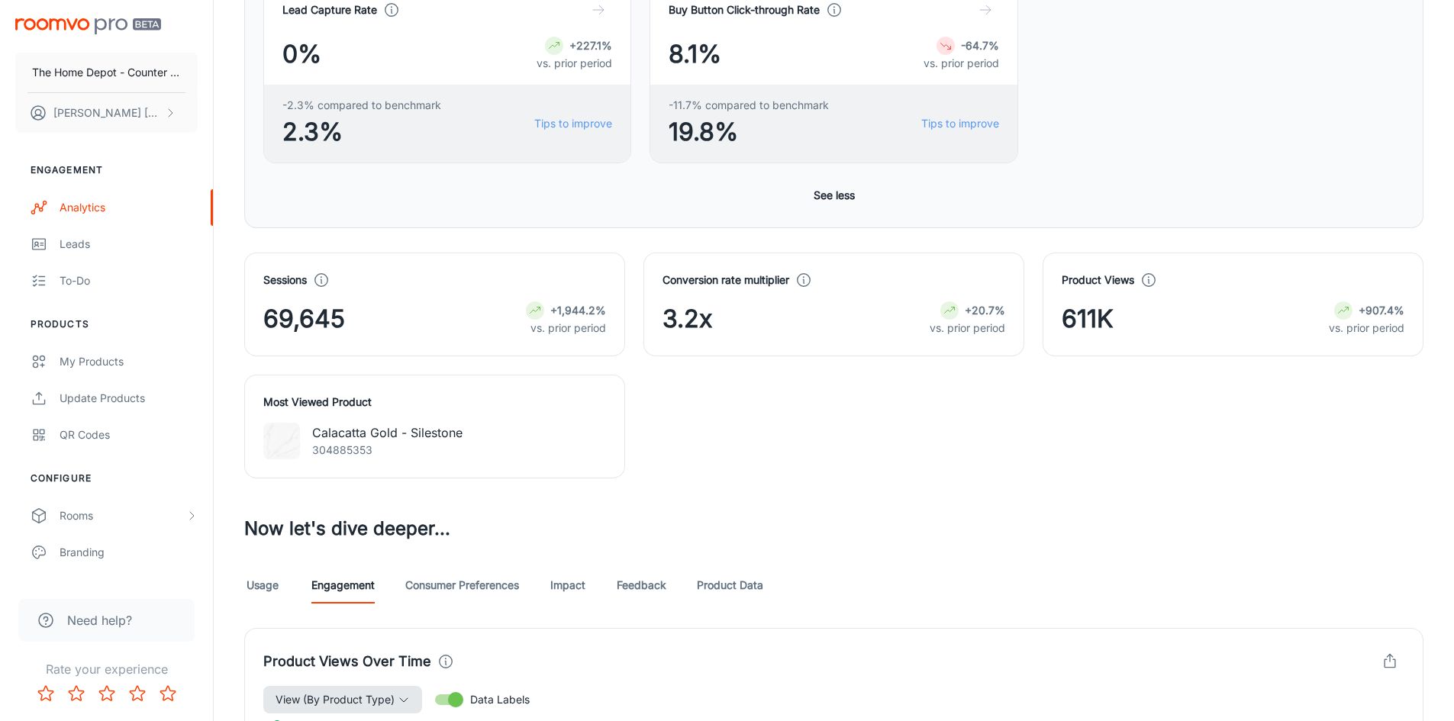
scroll to position [763, 0]
